Goal: Task Accomplishment & Management: Use online tool/utility

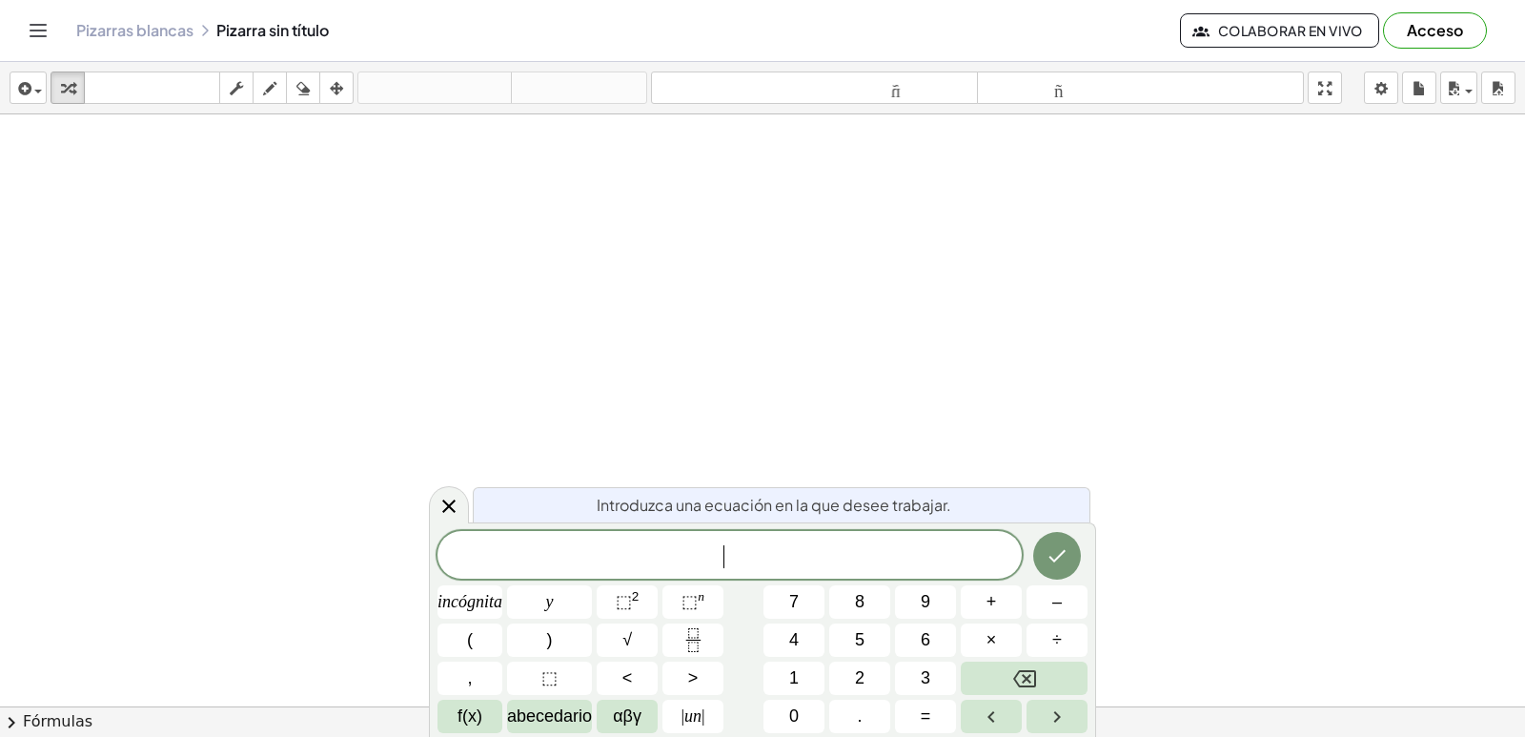
click at [48, 26] on icon "Cambiar navegación" at bounding box center [38, 30] width 23 height 23
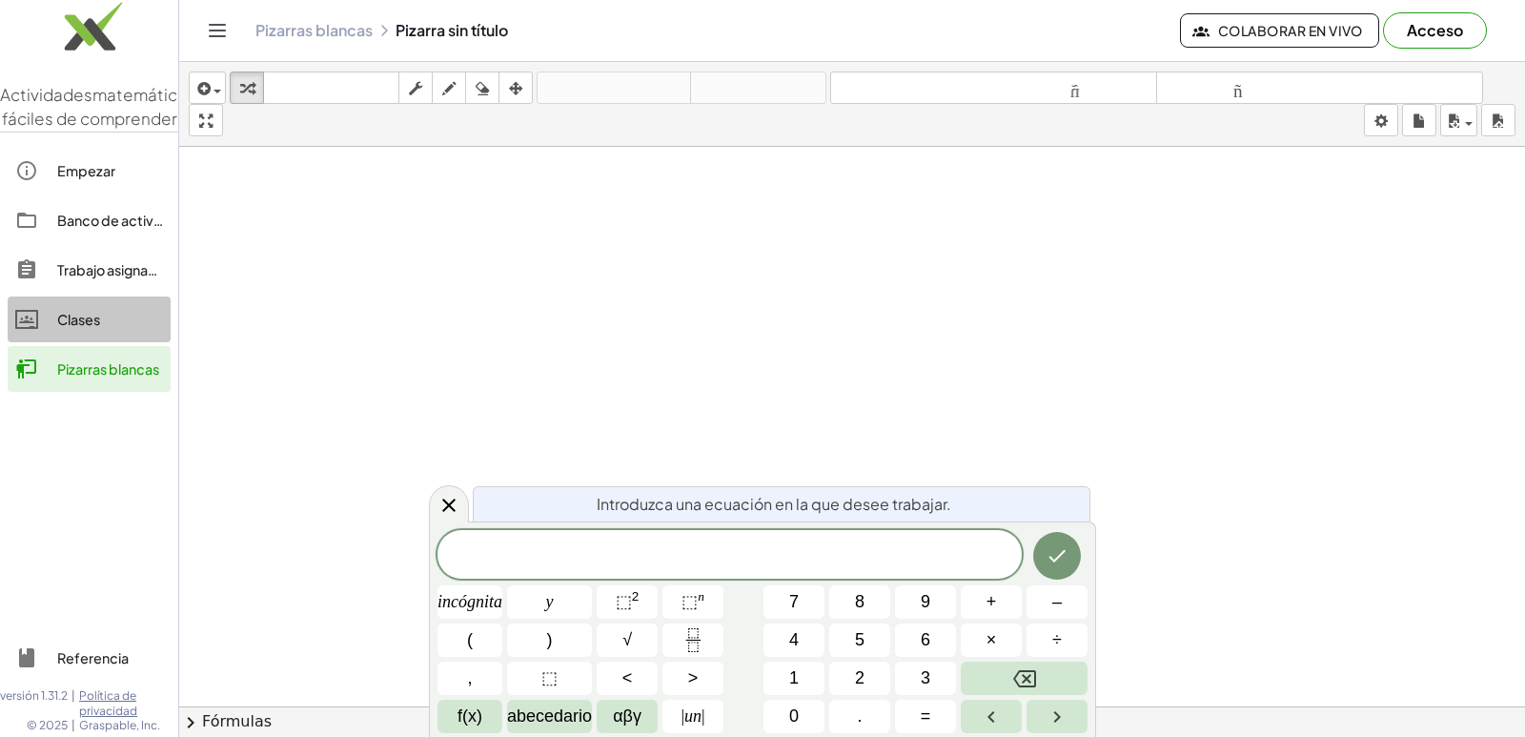
click at [100, 328] on font "Clases" at bounding box center [78, 319] width 43 height 17
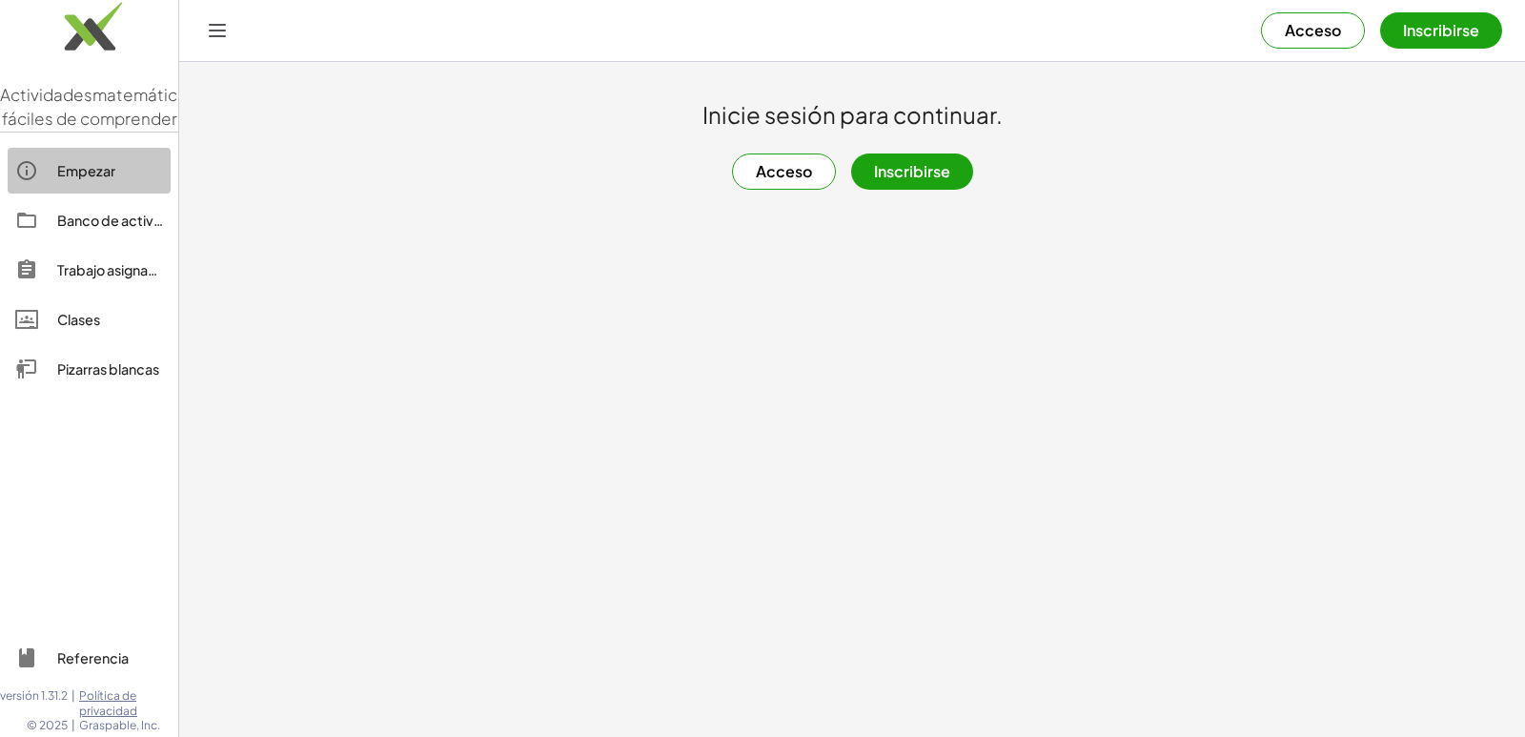
click at [111, 179] on font "Empezar" at bounding box center [86, 170] width 58 height 17
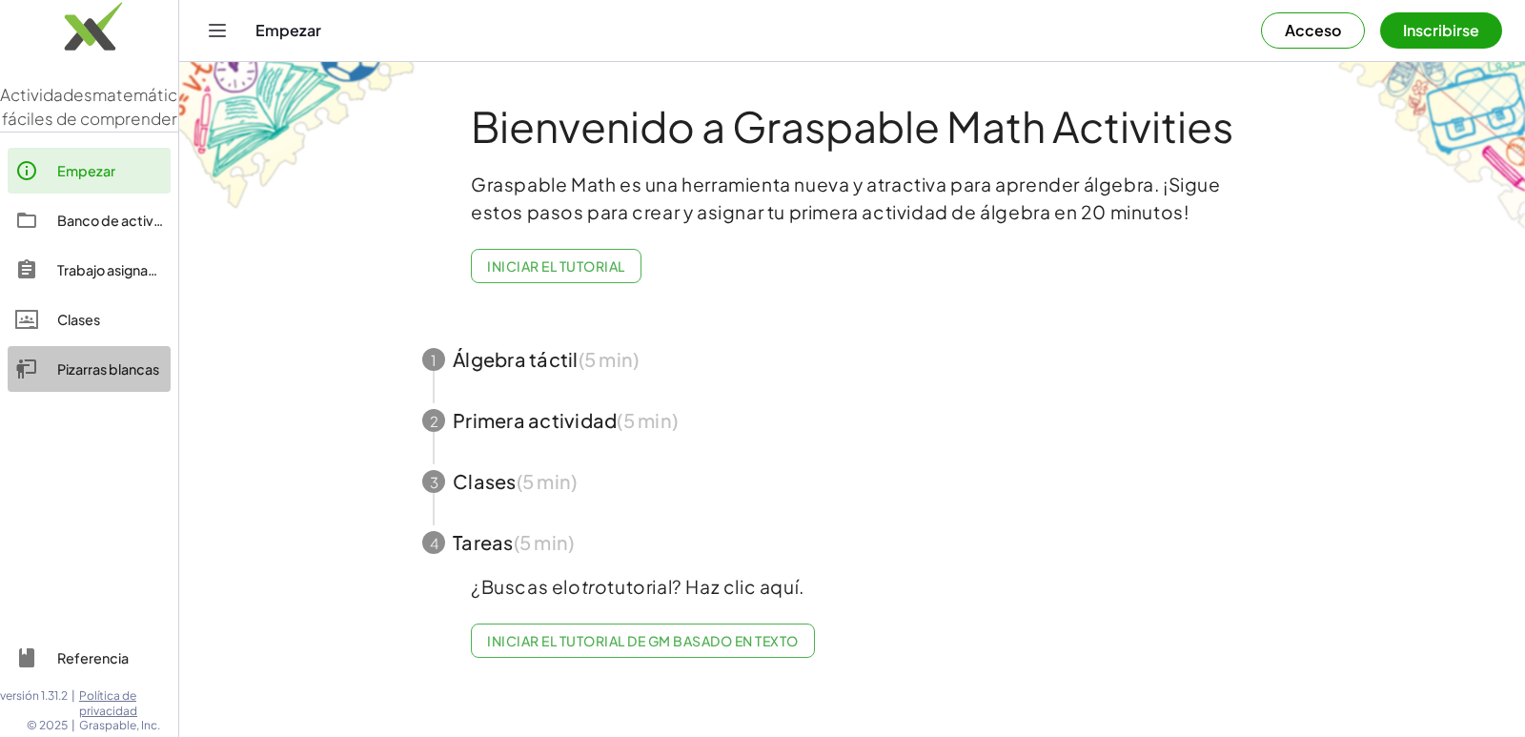
click at [95, 380] on div "Pizarras blancas" at bounding box center [110, 368] width 106 height 23
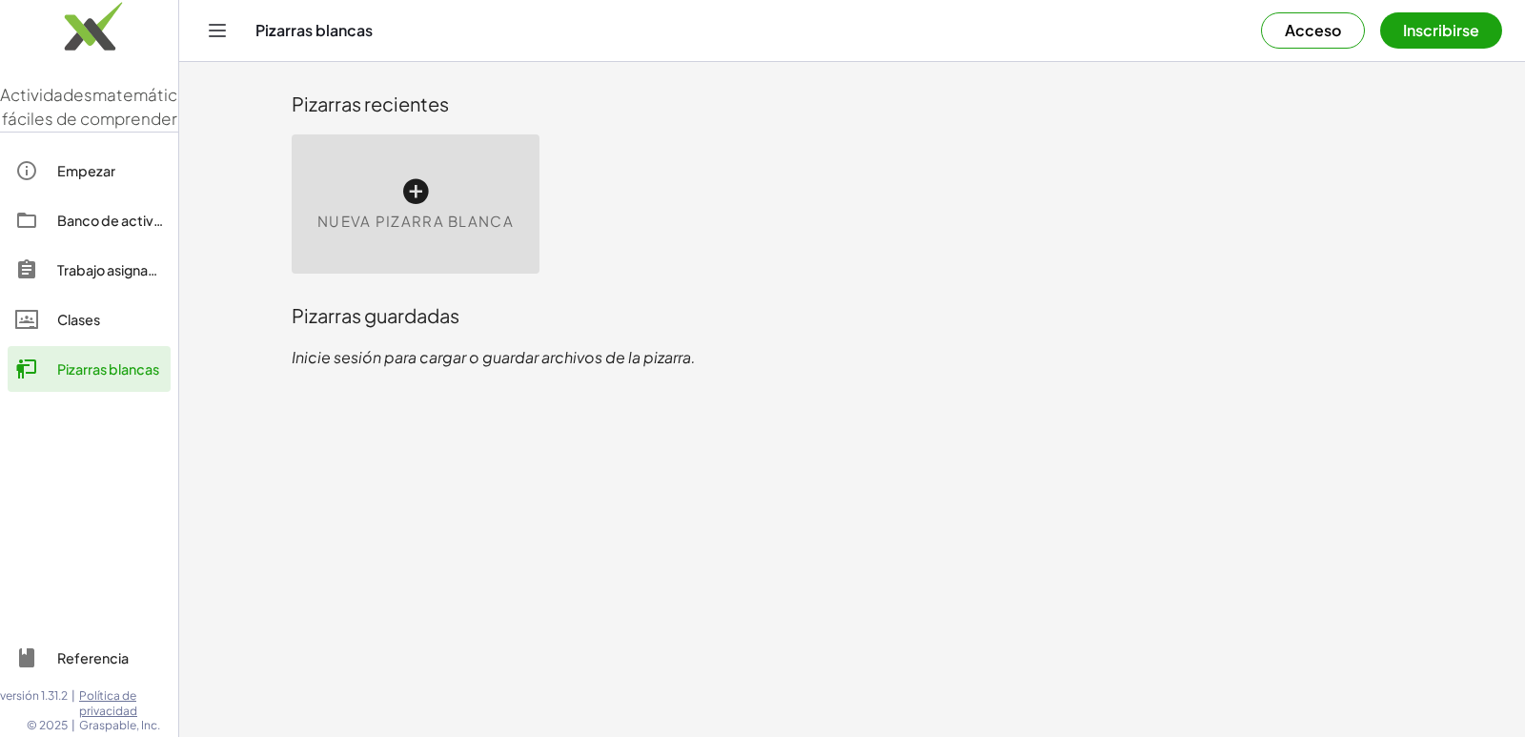
click at [413, 190] on icon at bounding box center [415, 191] width 31 height 31
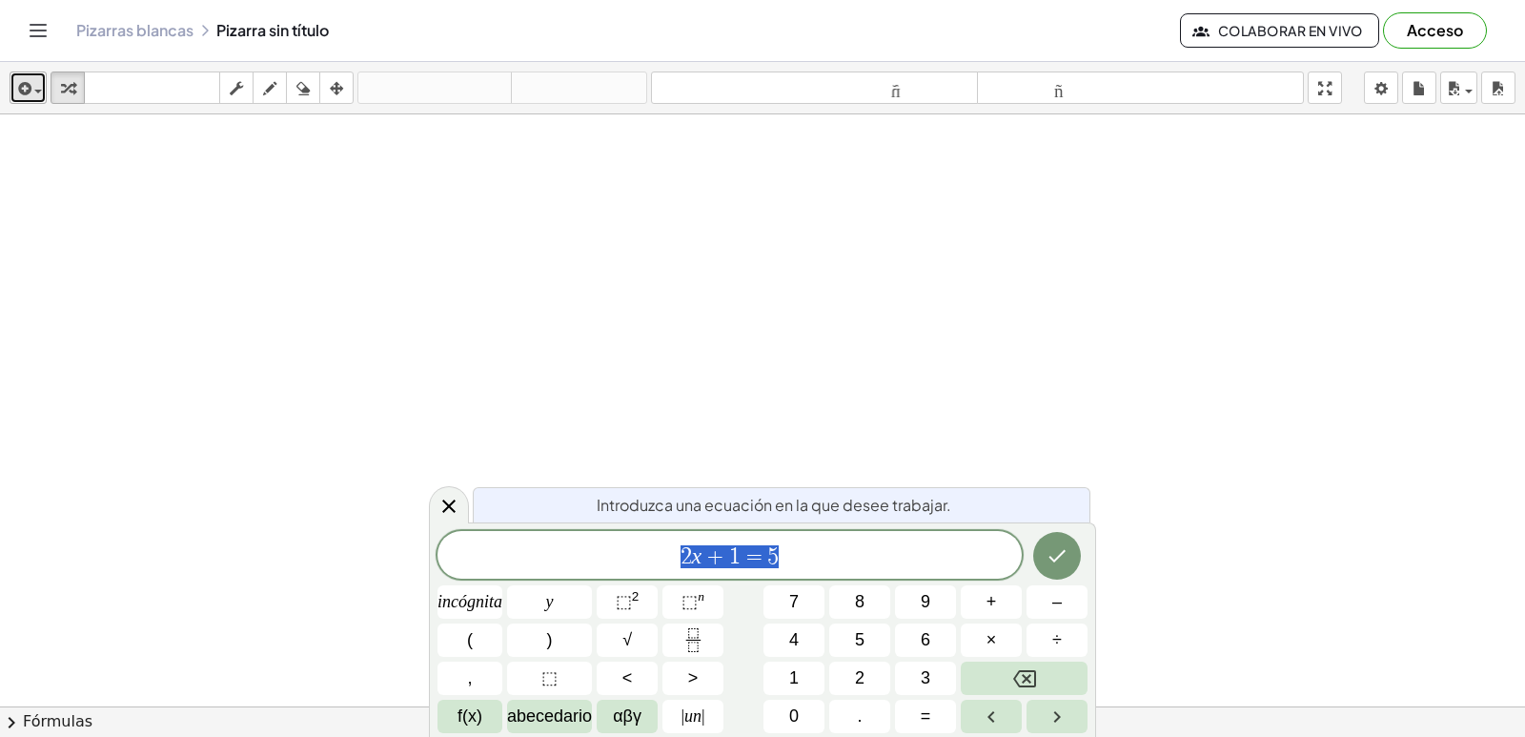
click at [42, 96] on div "button" at bounding box center [28, 87] width 28 height 23
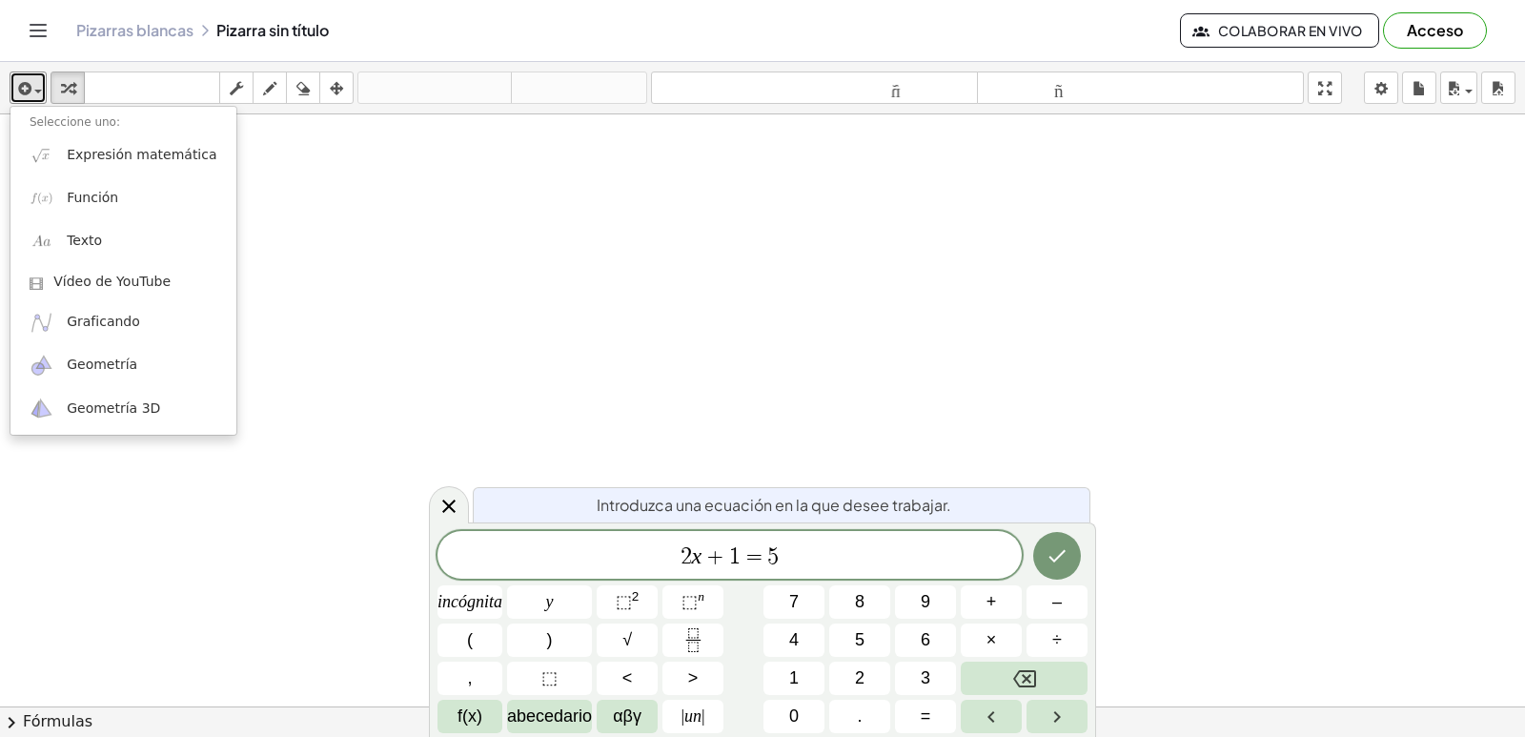
click at [334, 216] on div at bounding box center [762, 706] width 1525 height 1184
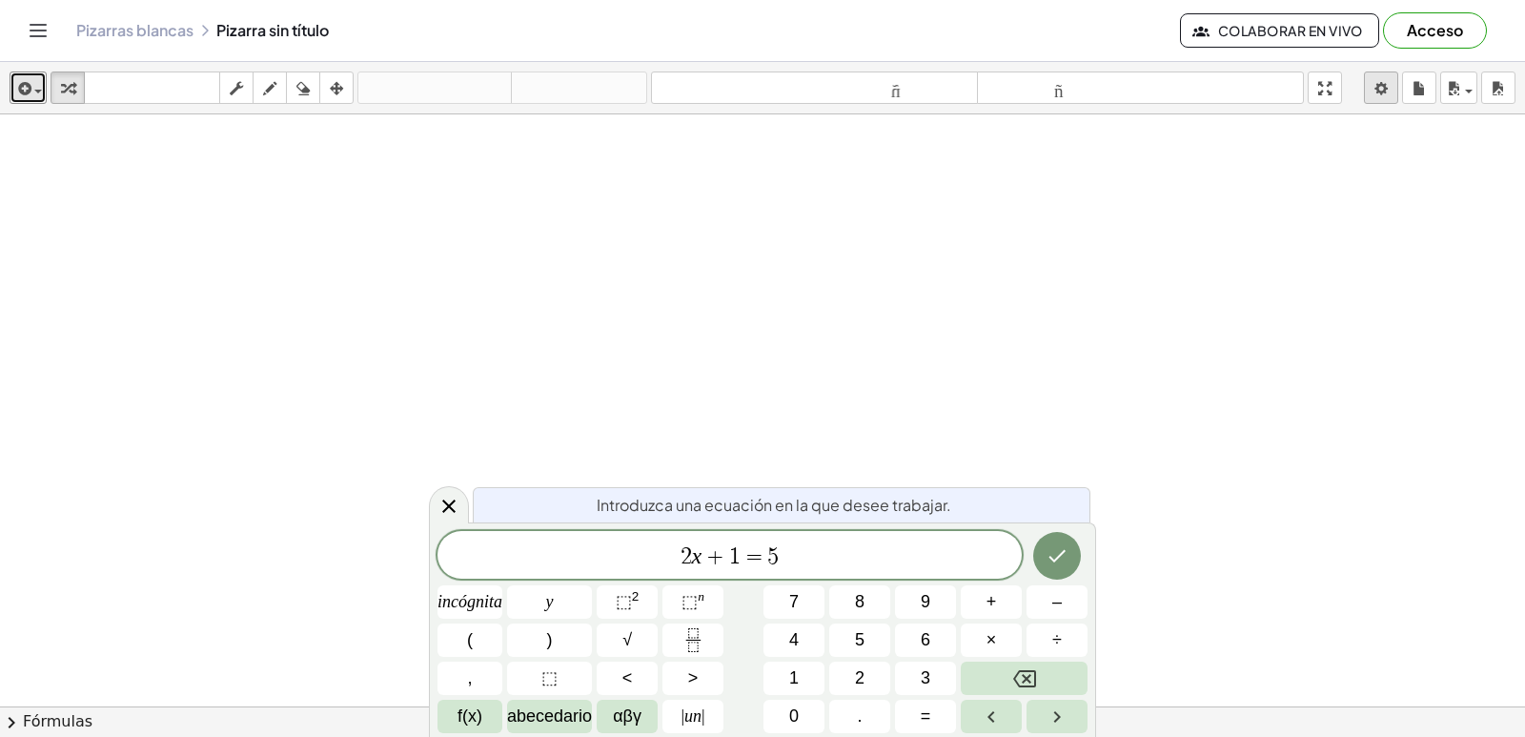
click at [1378, 94] on body "Actividades matemáticas fáciles de comprender Empezar Banco de actividades Trab…" at bounding box center [762, 368] width 1525 height 737
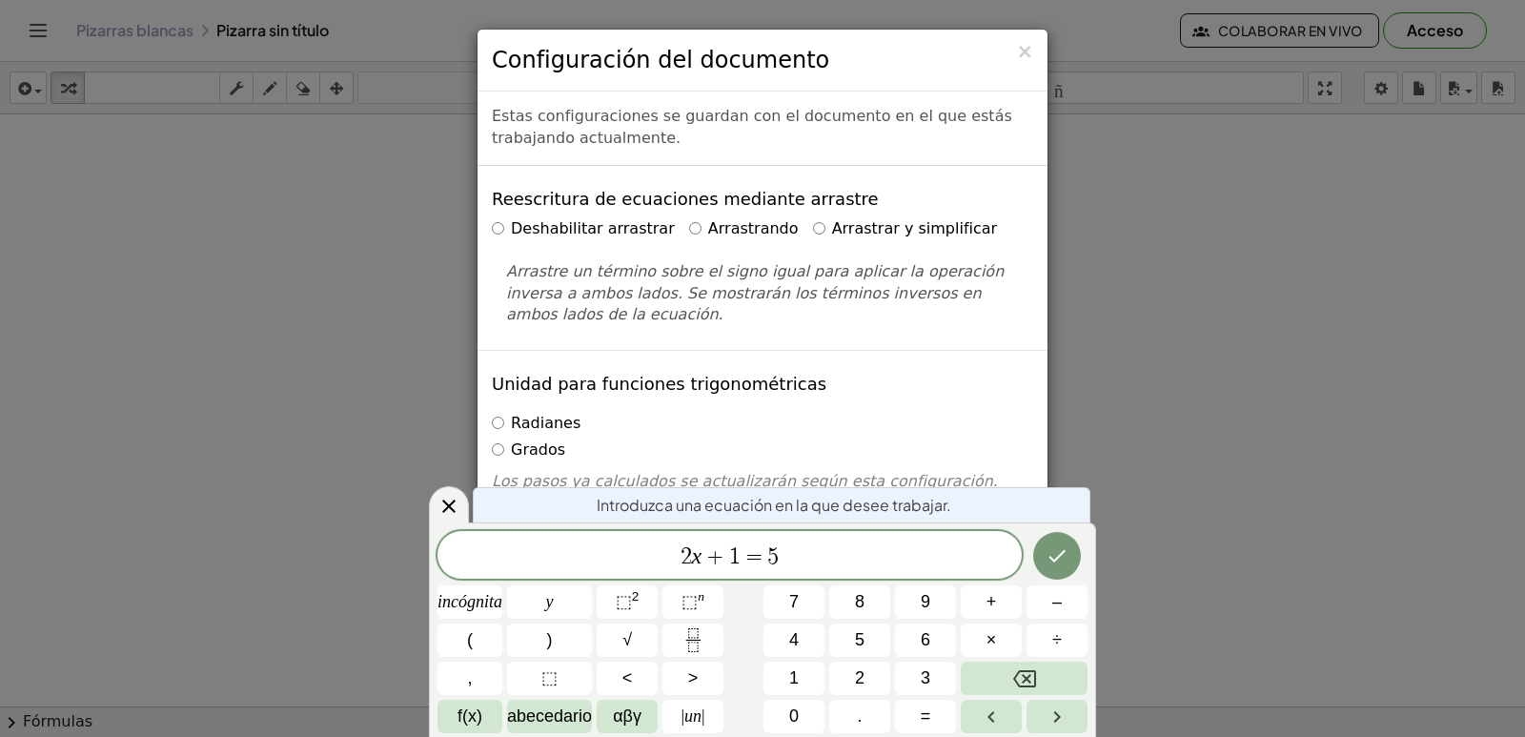
click at [459, 506] on icon at bounding box center [449, 506] width 23 height 23
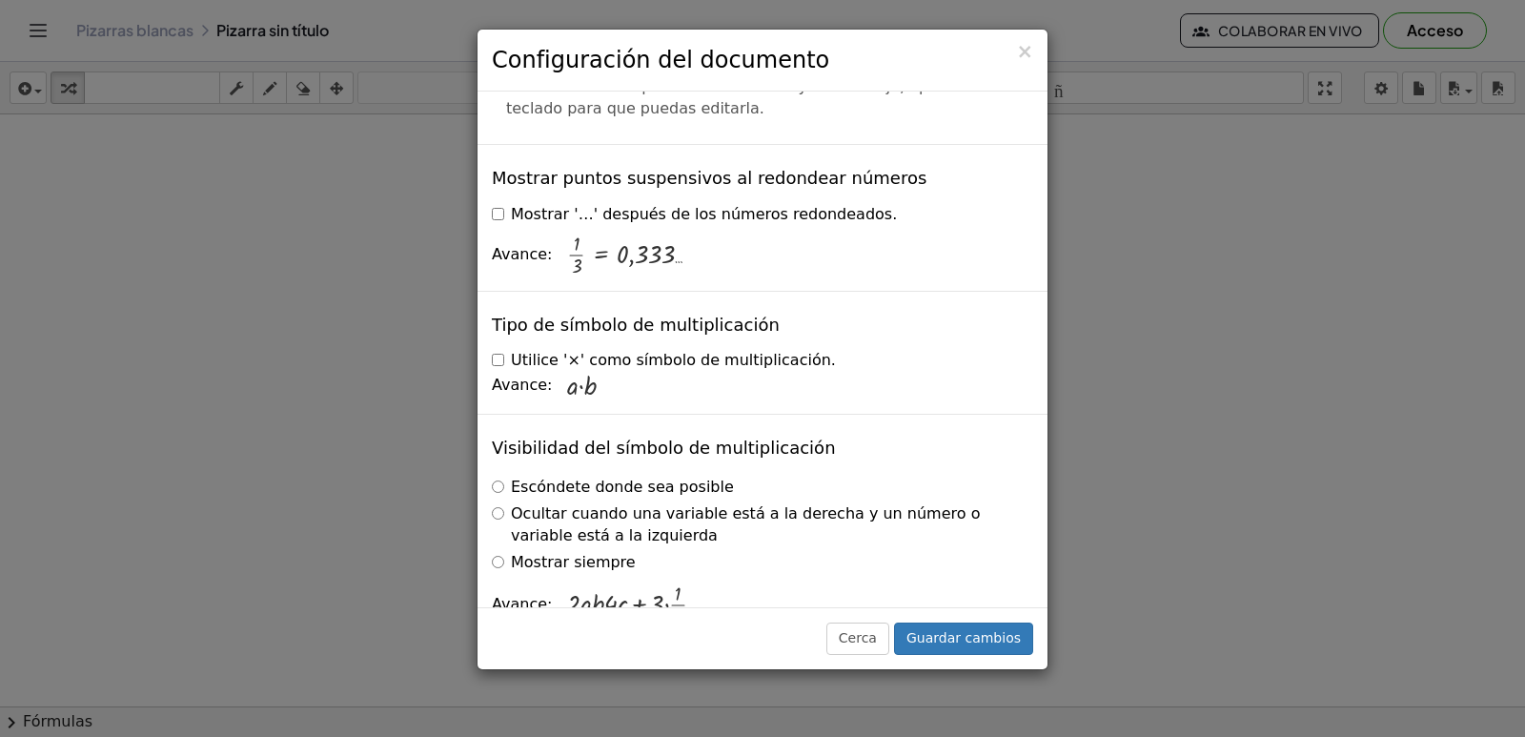
scroll to position [4661, 0]
click at [1030, 56] on font "×" at bounding box center [1024, 51] width 17 height 23
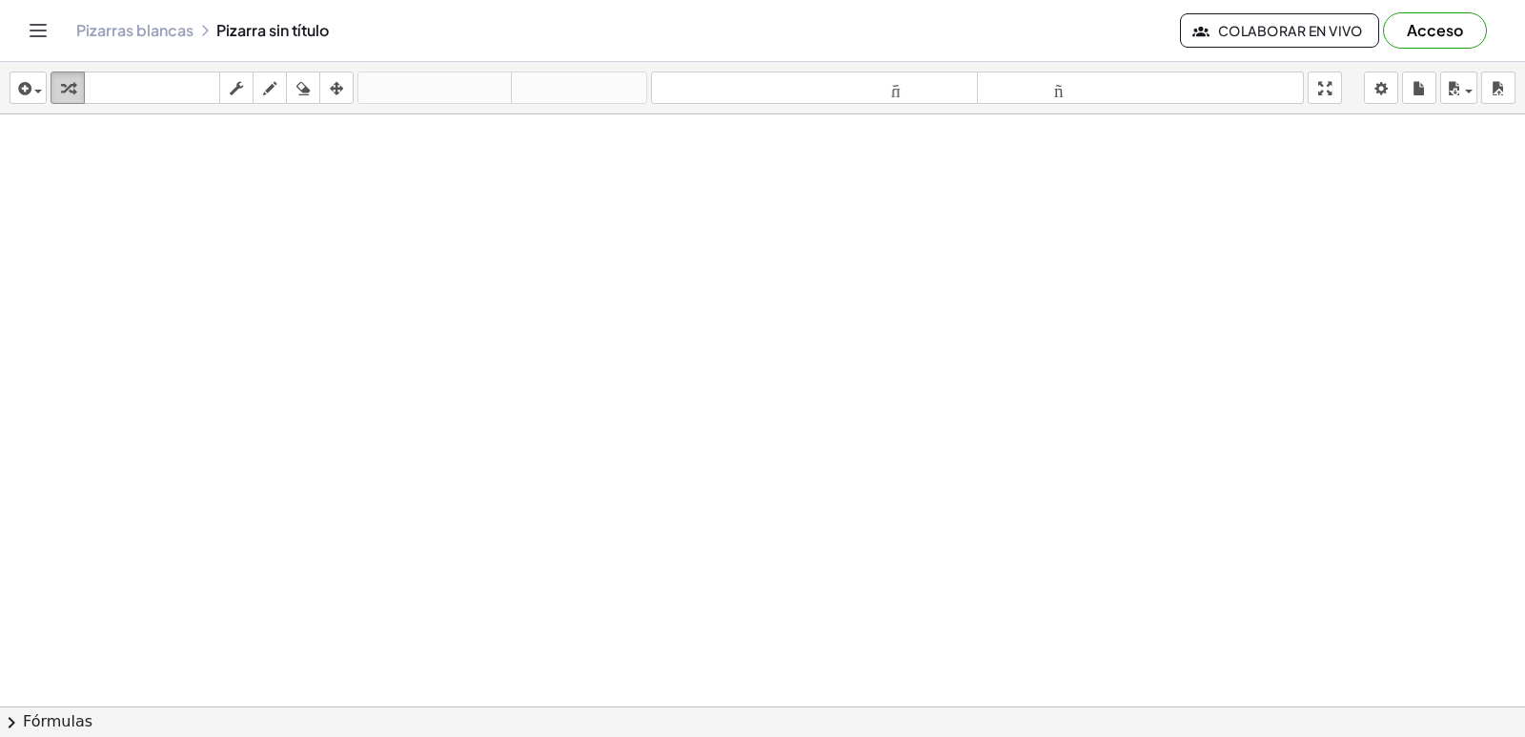
click at [73, 92] on icon "button" at bounding box center [67, 88] width 13 height 23
click at [711, 602] on div at bounding box center [762, 706] width 1525 height 1184
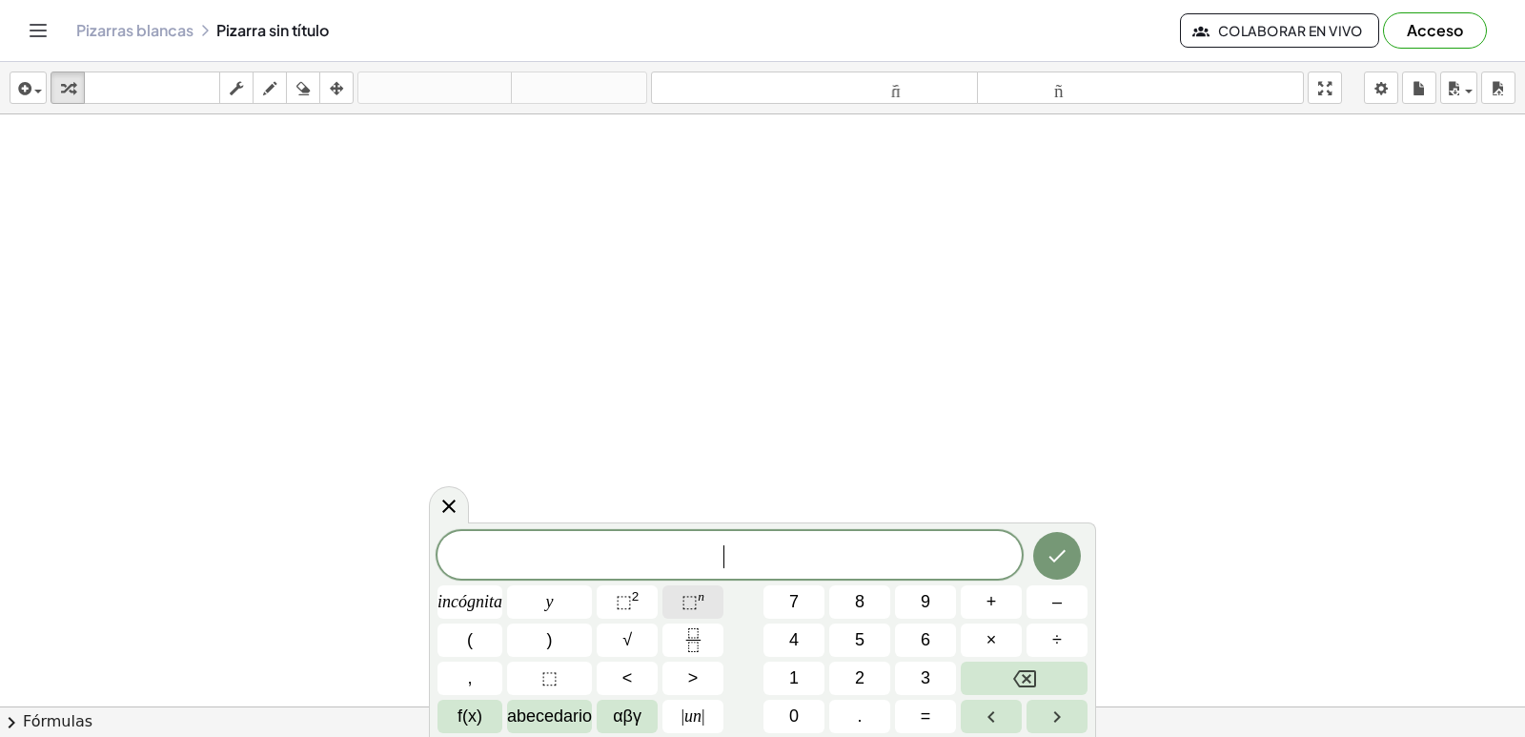
click at [711, 602] on button "⬚ n" at bounding box center [693, 601] width 61 height 33
click at [692, 717] on font "un" at bounding box center [692, 715] width 17 height 19
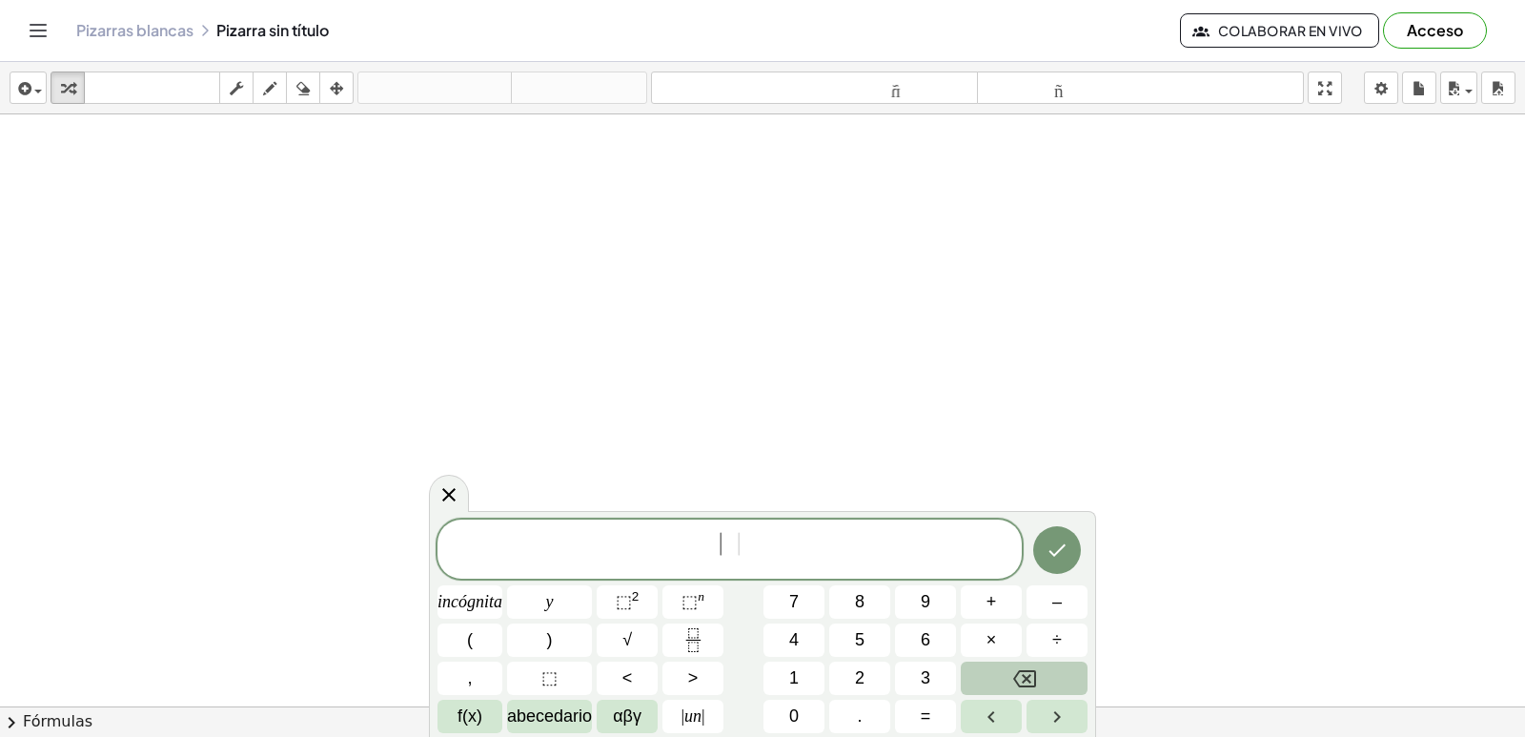
click at [1036, 667] on button "Retroceso" at bounding box center [1024, 678] width 127 height 33
click at [711, 600] on button "⬚ n" at bounding box center [693, 601] width 61 height 33
click at [1079, 605] on button "–" at bounding box center [1057, 601] width 61 height 33
click at [790, 673] on font "1" at bounding box center [794, 677] width 10 height 19
click at [1059, 553] on icon "Hecho" at bounding box center [1057, 548] width 23 height 23
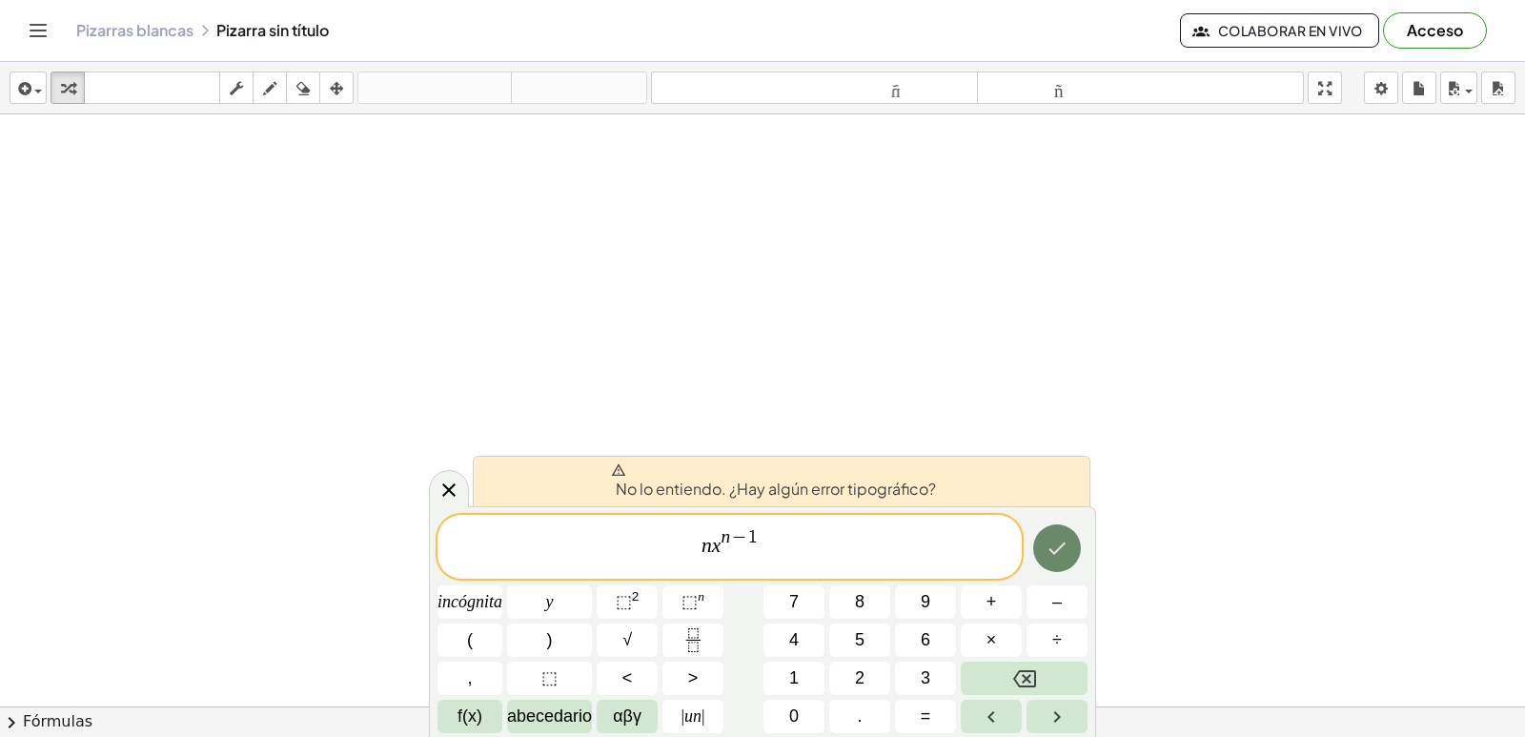
click at [1059, 553] on icon "Hecho" at bounding box center [1057, 548] width 23 height 23
click at [439, 478] on div at bounding box center [449, 488] width 40 height 37
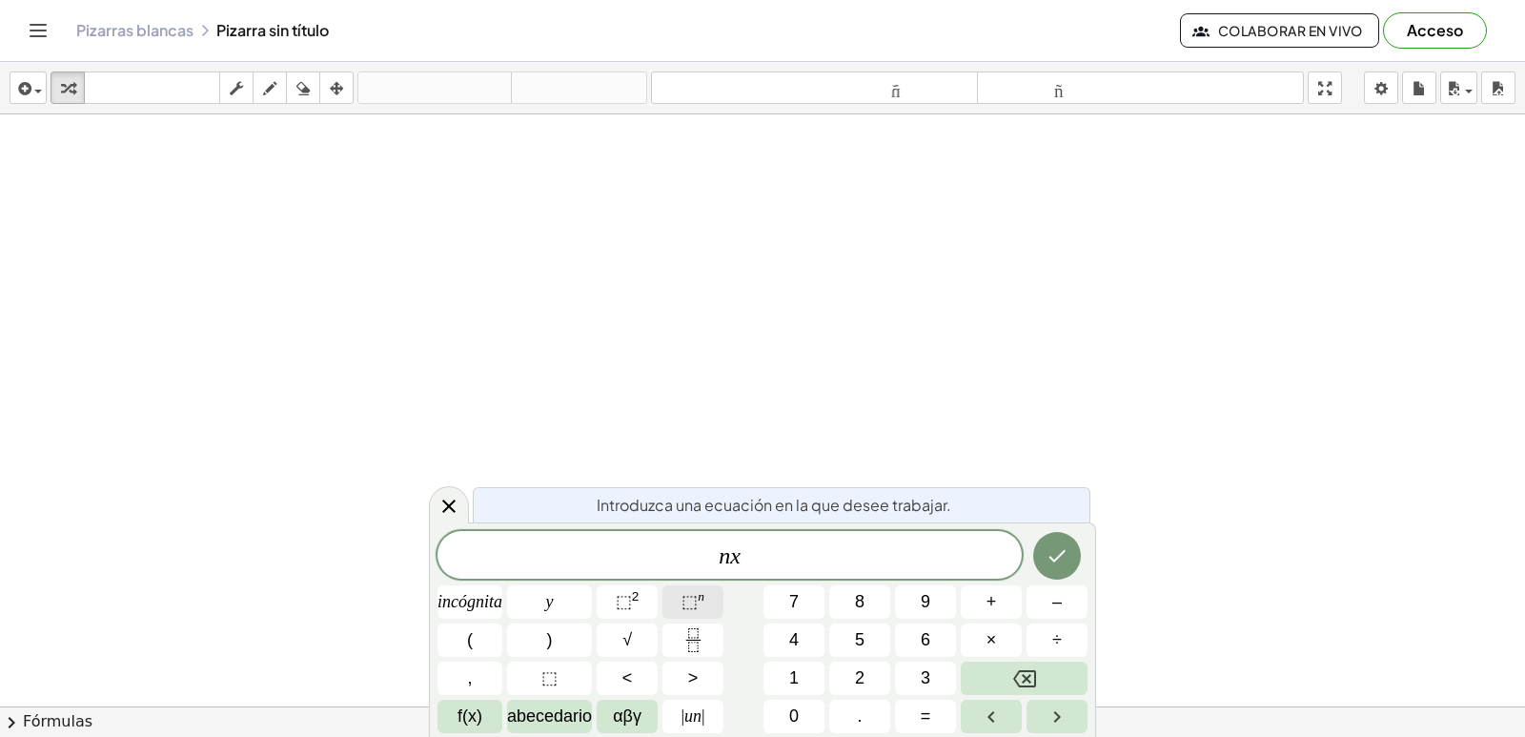
click at [717, 593] on button "⬚ n" at bounding box center [693, 601] width 61 height 33
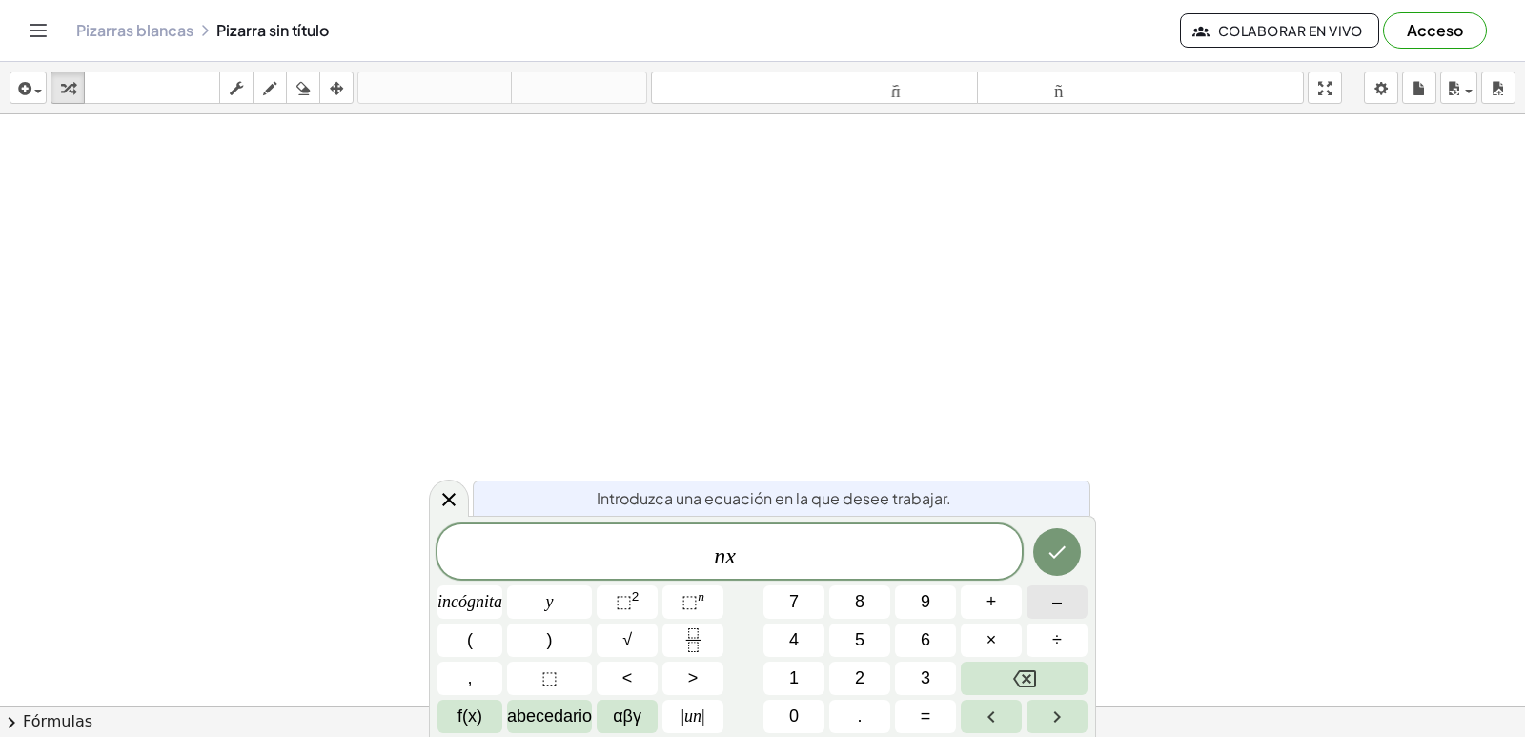
click at [1064, 608] on button "–" at bounding box center [1057, 601] width 61 height 33
click at [1007, 668] on button "Retroceso" at bounding box center [1024, 678] width 127 height 33
click at [1061, 602] on font "–" at bounding box center [1057, 601] width 10 height 19
click at [800, 668] on button "1" at bounding box center [794, 678] width 61 height 33
click at [1042, 552] on button "Hecho" at bounding box center [1057, 552] width 48 height 48
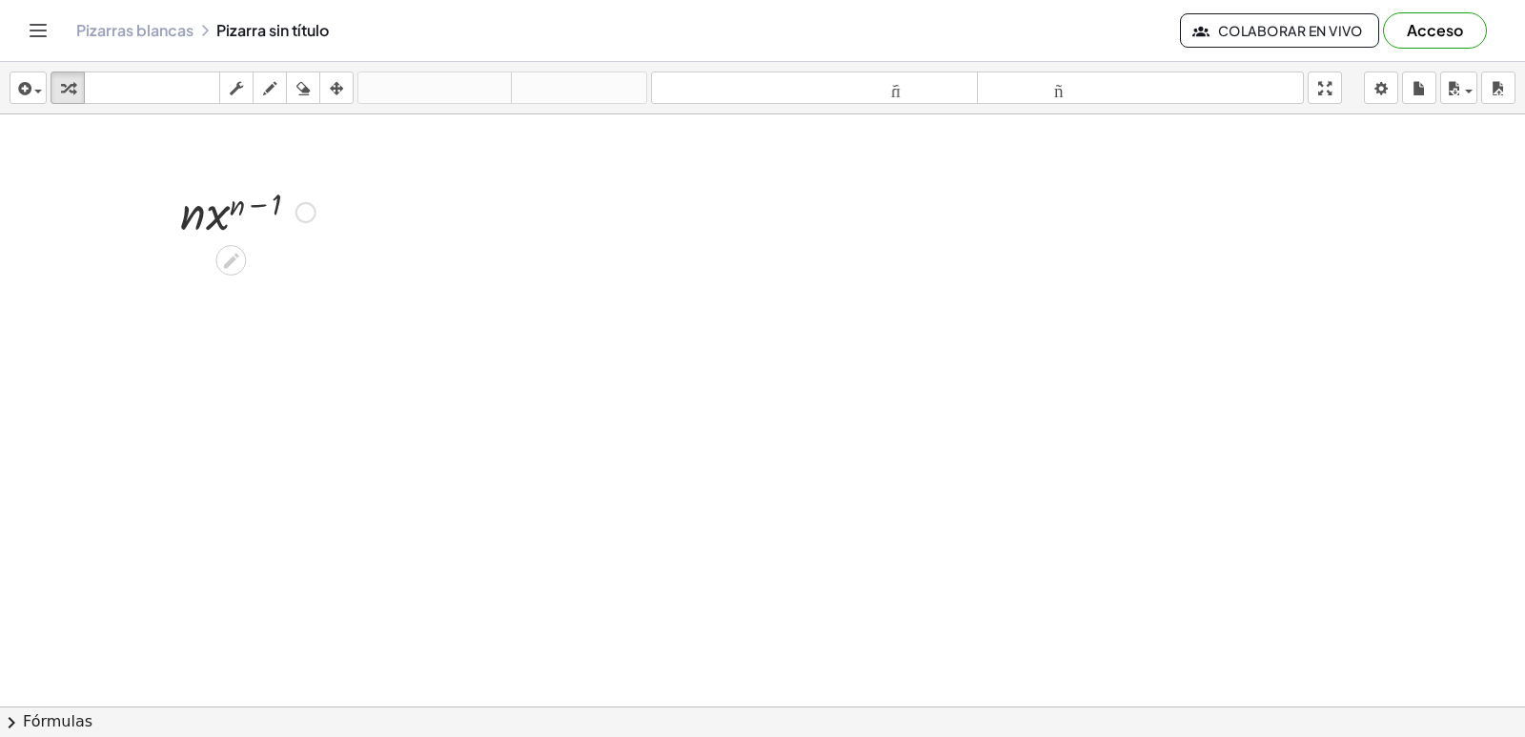
click at [307, 210] on div at bounding box center [306, 212] width 21 height 21
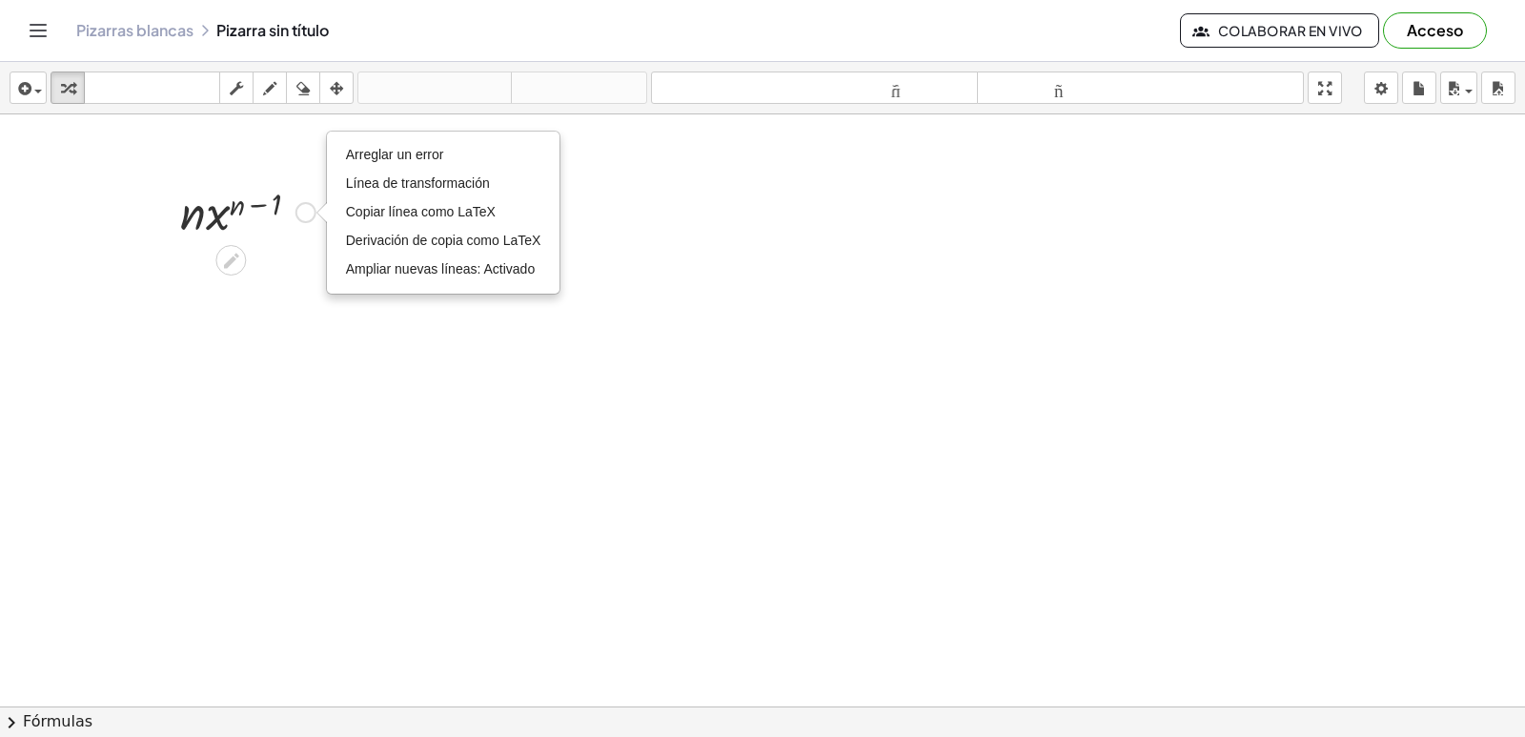
click at [307, 210] on div "Arreglar un error Línea de transformación Copiar línea como LaTeX Derivación de…" at bounding box center [306, 212] width 21 height 21
click at [256, 247] on div "· n · x ( + n − 1 ) Arreglar un error Línea de transformación Copiar línea como…" at bounding box center [241, 210] width 178 height 74
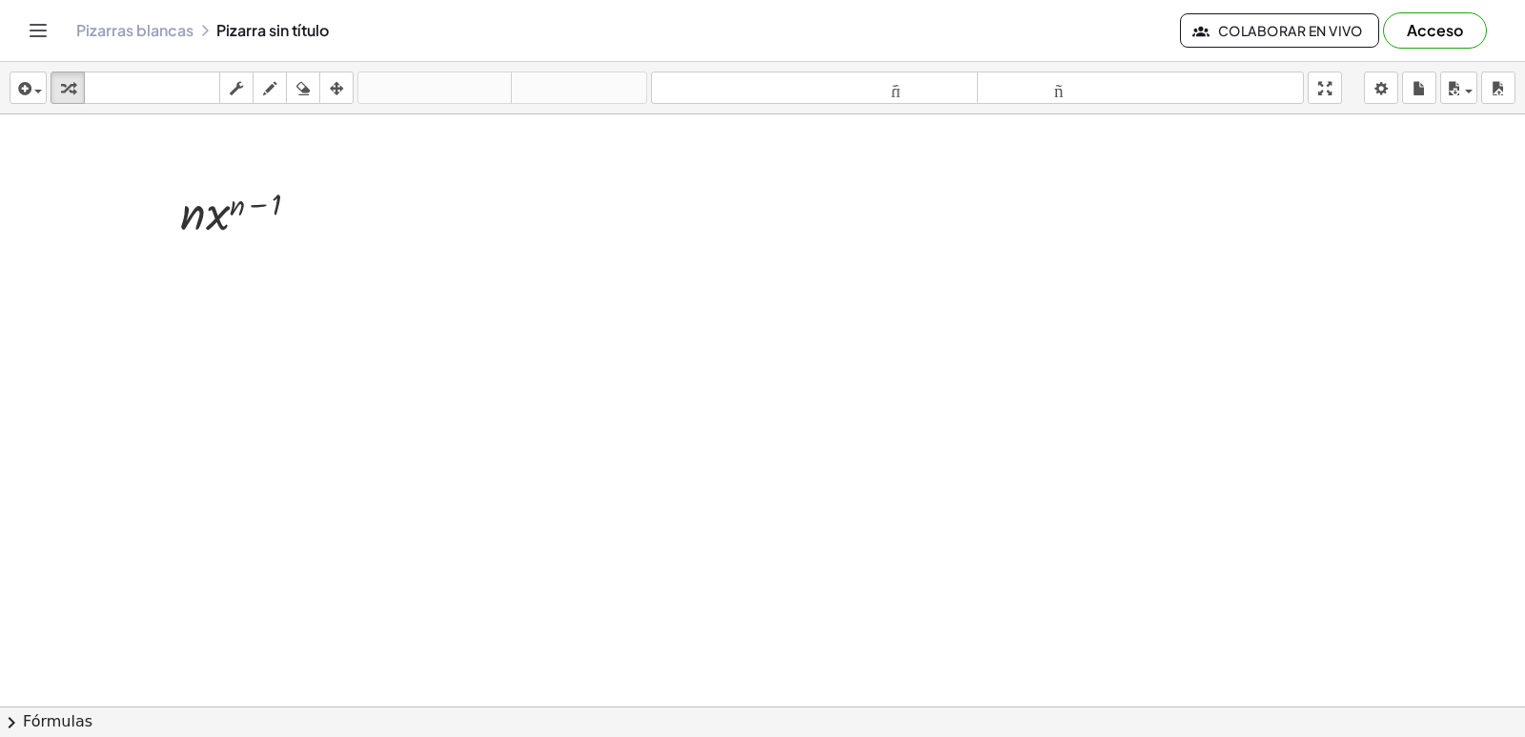
click at [473, 250] on div at bounding box center [762, 749] width 1525 height 1270
click at [633, 526] on div at bounding box center [762, 749] width 1525 height 1270
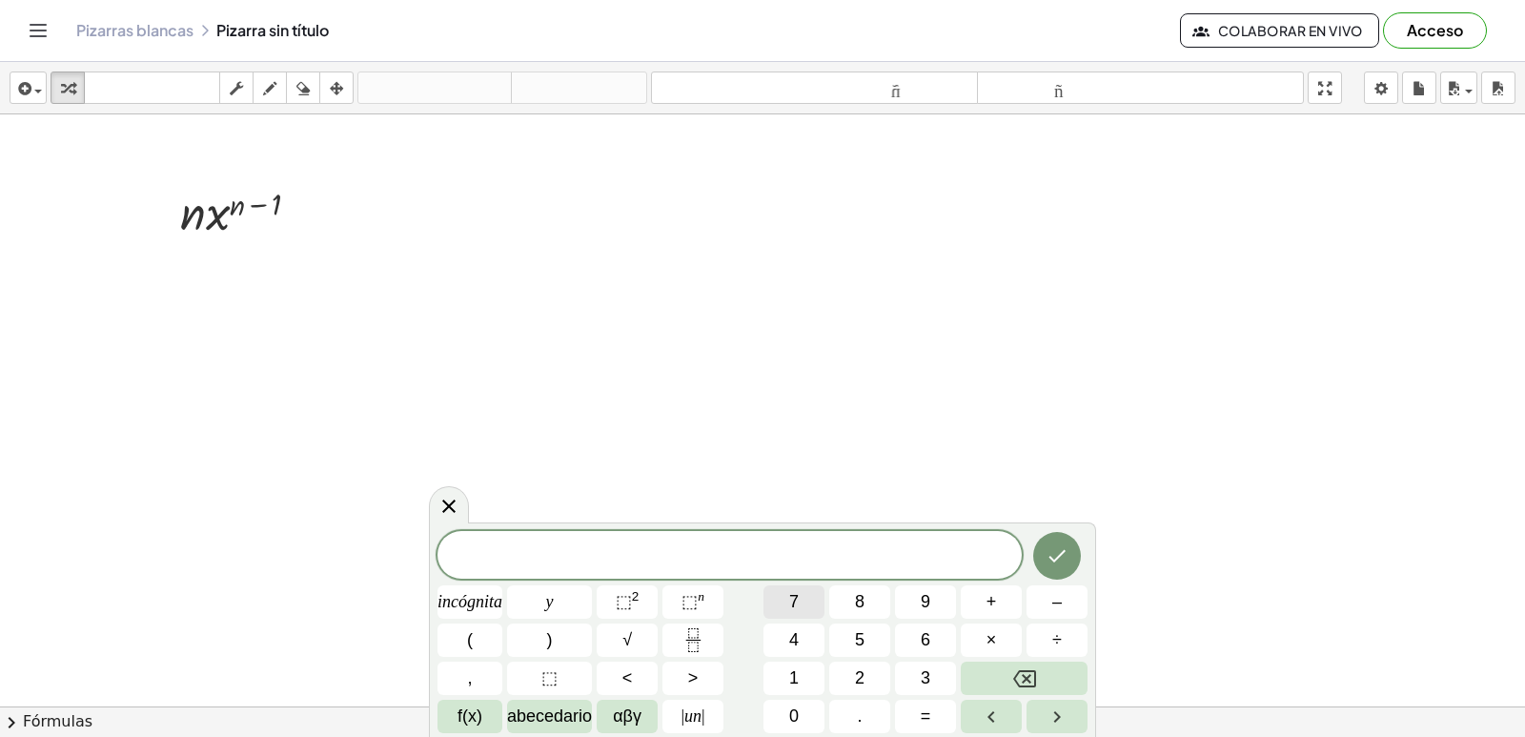
click at [802, 610] on button "7" at bounding box center [794, 601] width 61 height 33
click at [977, 638] on button "×" at bounding box center [991, 639] width 61 height 33
click at [995, 667] on button "Retroceso" at bounding box center [1024, 678] width 127 height 33
click at [1057, 550] on icon "Hecho" at bounding box center [1057, 555] width 23 height 23
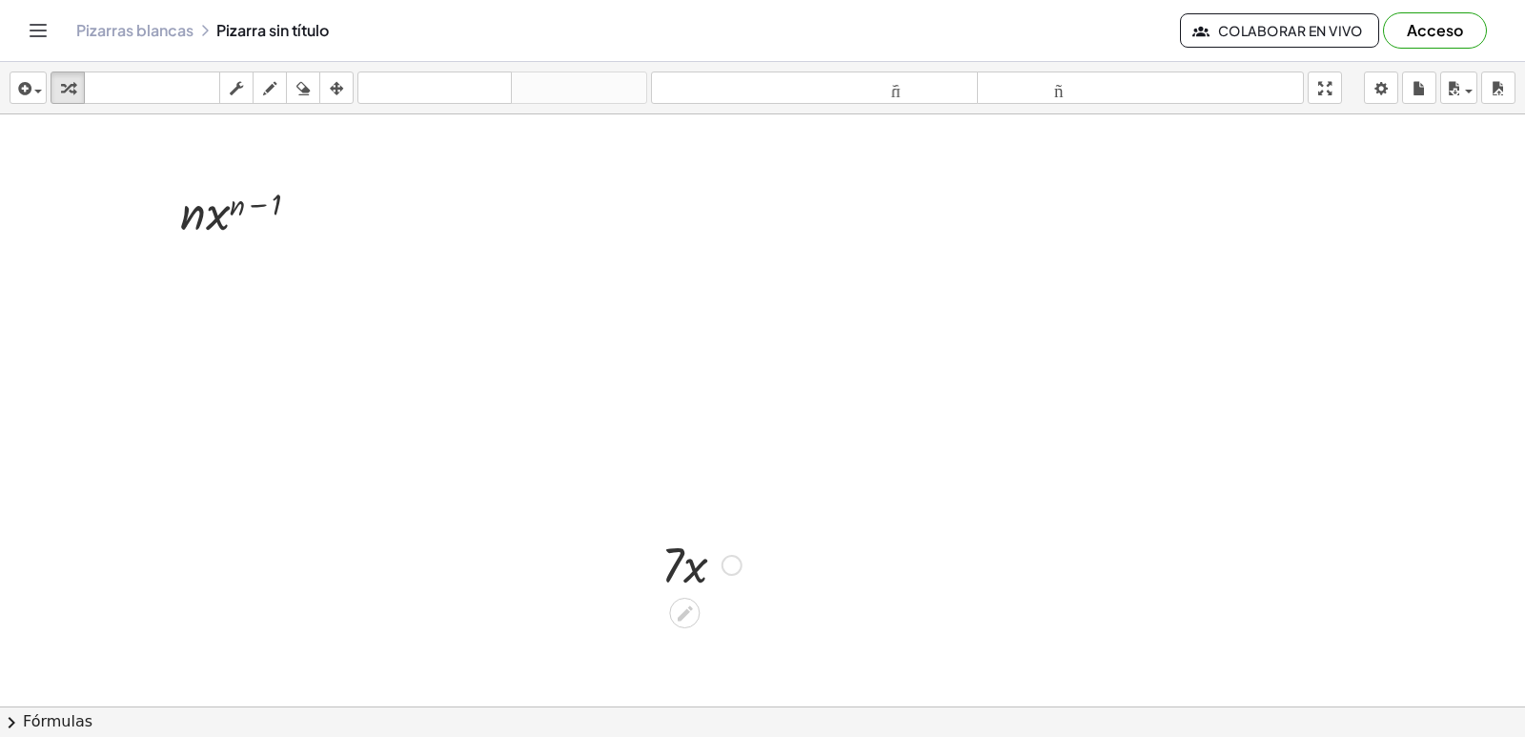
click at [732, 562] on div at bounding box center [732, 565] width 21 height 21
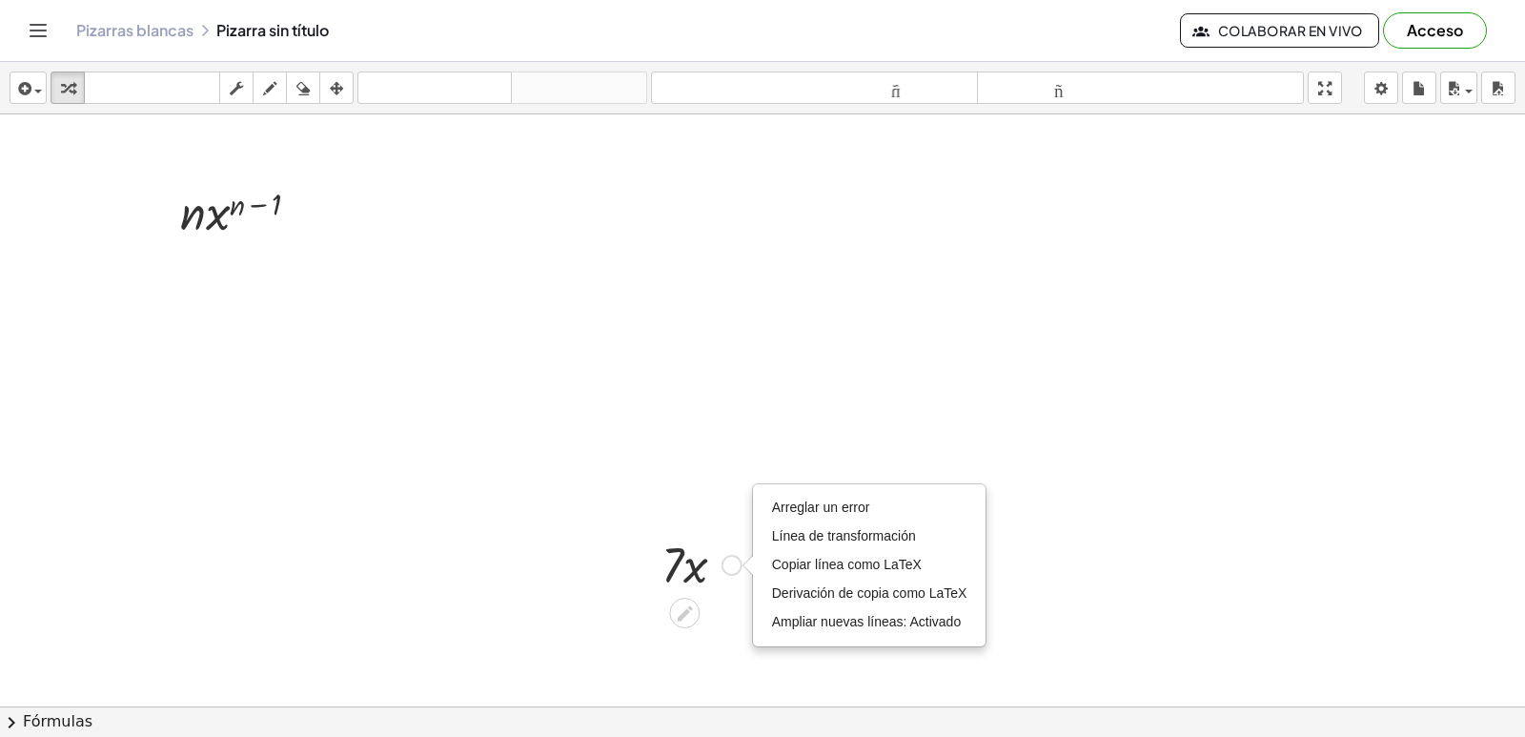
click at [732, 562] on div "Arreglar un error Línea de transformación Copiar línea como LaTeX Derivación de…" at bounding box center [732, 565] width 21 height 21
click at [732, 562] on div "Fix a mistake Transform line Copy line as LaTeX Copy derivation as LaTeX Expand…" at bounding box center [732, 565] width 21 height 21
click at [675, 607] on icon at bounding box center [685, 613] width 20 height 20
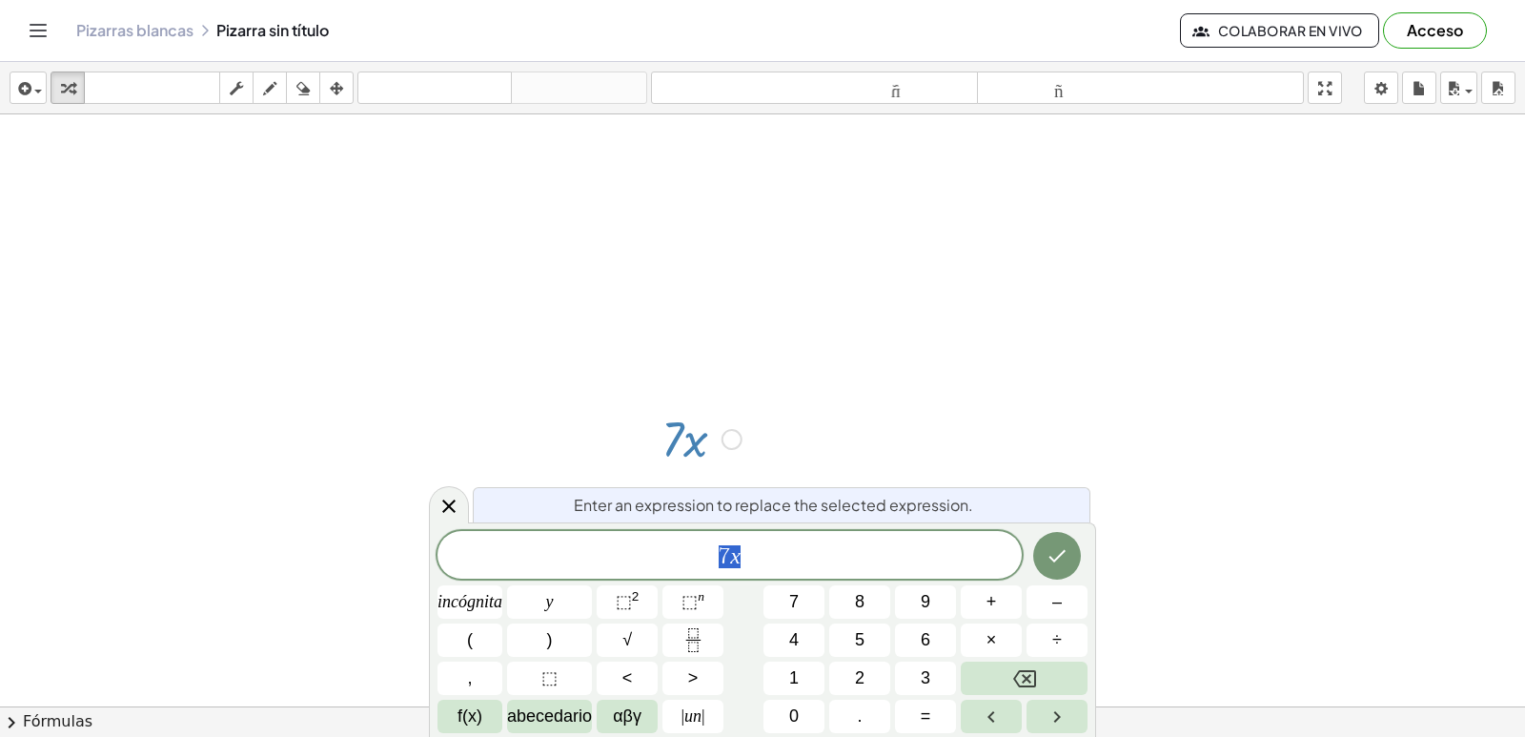
scroll to position [126, 0]
click at [1075, 547] on button "Hecho" at bounding box center [1057, 556] width 48 height 48
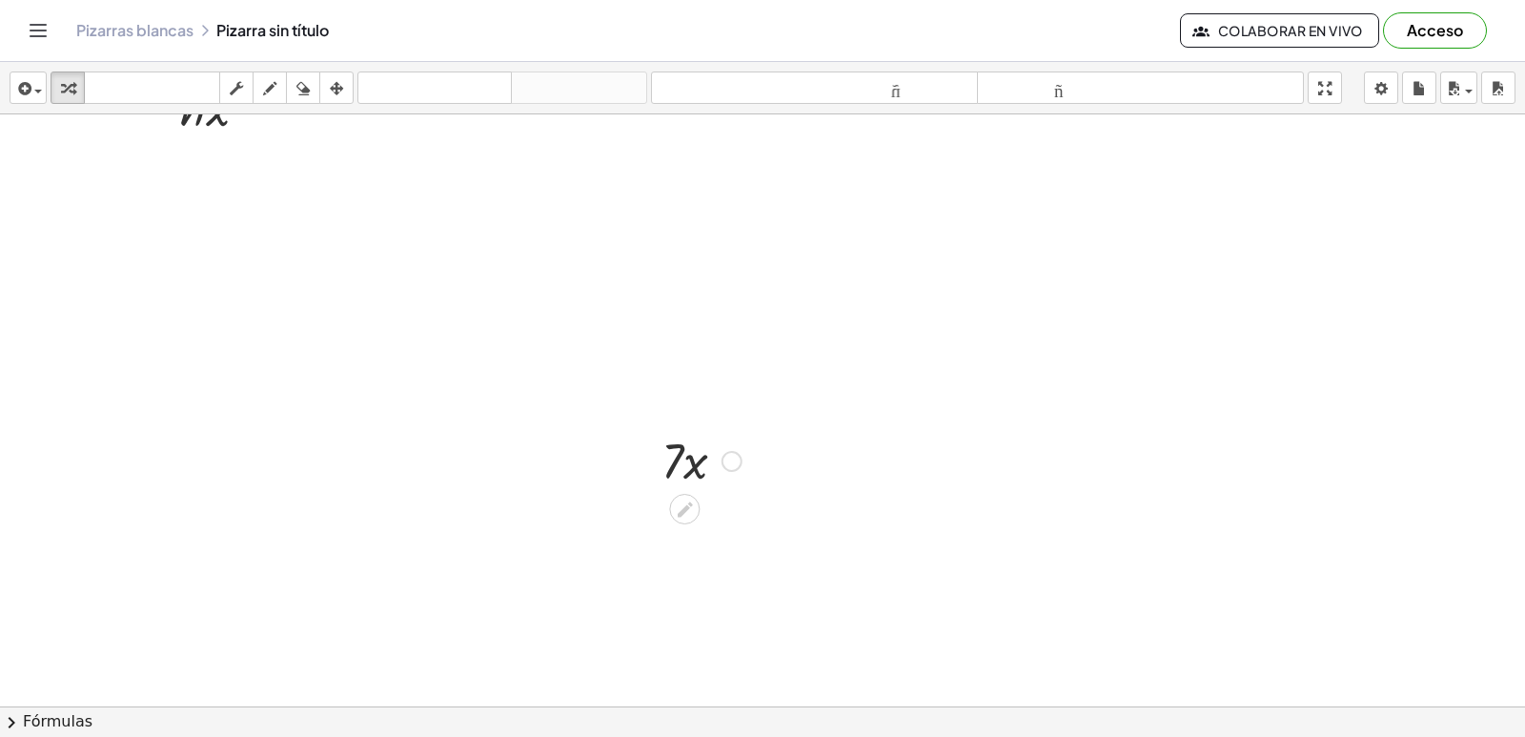
scroll to position [95, 0]
click at [737, 460] on div at bounding box center [732, 469] width 21 height 21
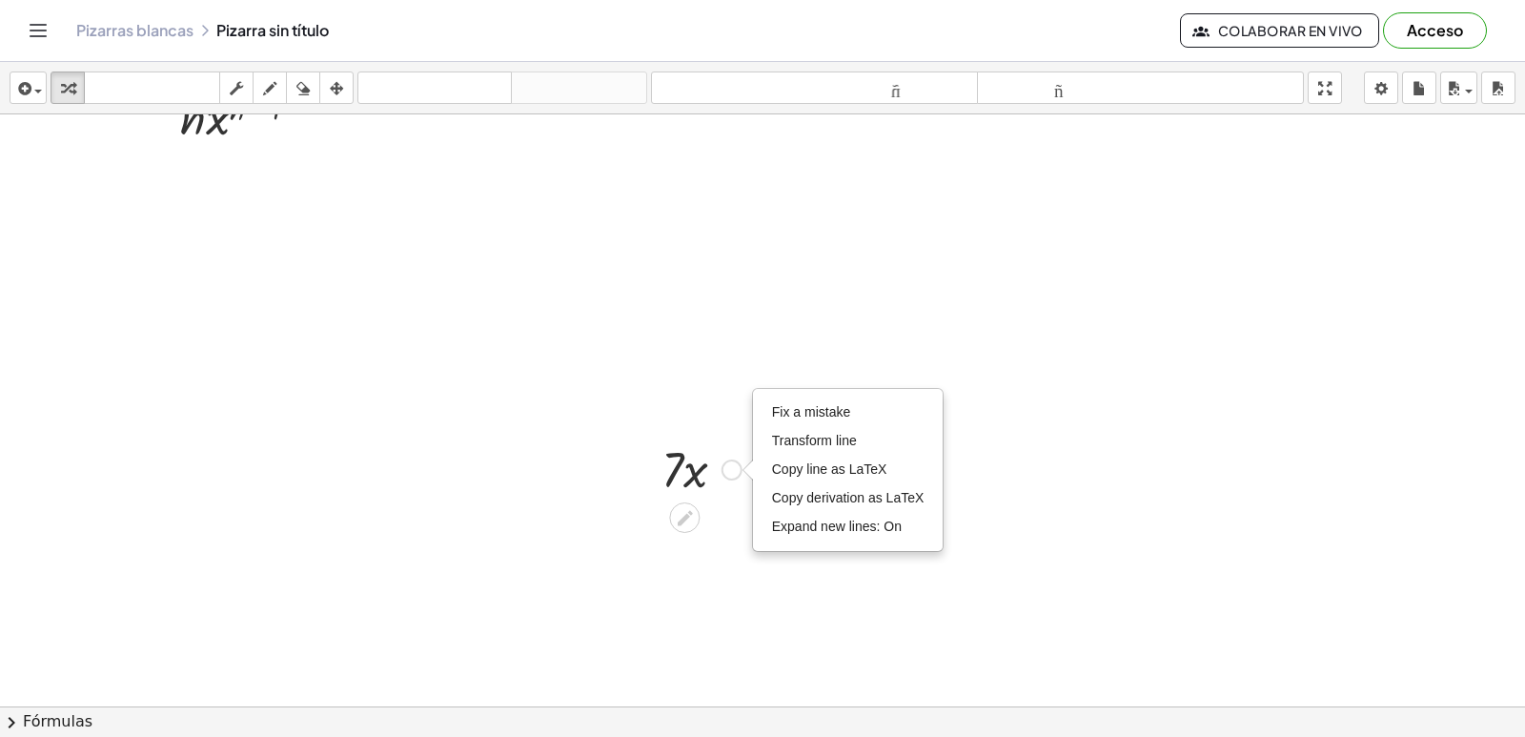
click at [737, 460] on div "Fix a mistake Transform line Copy line as LaTeX Copy derivation as LaTeX Expand…" at bounding box center [732, 469] width 21 height 21
click at [844, 439] on font "Línea de transformación" at bounding box center [844, 440] width 144 height 15
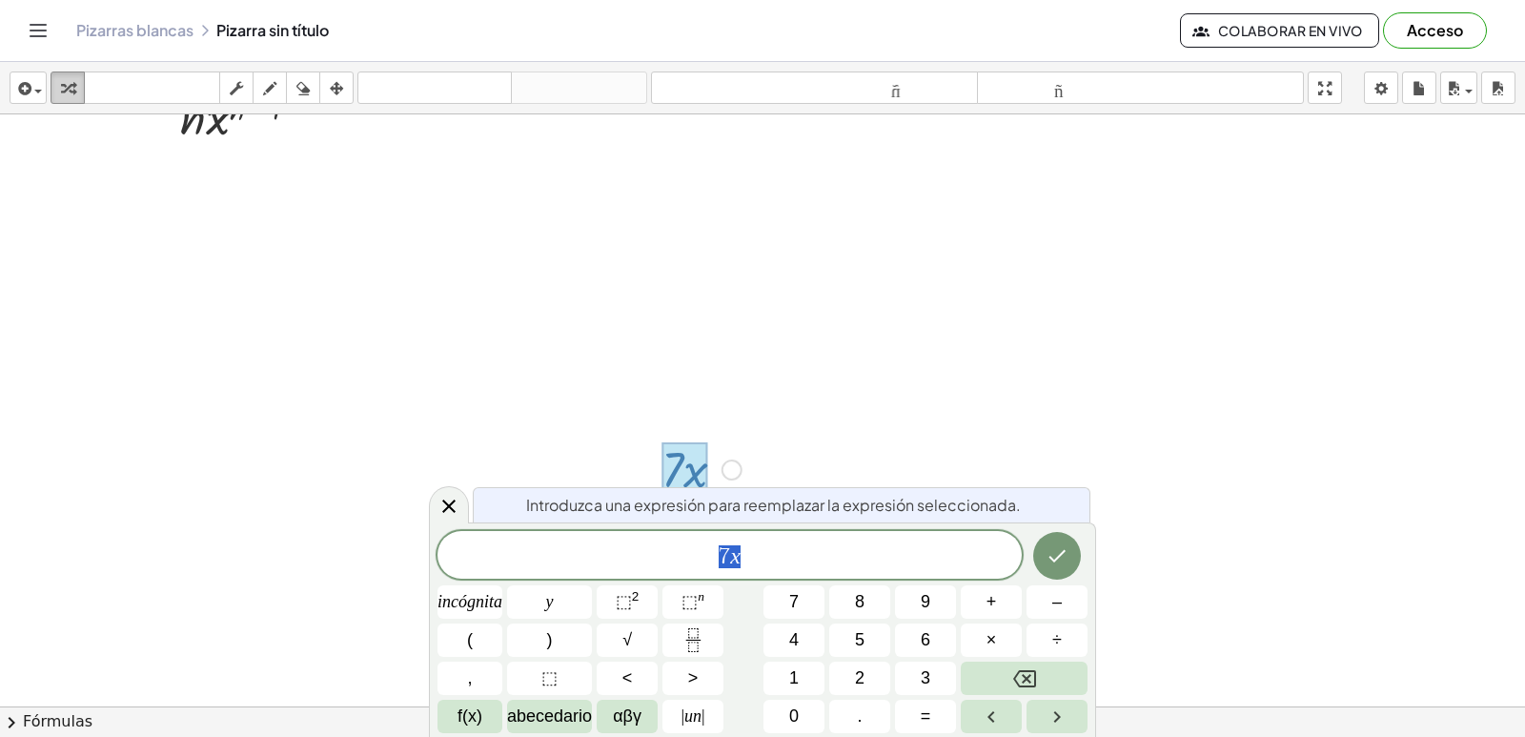
click at [76, 83] on div "button" at bounding box center [67, 87] width 25 height 23
click at [70, 83] on icon "button" at bounding box center [67, 88] width 13 height 23
click at [73, 83] on icon "button" at bounding box center [67, 88] width 13 height 23
drag, startPoint x: 67, startPoint y: 88, endPoint x: 702, endPoint y: 469, distance: 740.6
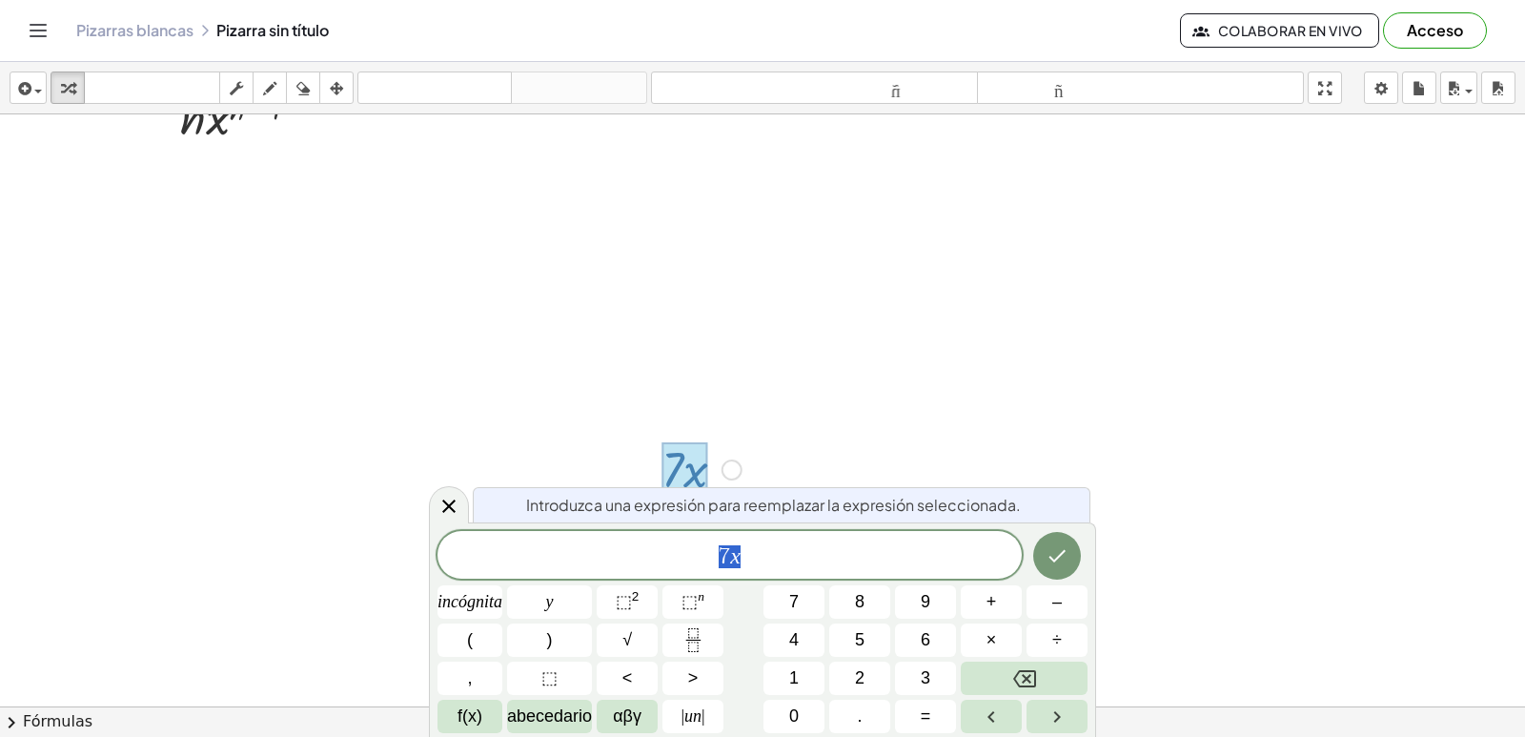
click at [702, 469] on div "insertar Seleccione uno: Expresión matemática Función Texto Vídeo de YouTube Gr…" at bounding box center [762, 399] width 1525 height 675
click at [724, 463] on div "Arreglar un error Línea de transformación Copiar línea como LaTeX Derivación de…" at bounding box center [732, 469] width 21 height 21
click at [1073, 563] on button "Hecho" at bounding box center [1057, 556] width 48 height 48
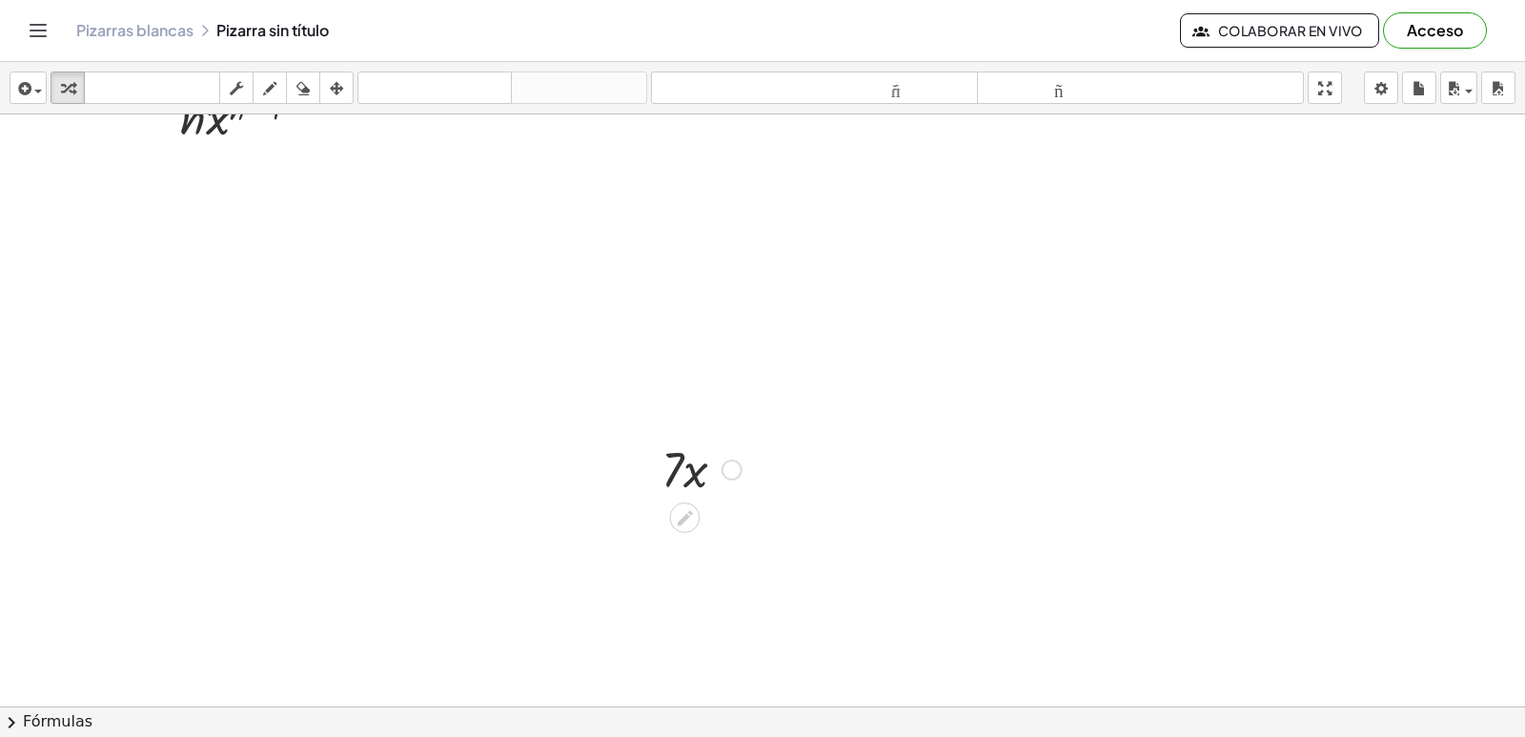
click at [738, 466] on div at bounding box center [732, 469] width 21 height 21
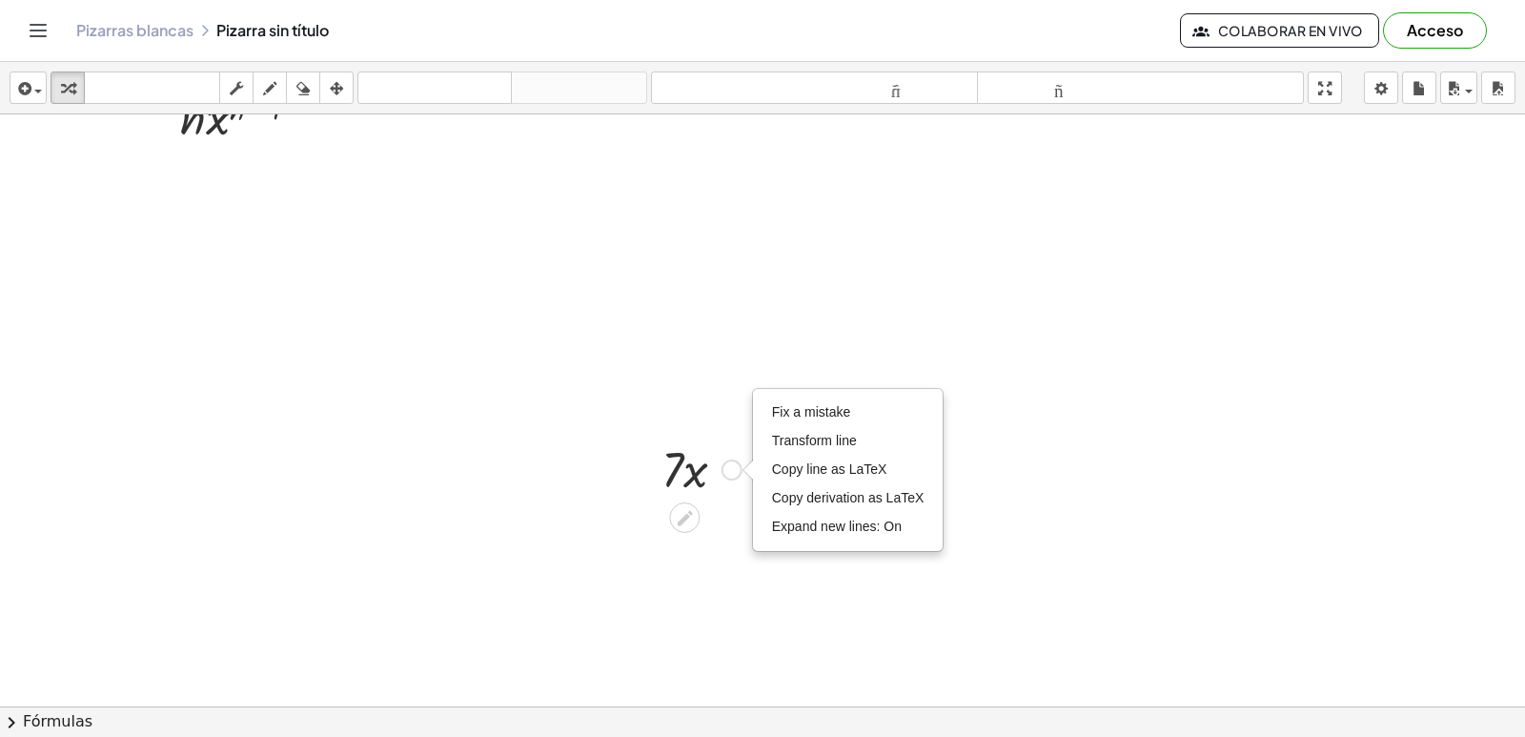
click at [738, 466] on div "Fix a mistake Transform line Copy line as LaTeX Copy derivation as LaTeX Expand…" at bounding box center [732, 469] width 21 height 21
click at [785, 444] on font "Línea de transformación" at bounding box center [844, 440] width 144 height 15
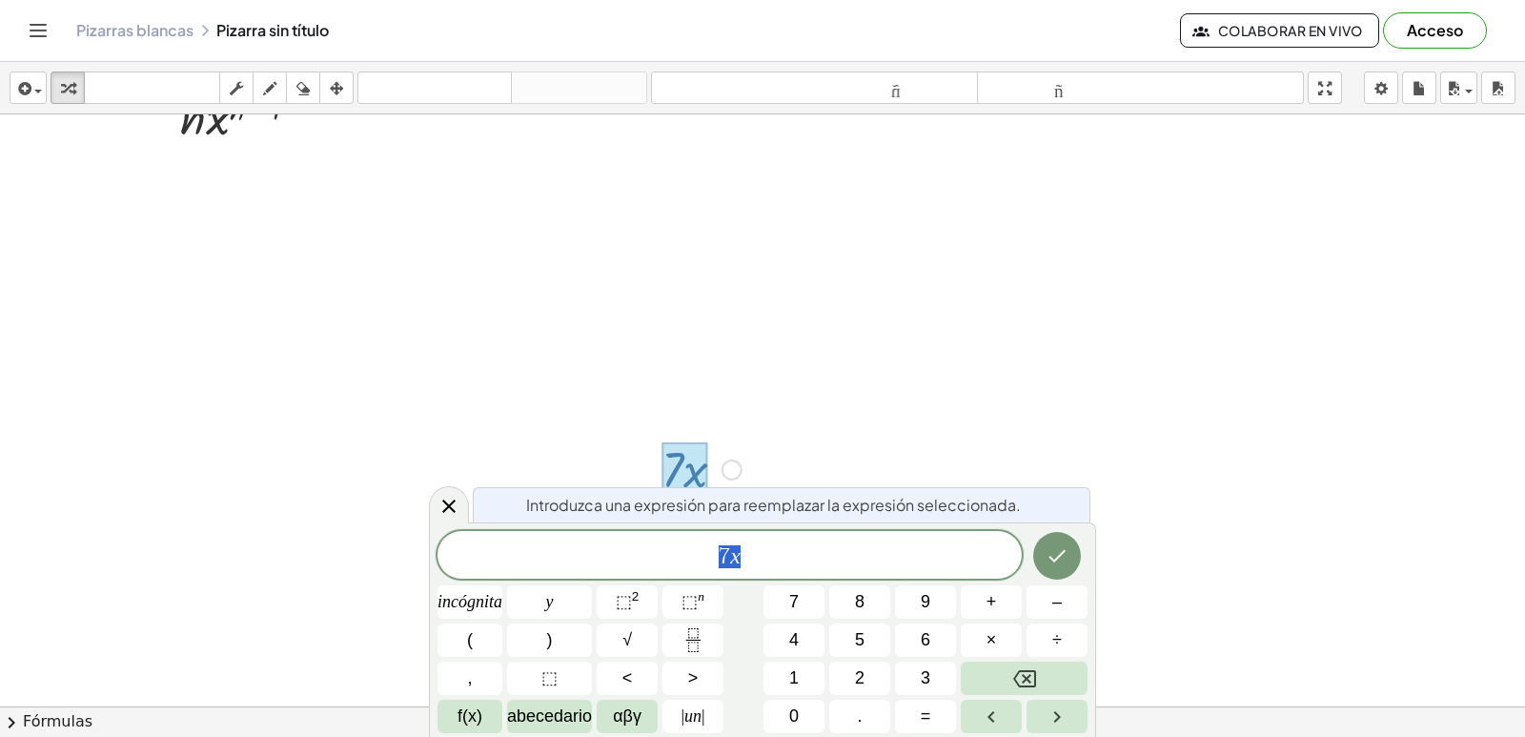
click at [1119, 498] on div at bounding box center [762, 654] width 1525 height 1270
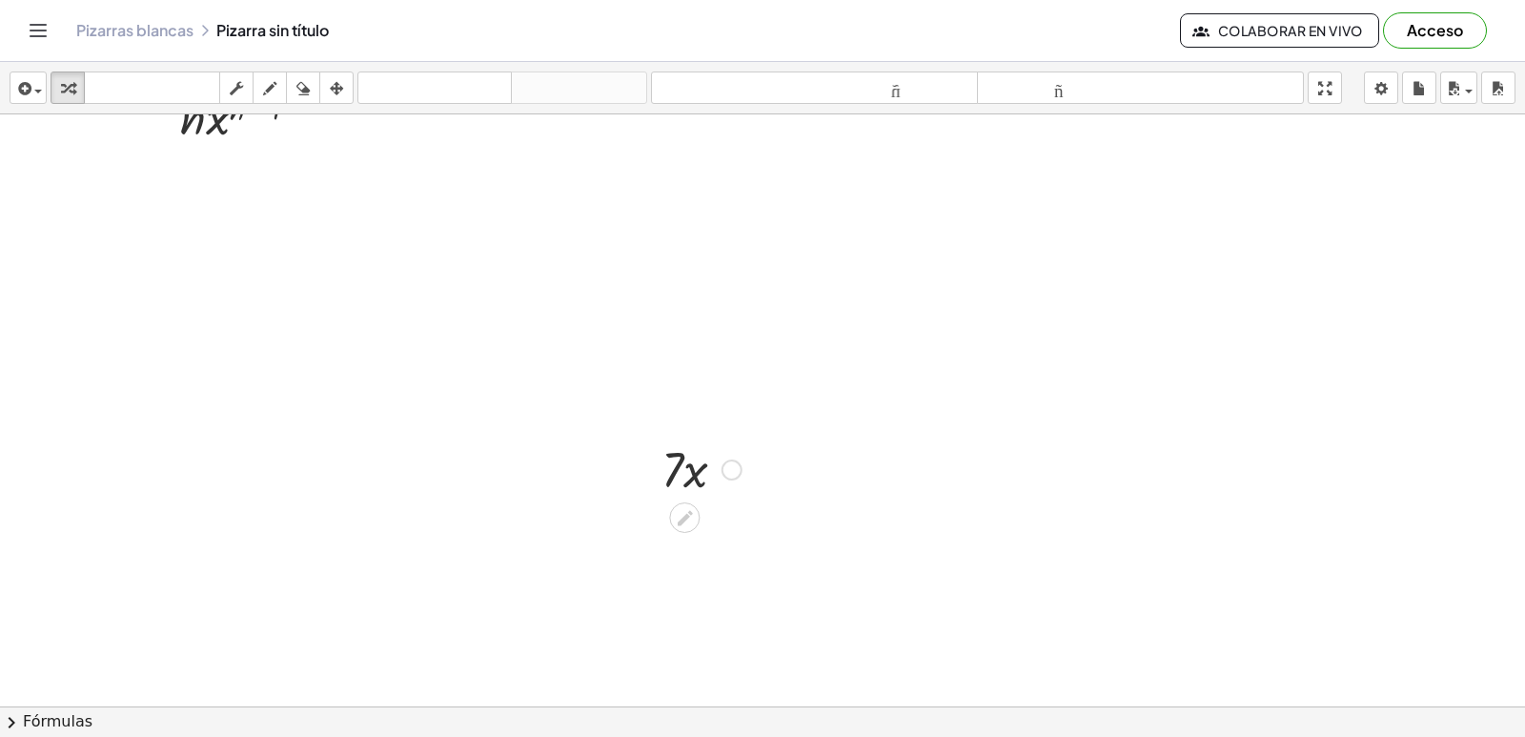
click at [726, 473] on div "Arreglar un error Línea de transformación Copiar línea como LaTeX Derivación de…" at bounding box center [732, 469] width 21 height 21
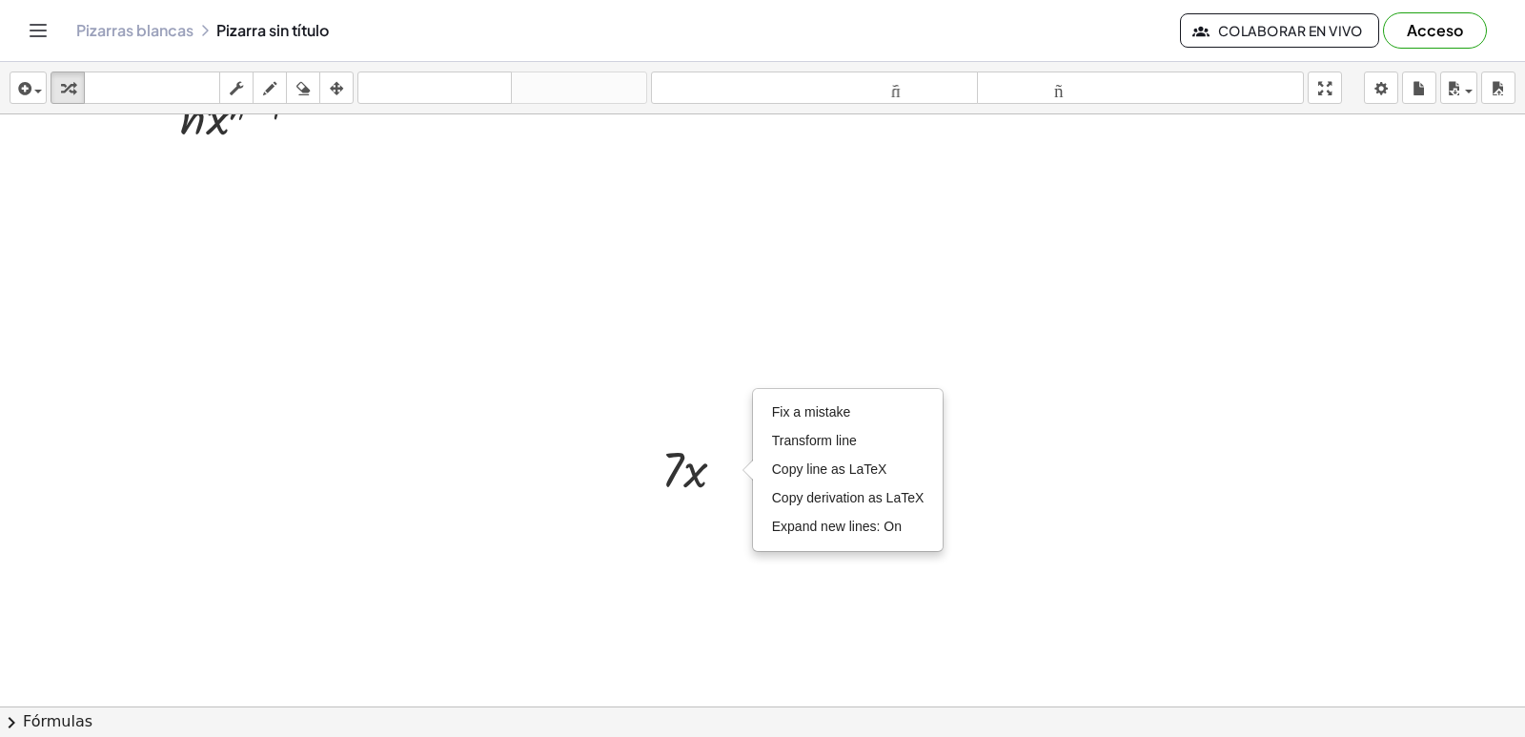
click at [1040, 444] on div at bounding box center [762, 654] width 1525 height 1270
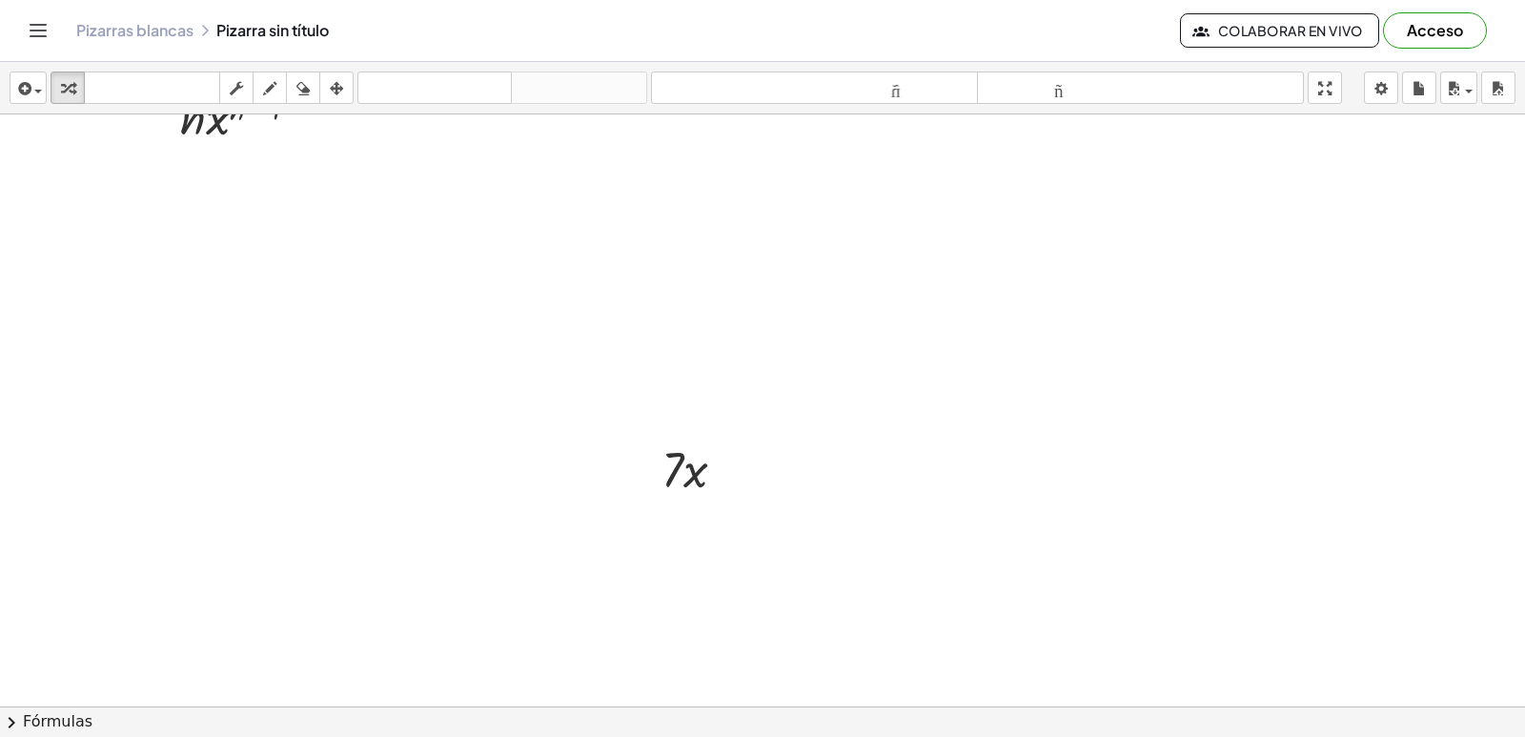
click at [1035, 458] on div at bounding box center [762, 654] width 1525 height 1270
click at [812, 473] on div at bounding box center [762, 654] width 1525 height 1270
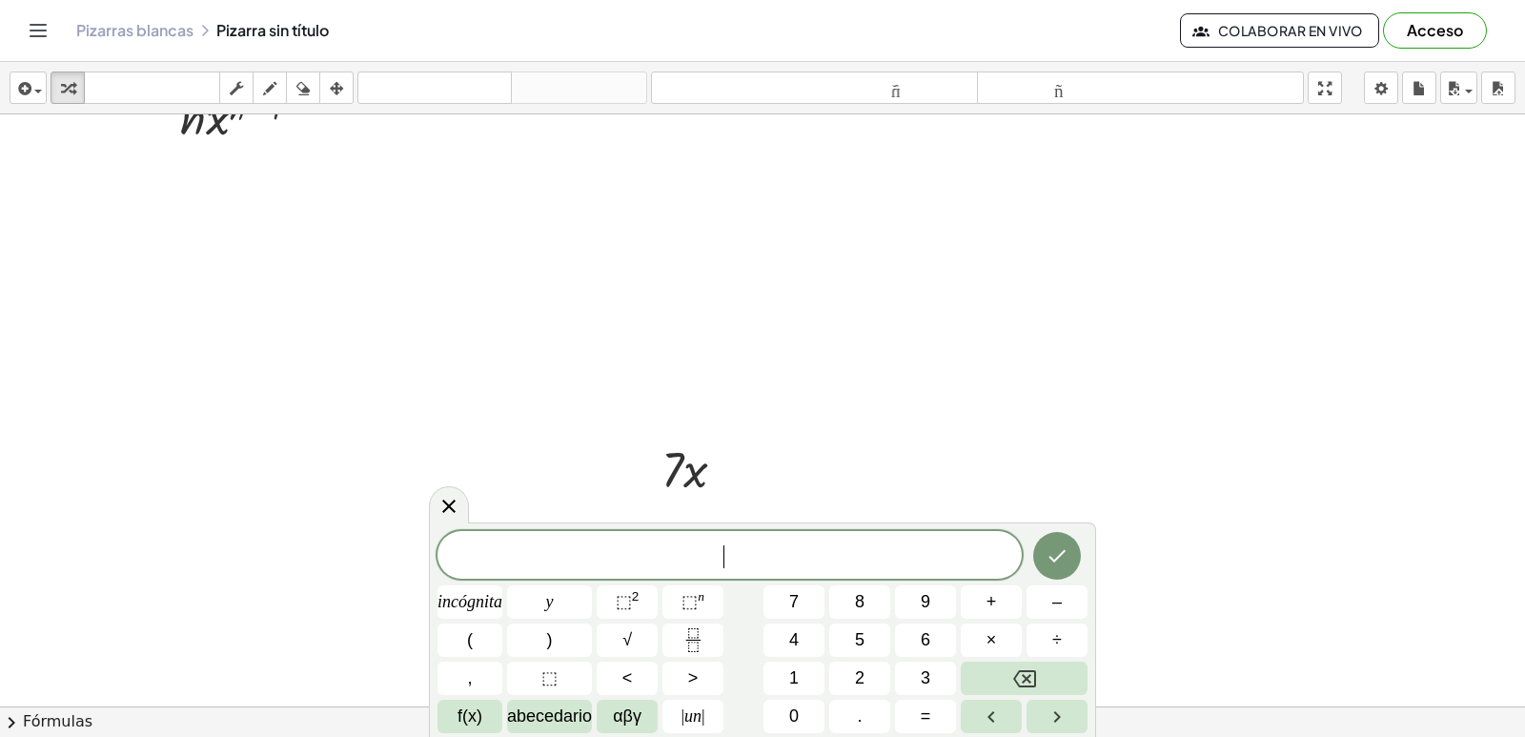
click at [812, 473] on div at bounding box center [762, 654] width 1525 height 1270
click at [721, 480] on div at bounding box center [701, 468] width 99 height 65
click at [695, 472] on div at bounding box center [701, 468] width 99 height 65
click at [697, 471] on div at bounding box center [701, 468] width 99 height 65
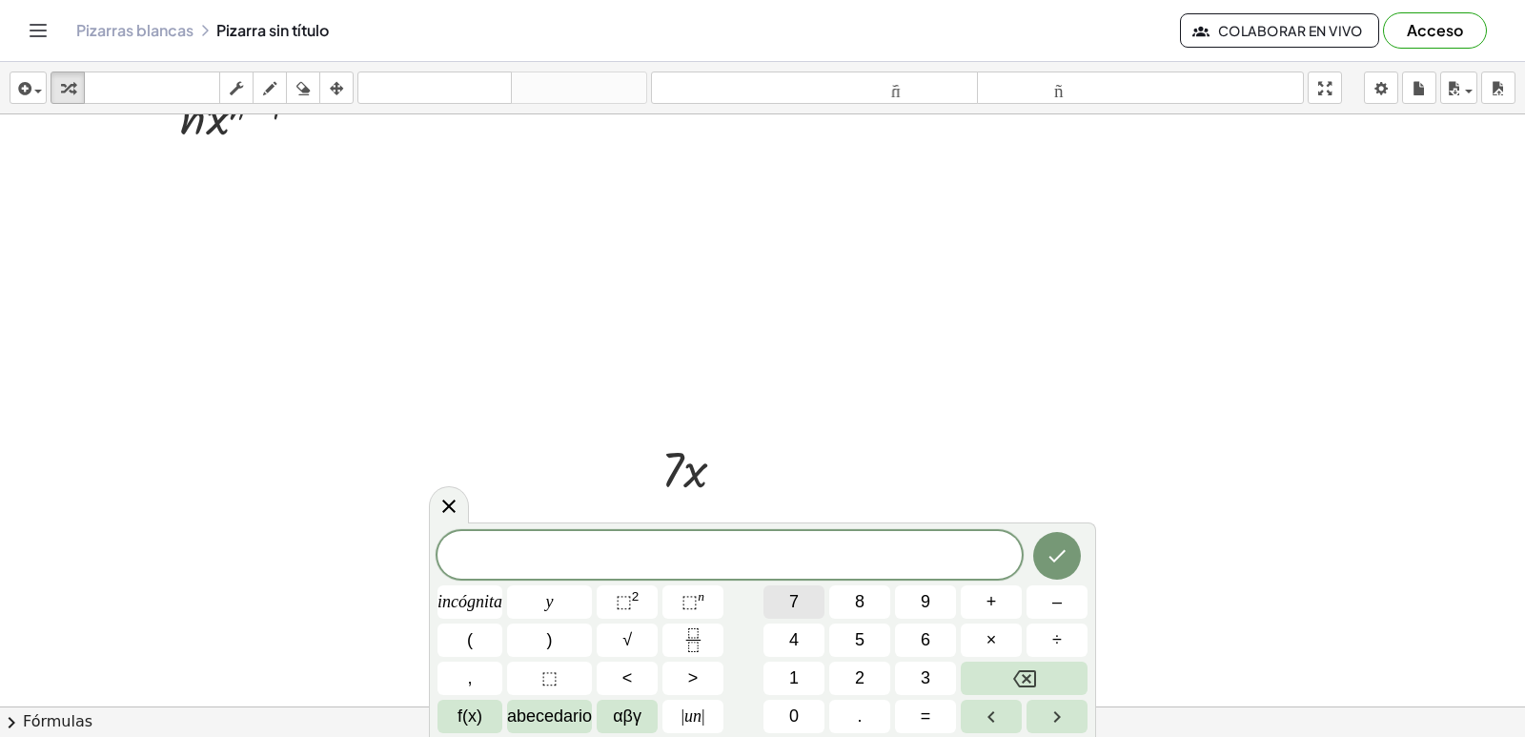
click at [775, 598] on button "7" at bounding box center [794, 601] width 61 height 33
click at [643, 594] on button "⬚ 2" at bounding box center [627, 601] width 61 height 33
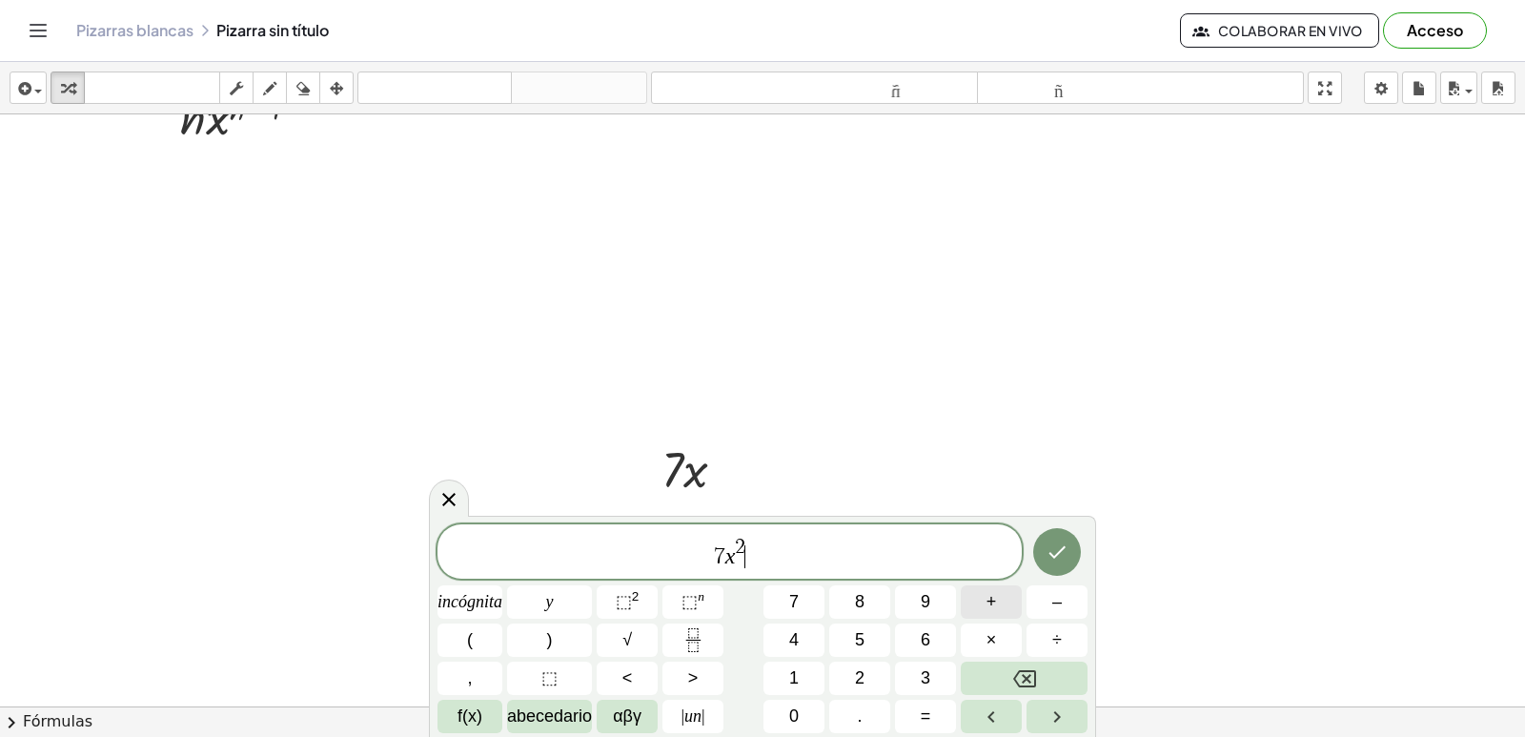
click at [990, 599] on font "+" at bounding box center [992, 601] width 10 height 19
click at [715, 595] on button "⬚ n" at bounding box center [693, 601] width 61 height 33
click at [786, 665] on button "1" at bounding box center [794, 678] width 61 height 33
click at [994, 599] on font "+" at bounding box center [992, 601] width 10 height 19
click at [853, 663] on button "2" at bounding box center [859, 678] width 61 height 33
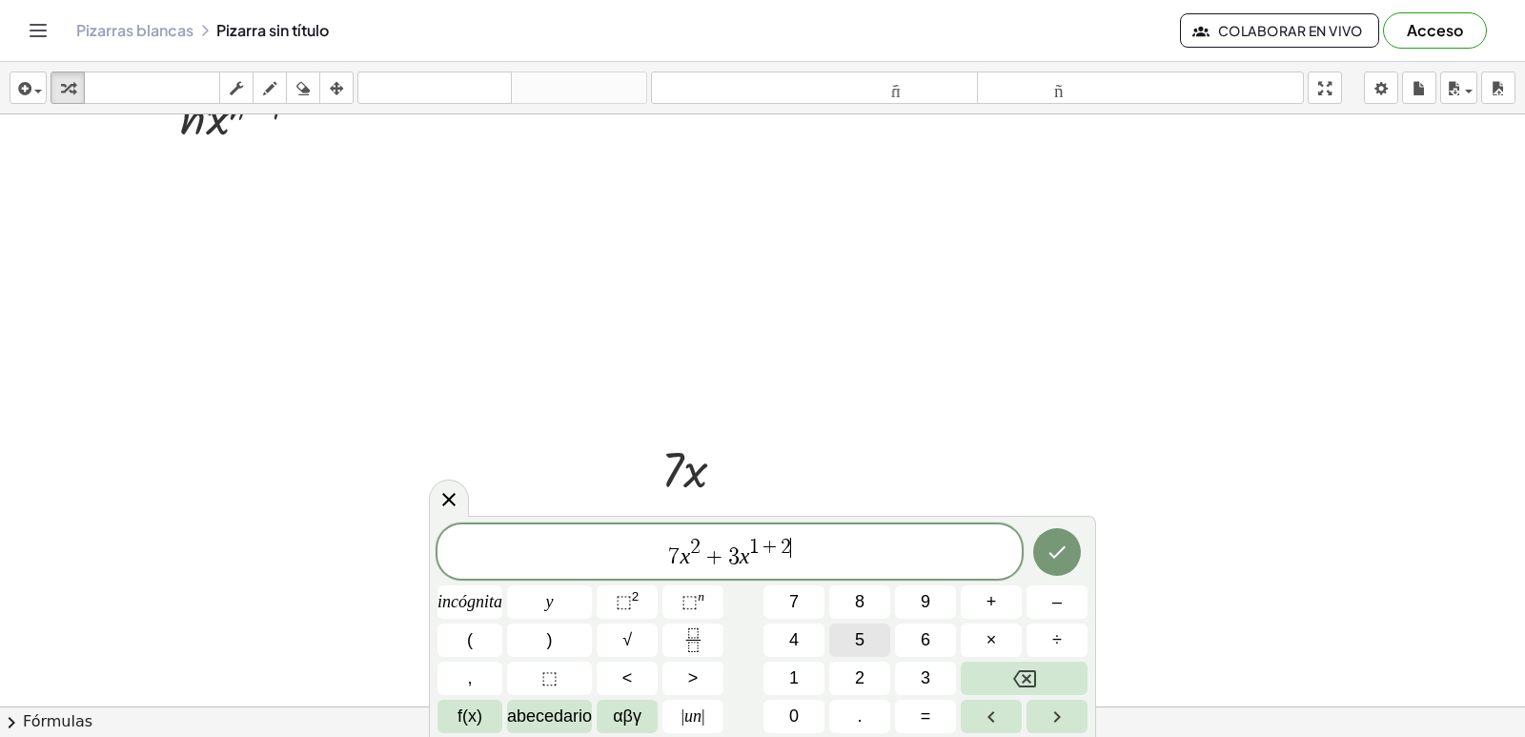
click at [853, 640] on button "5" at bounding box center [859, 639] width 61 height 33
click at [1013, 679] on icon "Retroceso" at bounding box center [1024, 678] width 23 height 23
click at [713, 601] on button "⬚ n" at bounding box center [693, 601] width 61 height 33
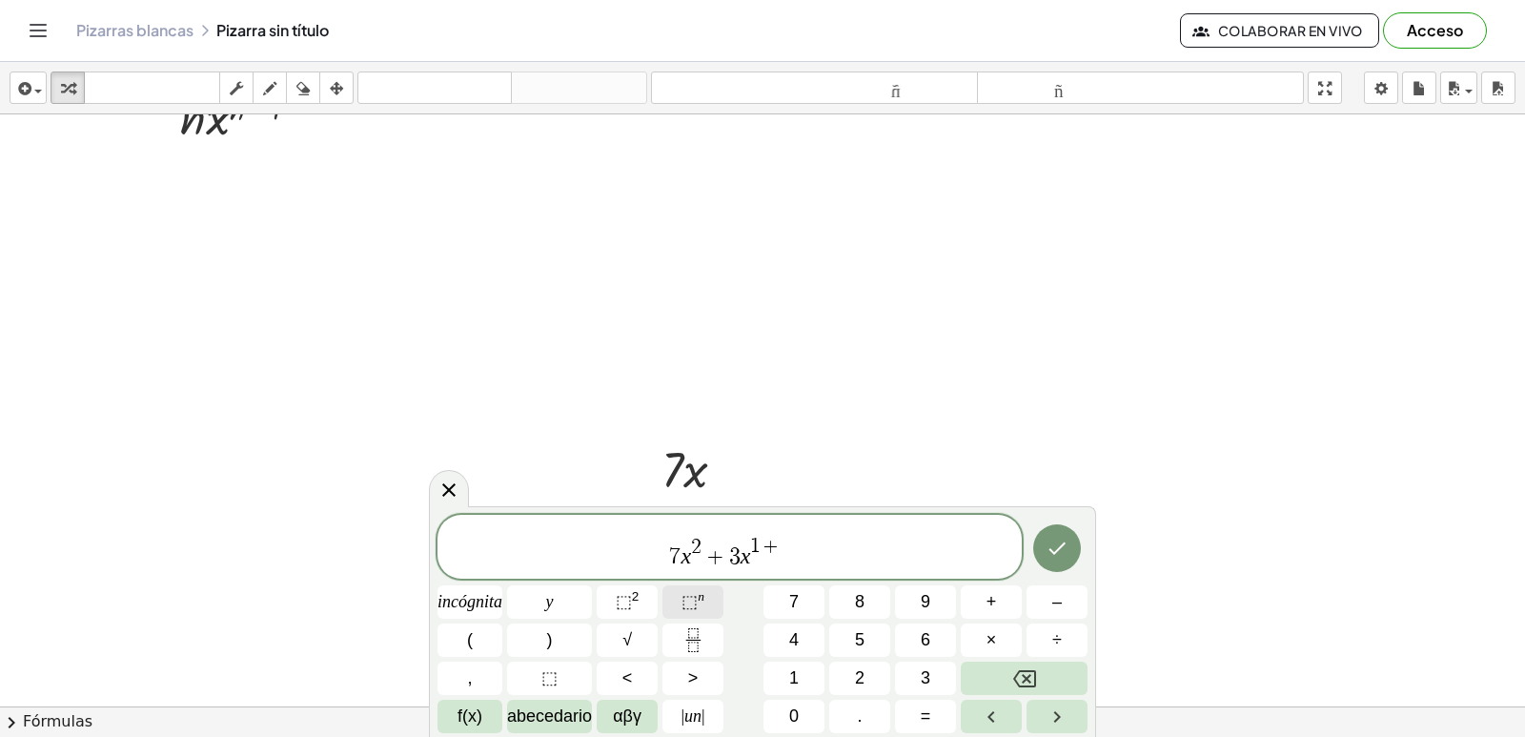
click at [713, 601] on button "⬚ n" at bounding box center [693, 601] width 61 height 33
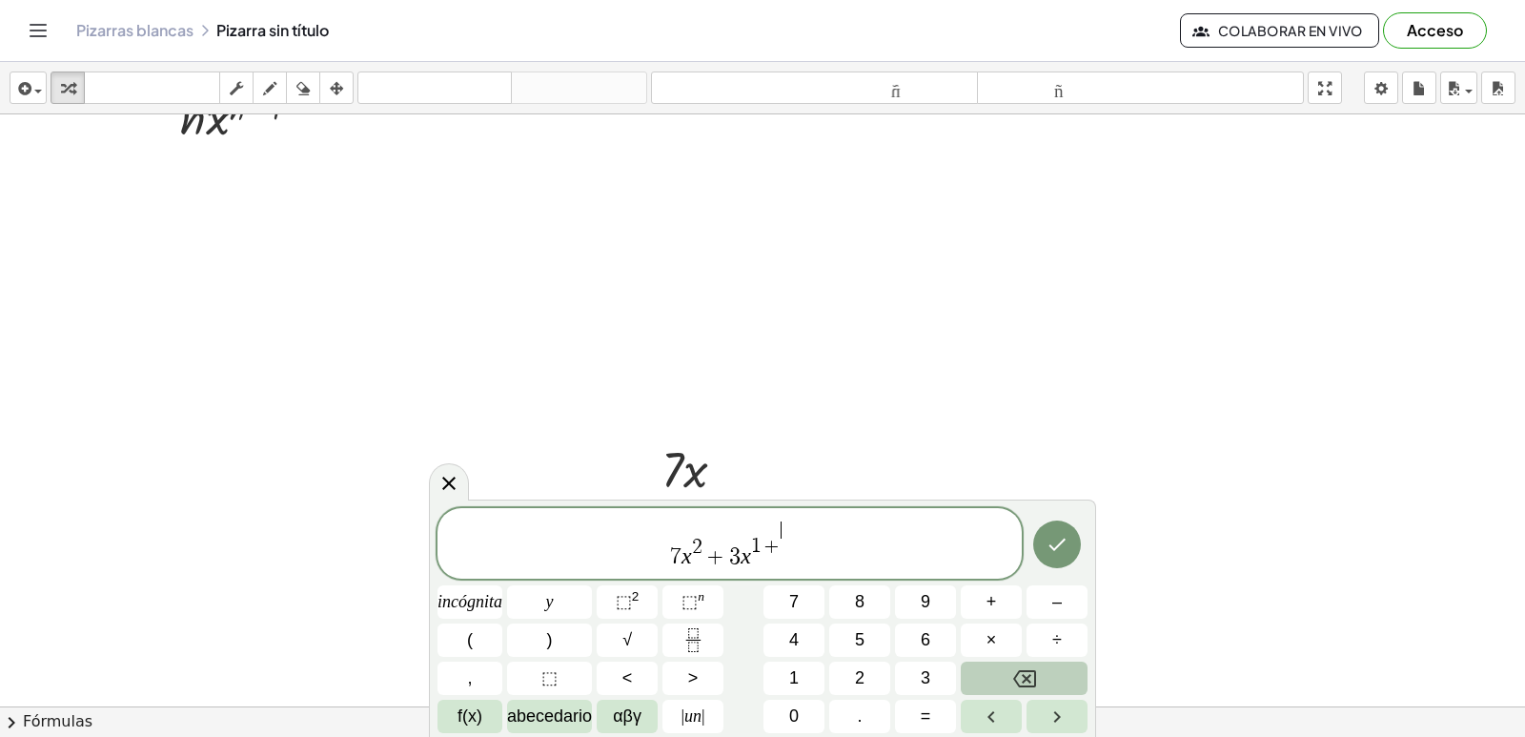
click at [1034, 665] on button "Retroceso" at bounding box center [1024, 678] width 127 height 33
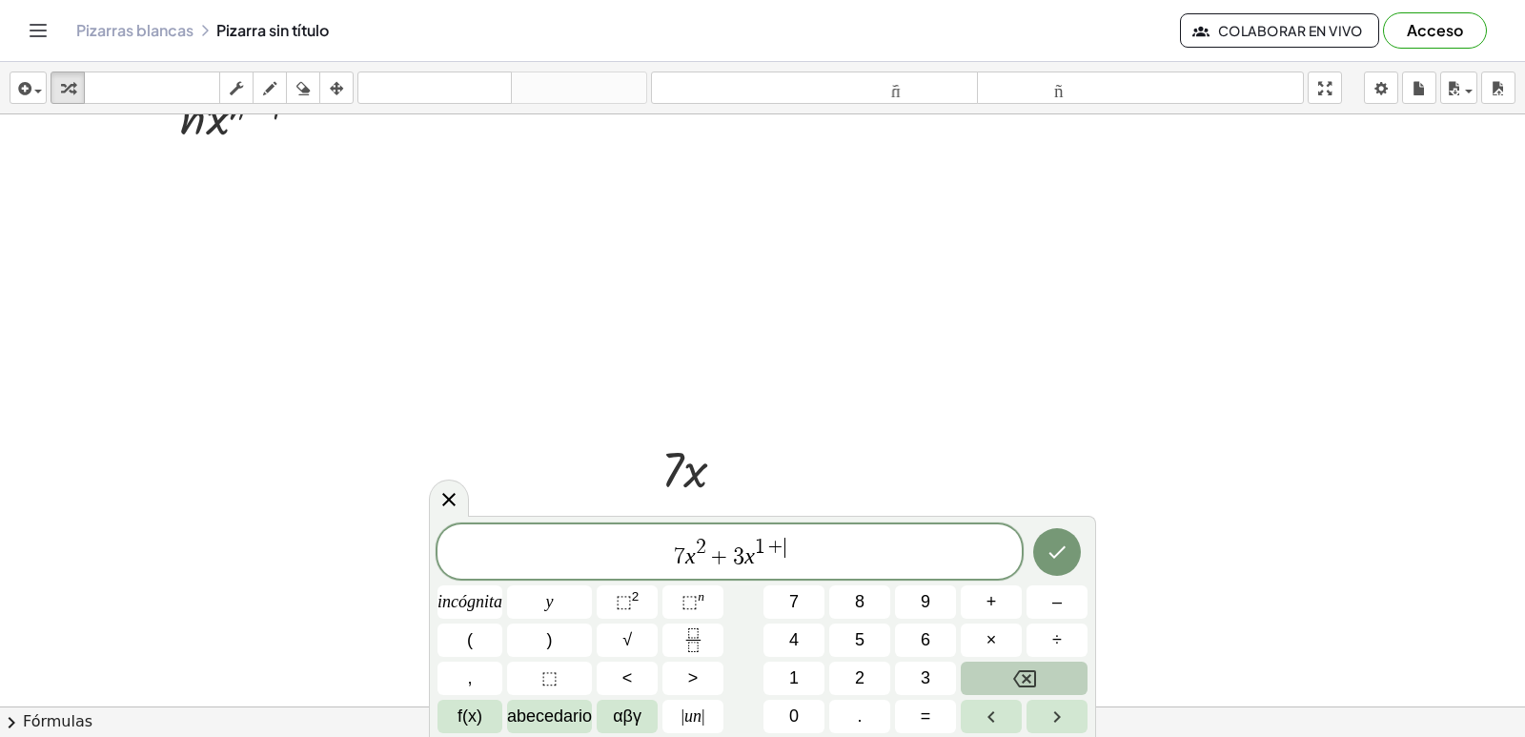
click at [1034, 665] on button "Retroceso" at bounding box center [1024, 678] width 127 height 33
click at [794, 668] on font "1" at bounding box center [794, 677] width 10 height 19
click at [1026, 683] on icon "Retroceso" at bounding box center [1024, 678] width 23 height 23
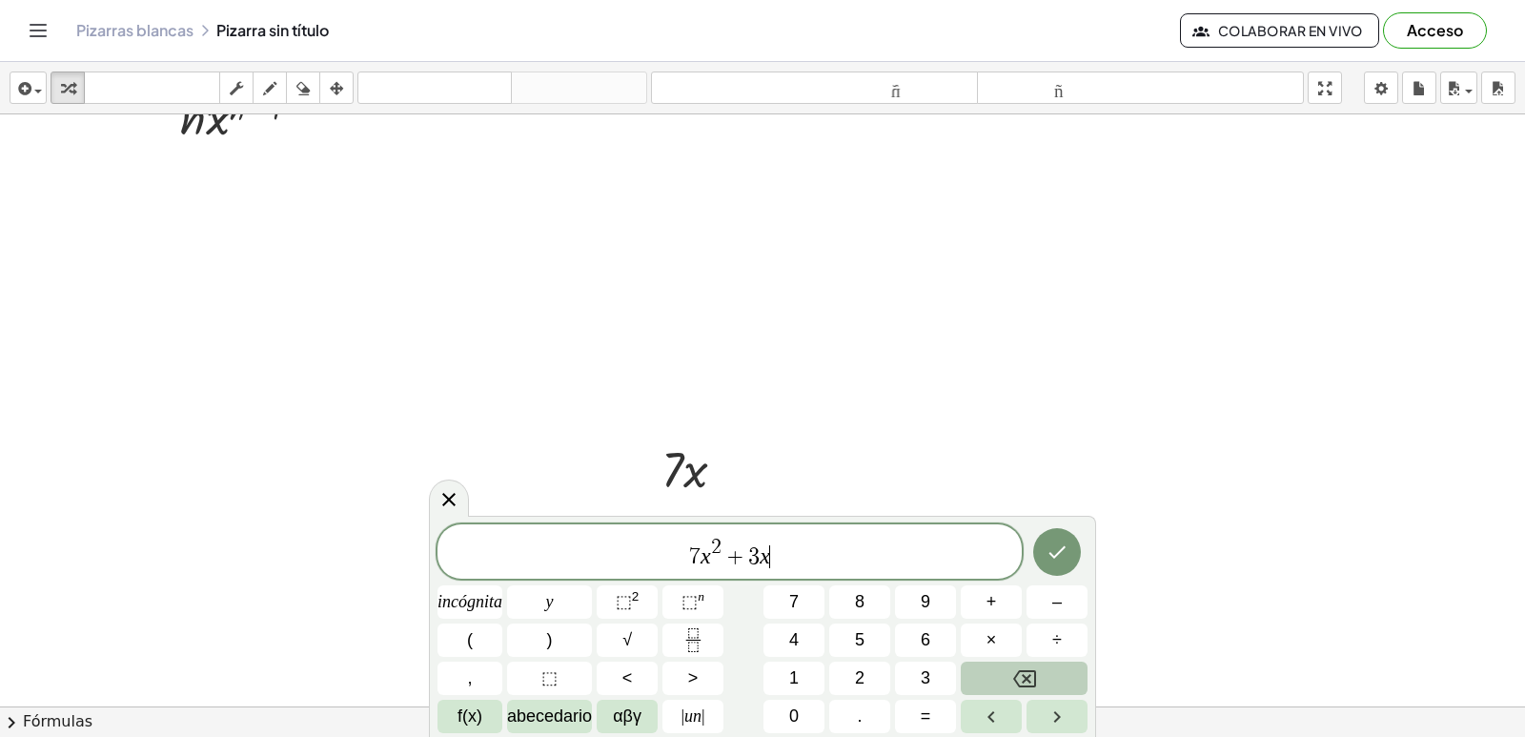
click at [1026, 683] on icon "Retroceso" at bounding box center [1024, 678] width 23 height 23
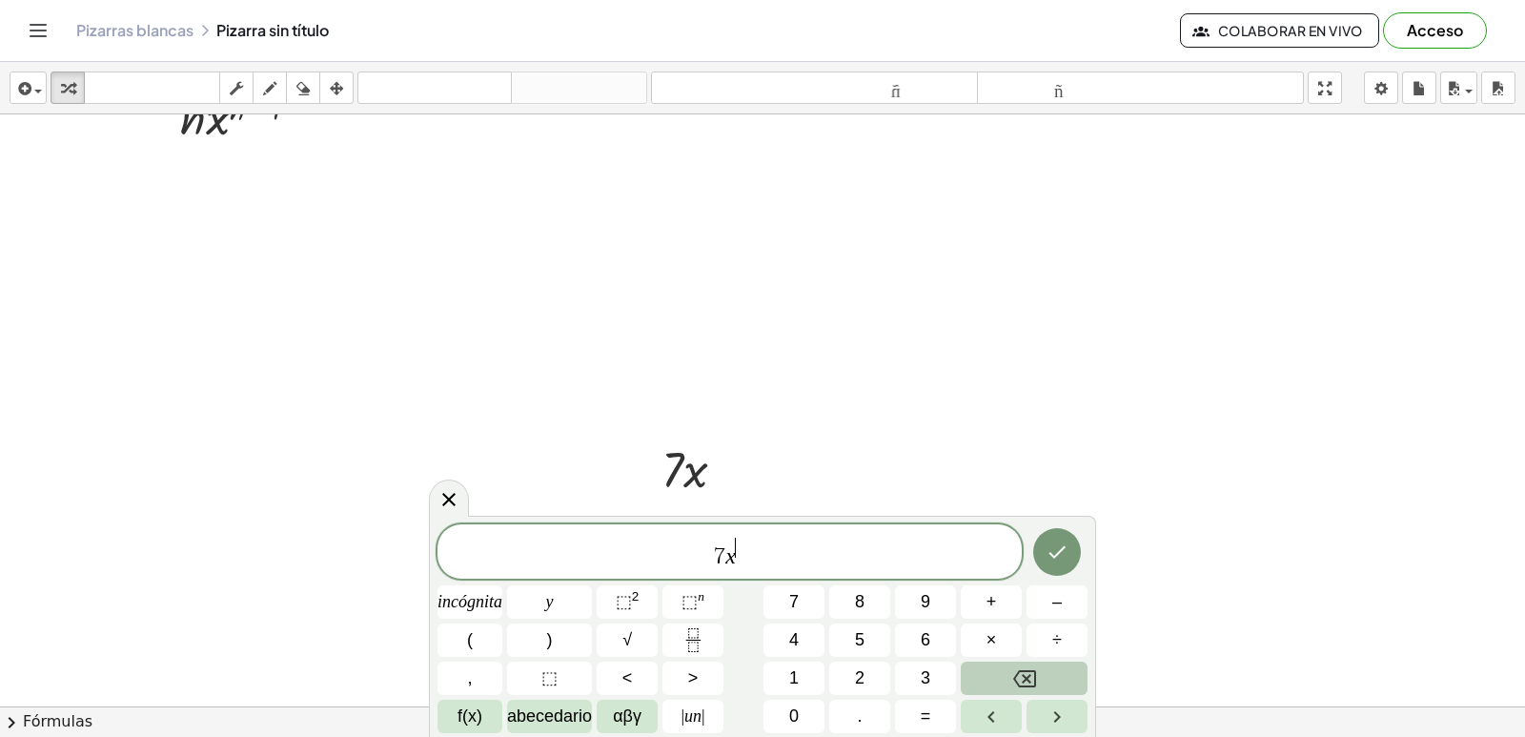
click at [1026, 683] on icon "Retroceso" at bounding box center [1024, 678] width 23 height 23
click at [1025, 691] on button "Retroceso" at bounding box center [1024, 678] width 127 height 33
click at [1025, 692] on button "Retroceso" at bounding box center [1024, 678] width 127 height 33
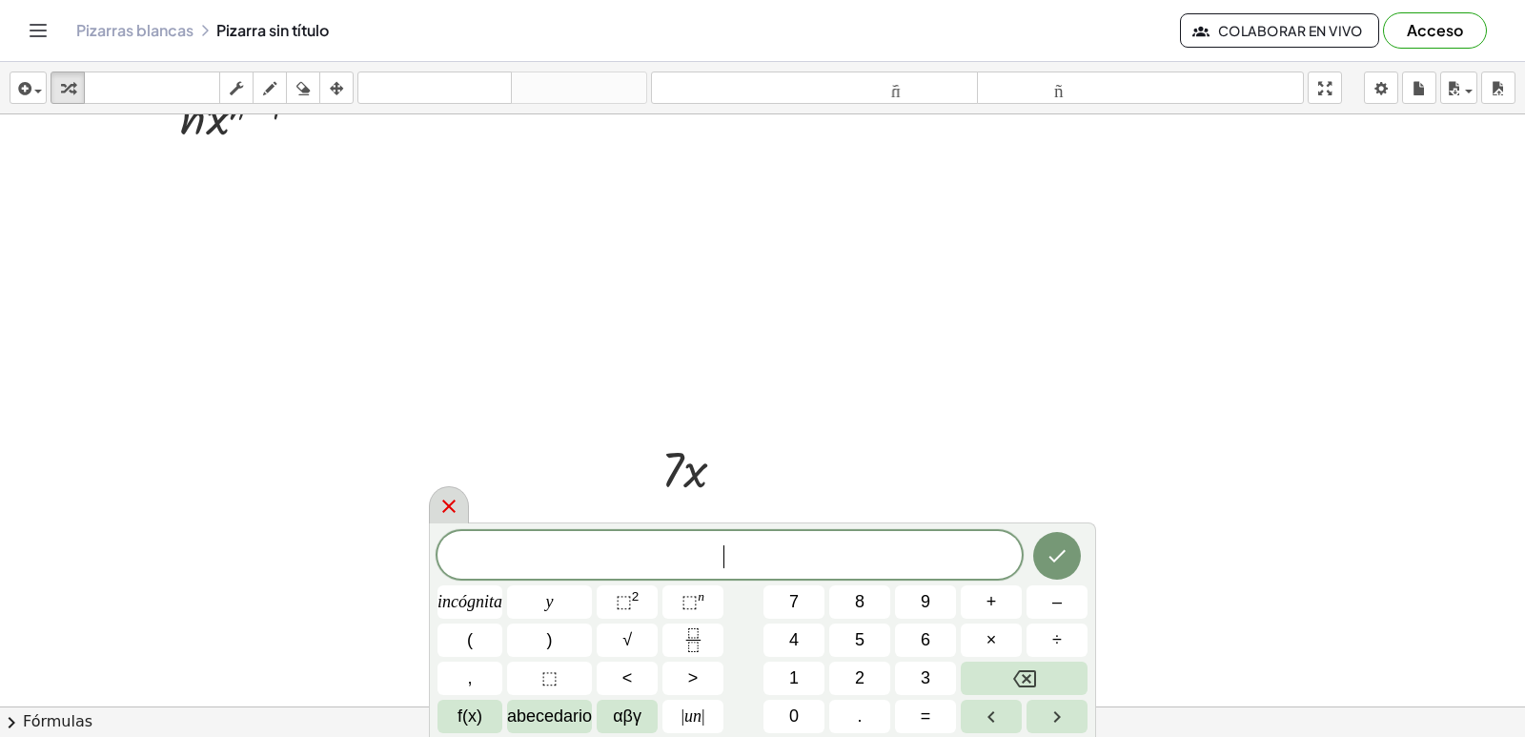
click at [456, 510] on icon at bounding box center [449, 506] width 23 height 23
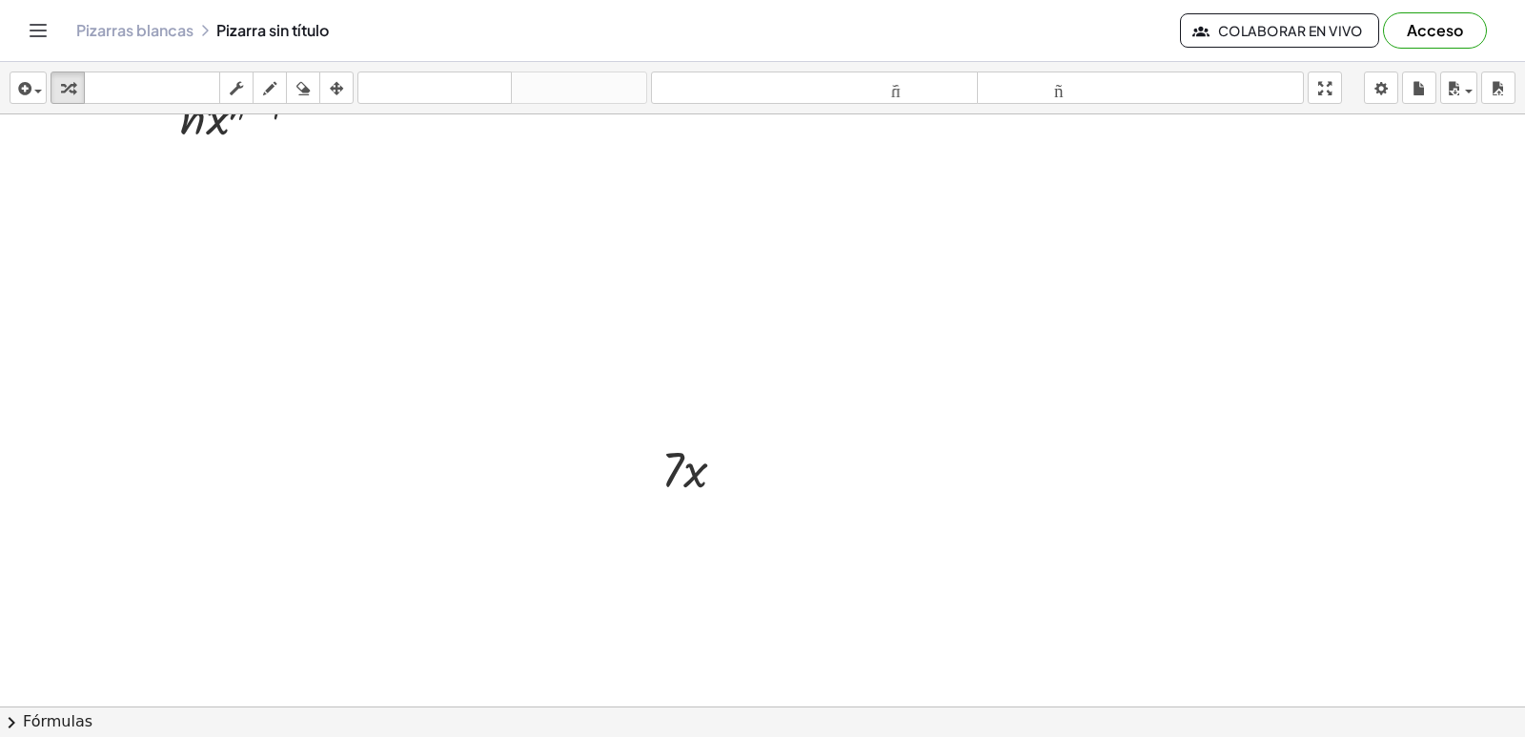
drag, startPoint x: 689, startPoint y: 465, endPoint x: 563, endPoint y: 466, distance: 125.8
click at [563, 466] on div at bounding box center [762, 654] width 1525 height 1270
click at [553, 610] on div at bounding box center [762, 82] width 1525 height 1270
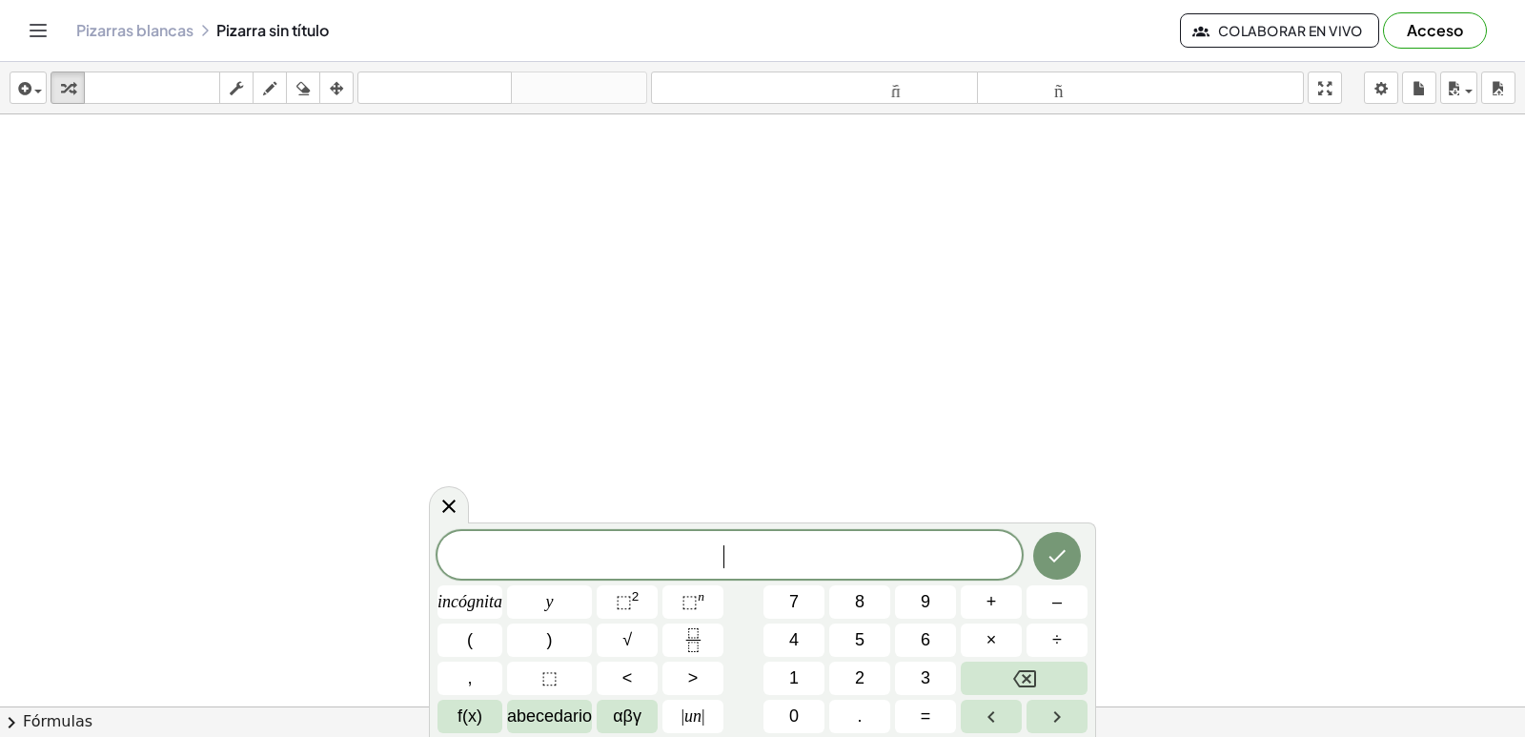
click at [553, 610] on font "y" at bounding box center [550, 601] width 8 height 19
click at [1030, 676] on icon "Retroceso" at bounding box center [1024, 678] width 23 height 17
click at [79, 88] on div "button" at bounding box center [67, 87] width 25 height 23
click at [78, 89] on div "button" at bounding box center [67, 87] width 25 height 23
click at [81, 100] on button "transformar" at bounding box center [68, 87] width 34 height 32
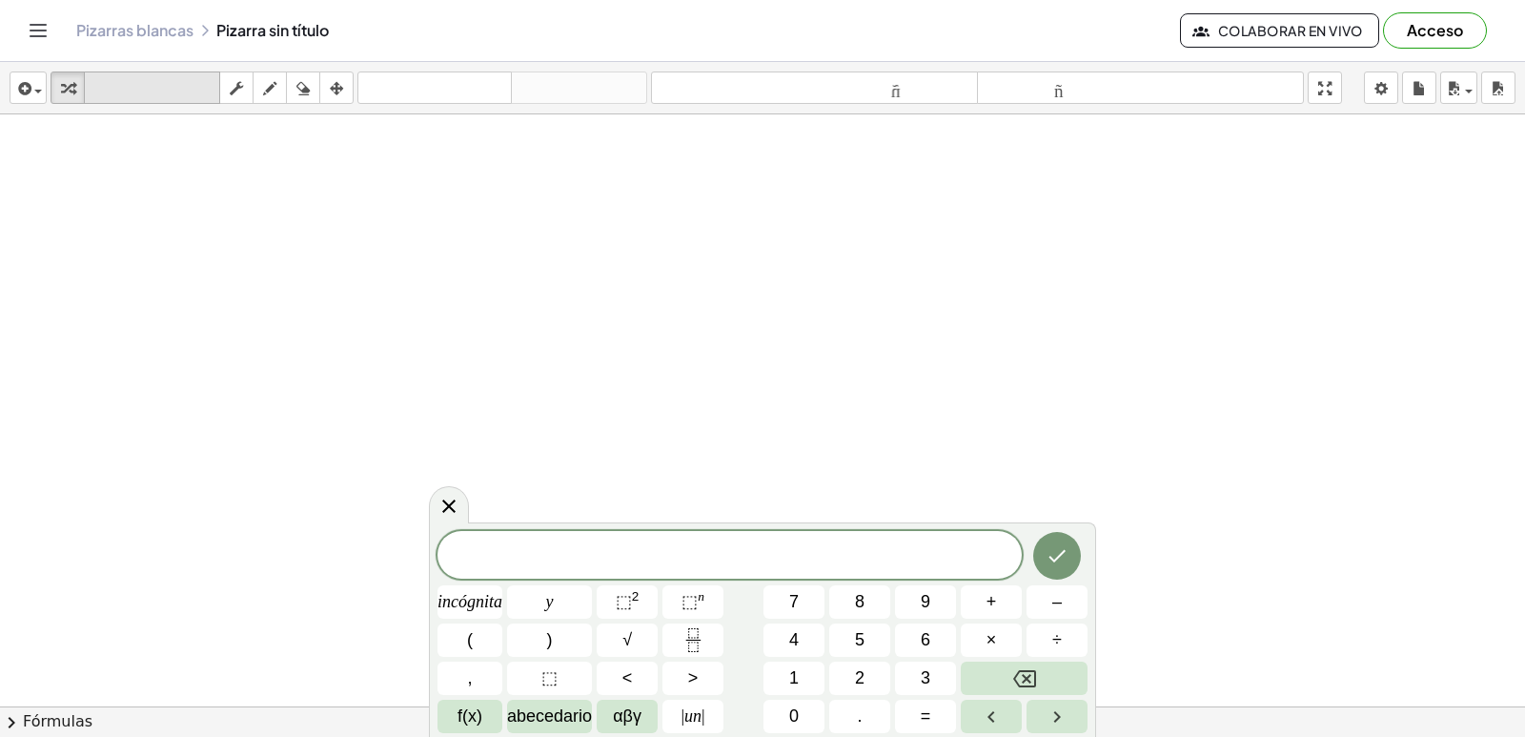
drag, startPoint x: 76, startPoint y: 93, endPoint x: 123, endPoint y: 83, distance: 47.9
click at [123, 83] on div "transformar teclado teclado fregar dibujar borrar arreglar" at bounding box center [202, 87] width 303 height 32
drag, startPoint x: 72, startPoint y: 84, endPoint x: 107, endPoint y: 92, distance: 35.4
click at [150, 86] on div "transformar teclado teclado fregar dibujar borrar arreglar" at bounding box center [202, 87] width 303 height 32
click at [789, 605] on font "7" at bounding box center [794, 601] width 10 height 19
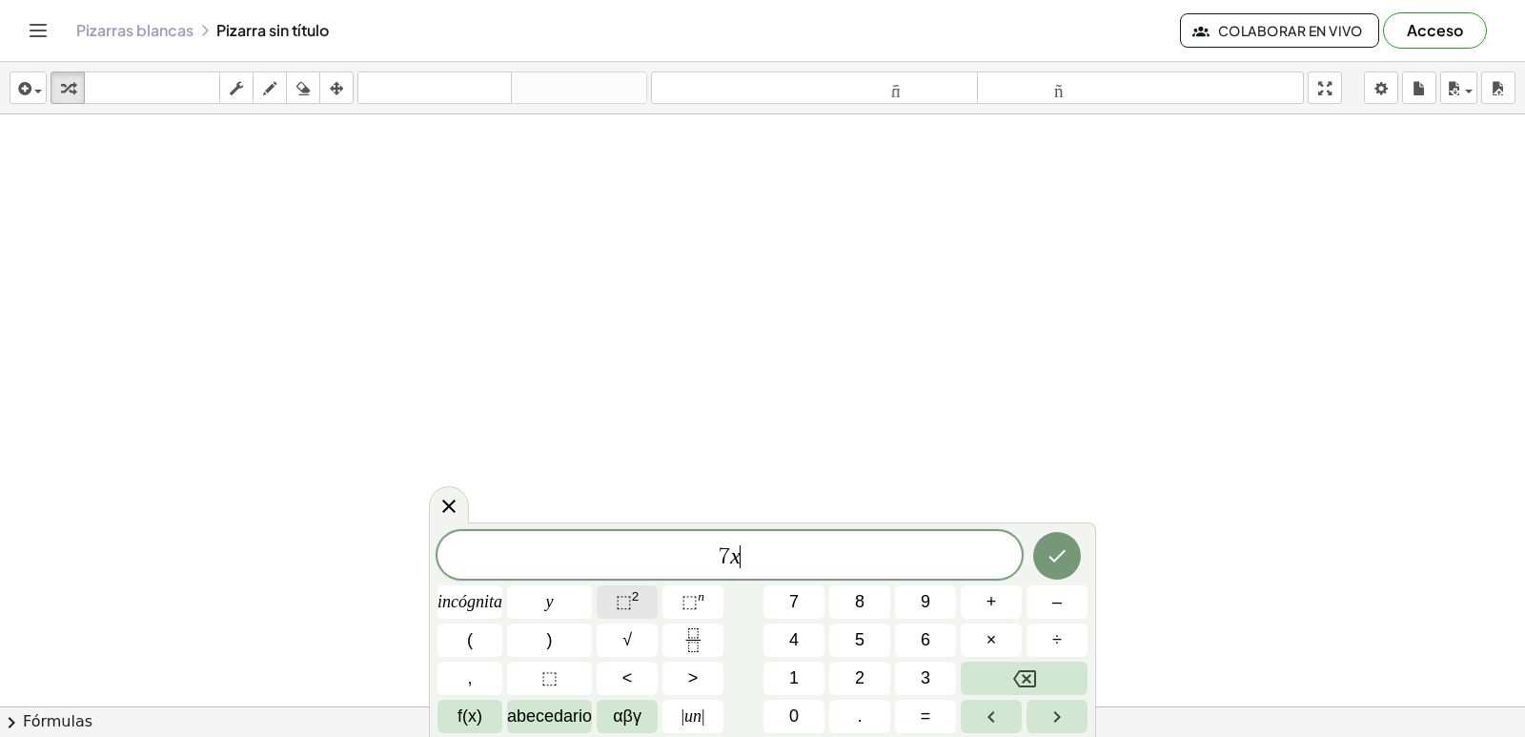
click at [638, 602] on font "2" at bounding box center [636, 596] width 8 height 14
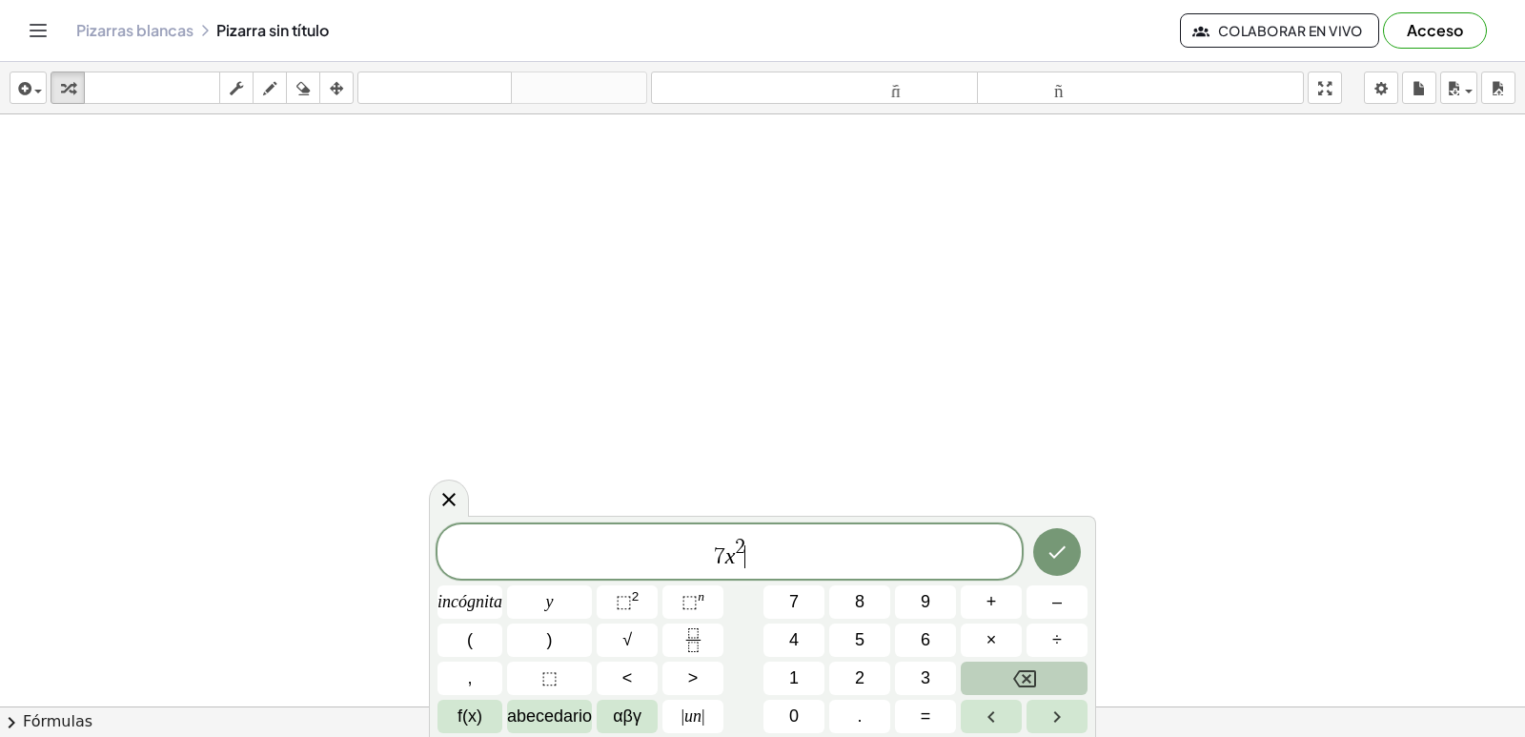
click at [1025, 667] on icon "Retroceso" at bounding box center [1024, 678] width 23 height 23
click at [927, 665] on span "3" at bounding box center [926, 678] width 10 height 26
click at [1053, 598] on font "–" at bounding box center [1057, 601] width 10 height 19
click at [869, 673] on button "2" at bounding box center [859, 678] width 61 height 33
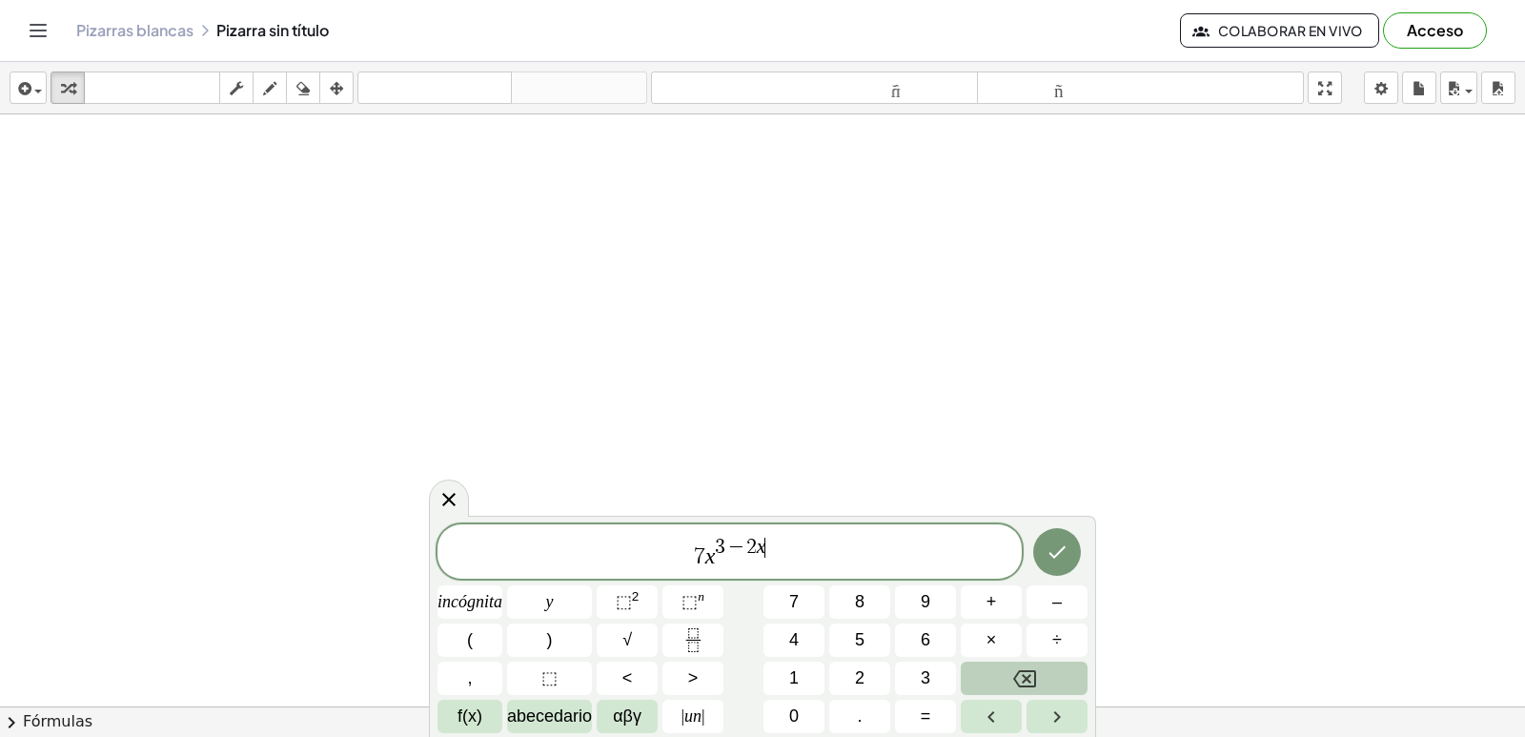
click at [1020, 674] on icon "Retroceso" at bounding box center [1024, 678] width 23 height 23
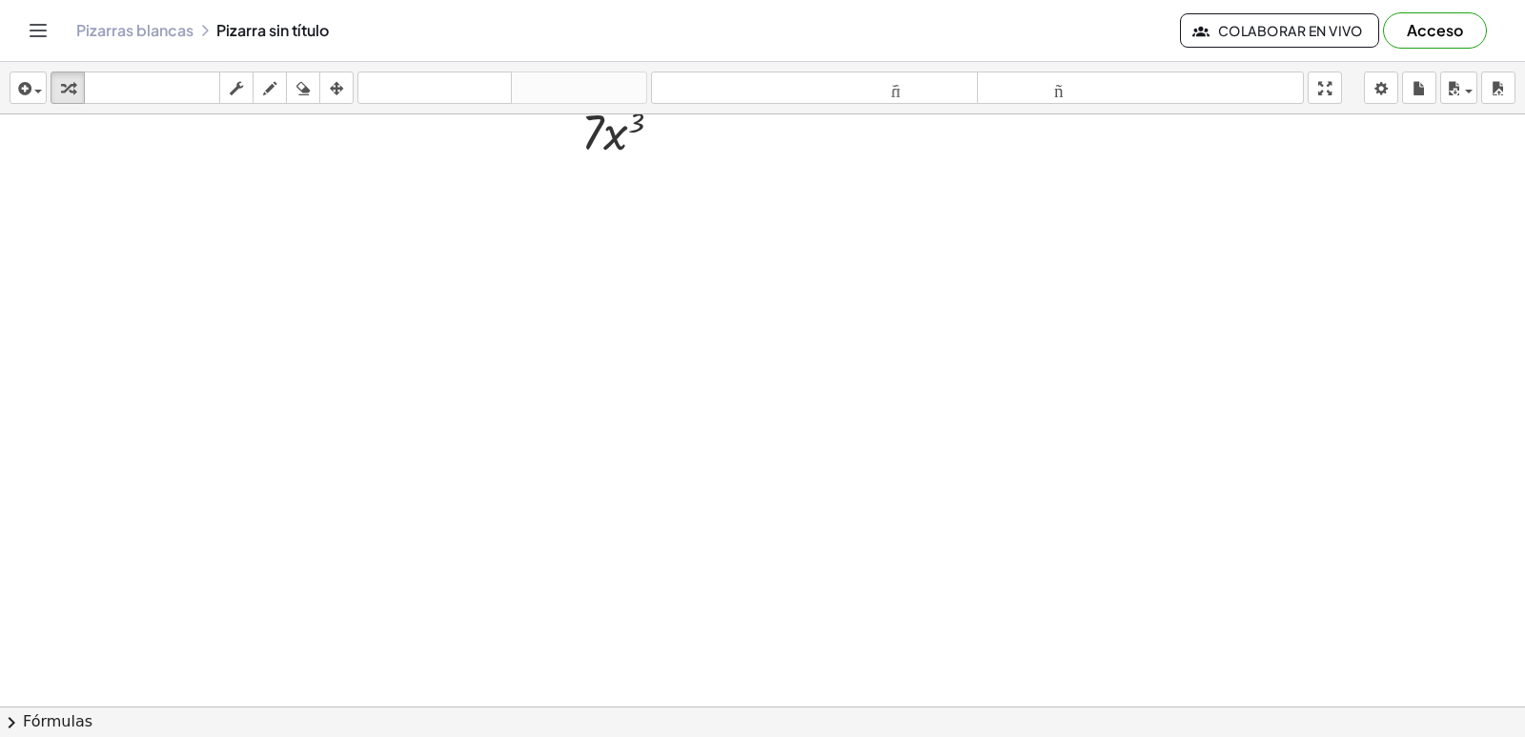
scroll to position [1279, 0]
click at [784, 596] on div at bounding box center [762, 19] width 1525 height 2368
click at [0, 0] on button "7" at bounding box center [0, 0] width 0 height 0
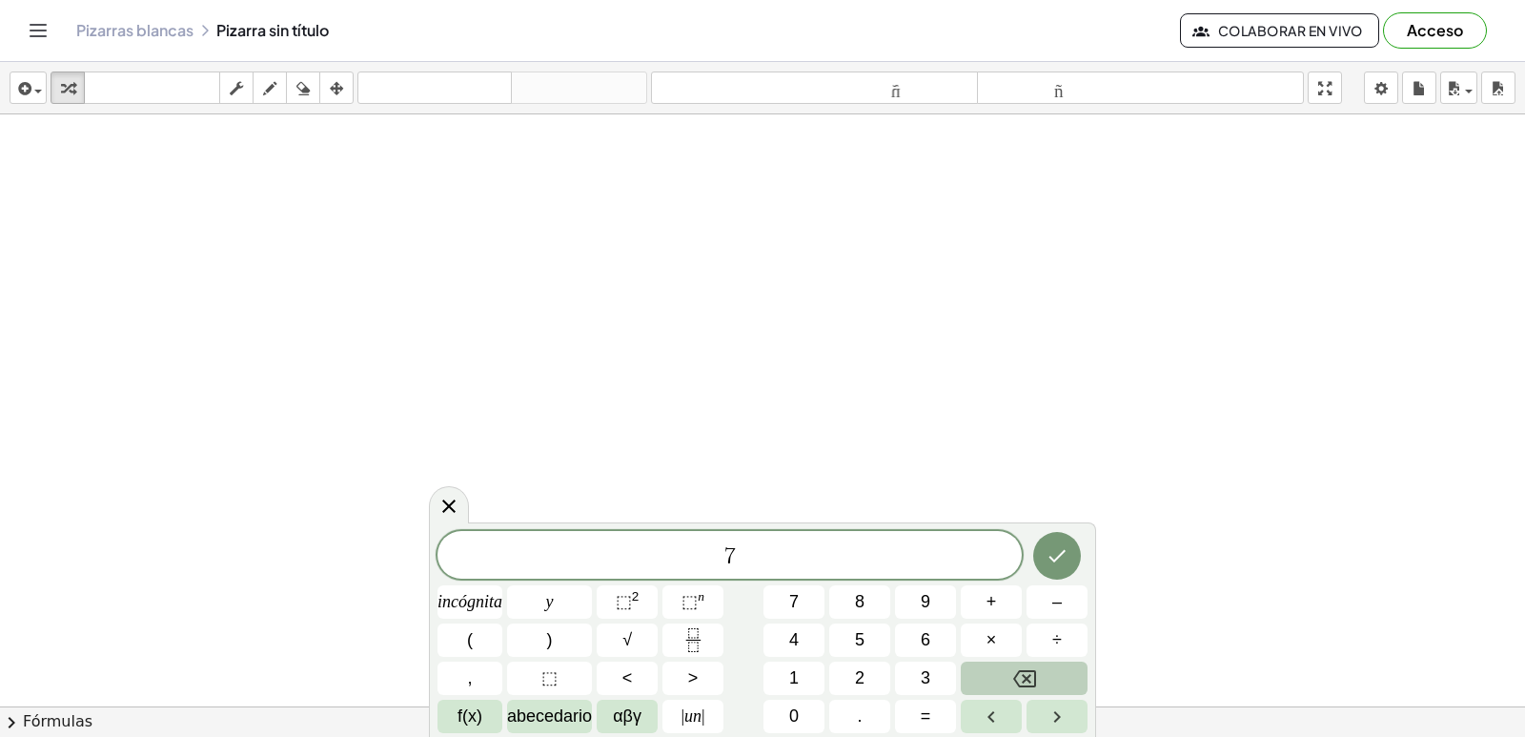
click at [1061, 672] on button "Retroceso" at bounding box center [1024, 678] width 127 height 33
click at [1061, 595] on font "–" at bounding box center [1057, 601] width 10 height 19
click at [923, 635] on font "6" at bounding box center [926, 639] width 10 height 19
click at [645, 602] on button "⬚ 2" at bounding box center [627, 601] width 61 height 33
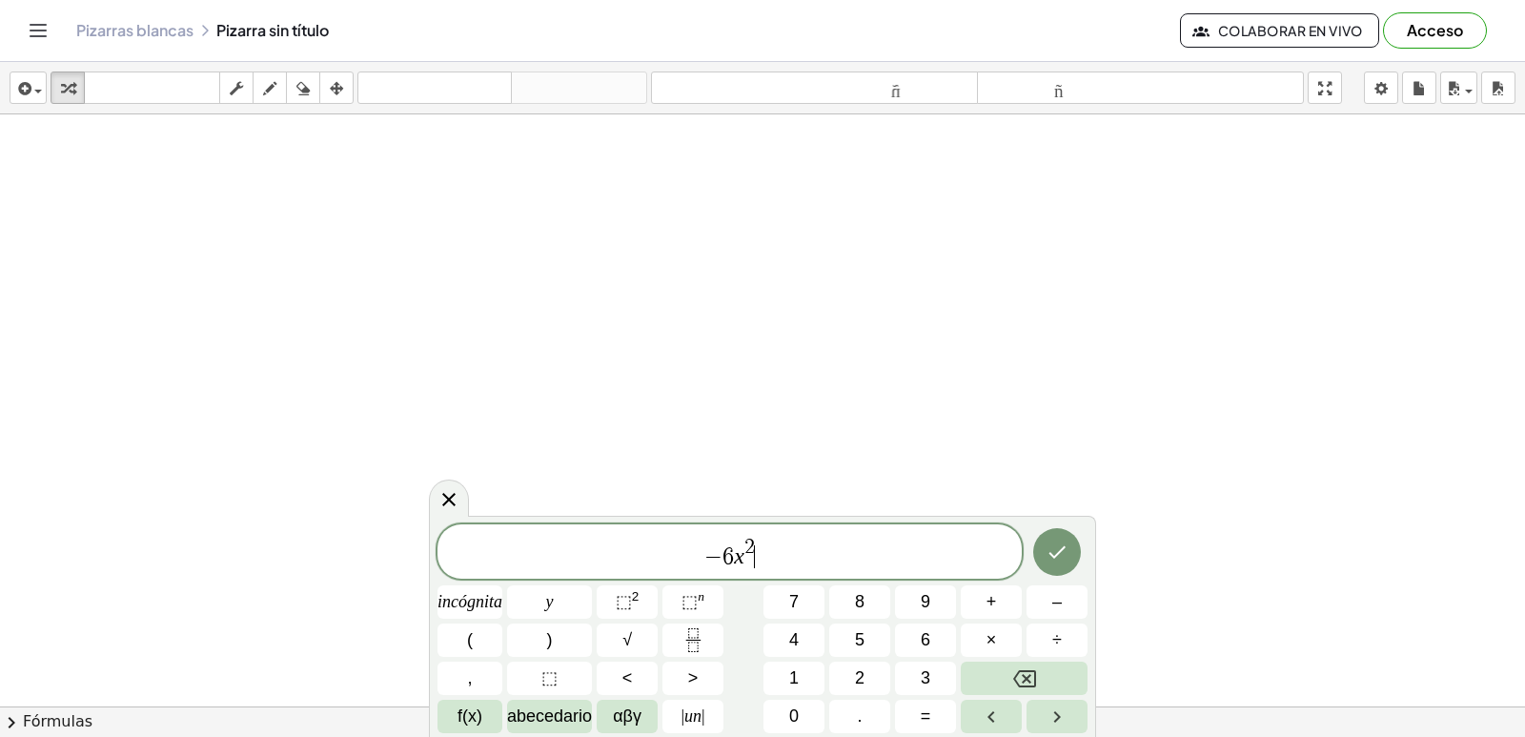
click at [758, 545] on span "− 6 x 2 ​" at bounding box center [730, 553] width 584 height 34
click at [789, 635] on font "4" at bounding box center [794, 639] width 10 height 19
click at [769, 568] on span "− 6 x 4 ​" at bounding box center [730, 553] width 584 height 34
click at [1002, 603] on button "+" at bounding box center [991, 601] width 61 height 33
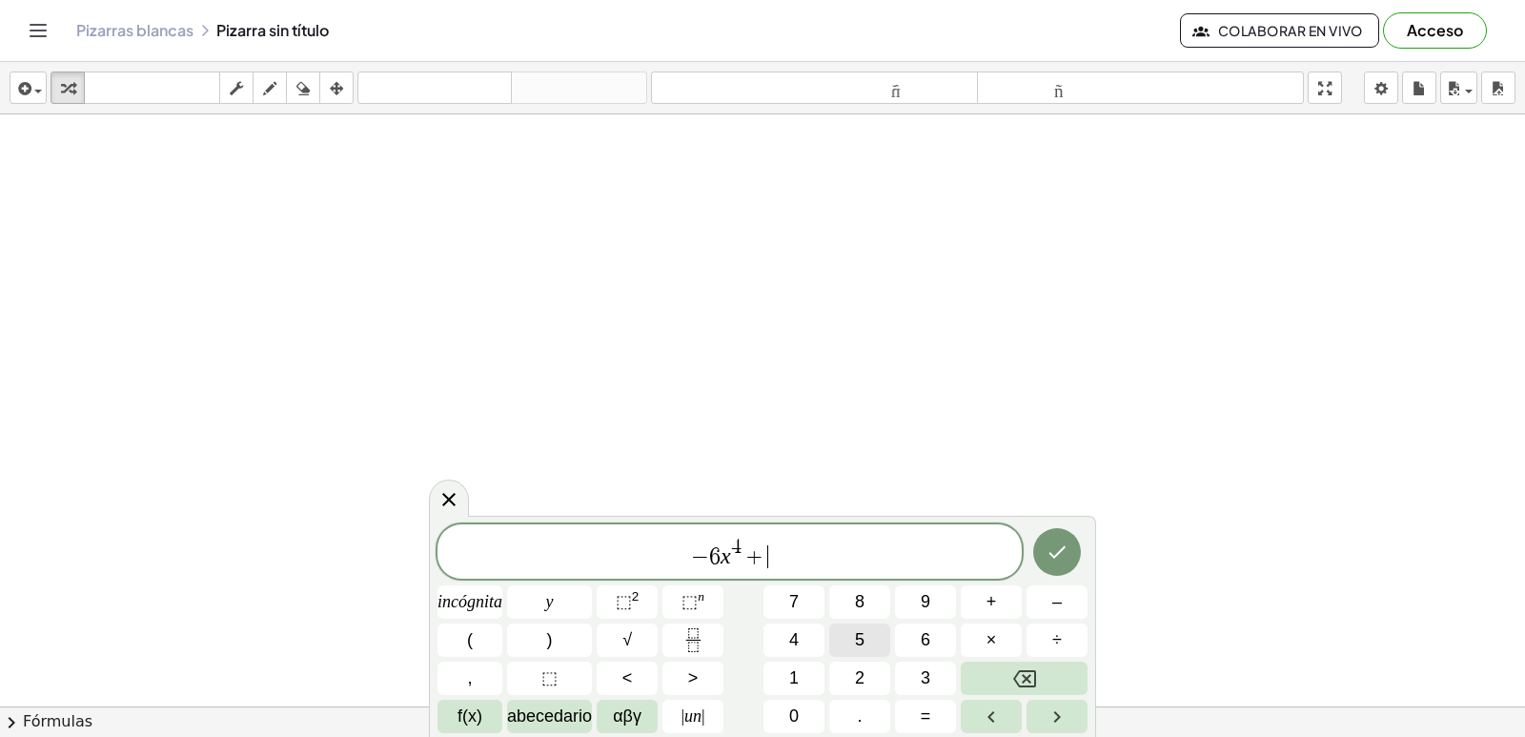
click at [885, 643] on button "5" at bounding box center [859, 639] width 61 height 33
click at [636, 614] on span "⬚ 2" at bounding box center [628, 602] width 24 height 26
click at [1061, 592] on font "–" at bounding box center [1057, 601] width 10 height 19
click at [787, 678] on button "1" at bounding box center [794, 678] width 61 height 33
click at [792, 699] on div "− 6 x 4 + 5 x 2 − 1 incógnita y ⬚ 2 ⬚ n 7 8 9 + – ( ) √ 4 5 6 × ÷ , ⬚ < > 1 2 3…" at bounding box center [763, 628] width 650 height 209
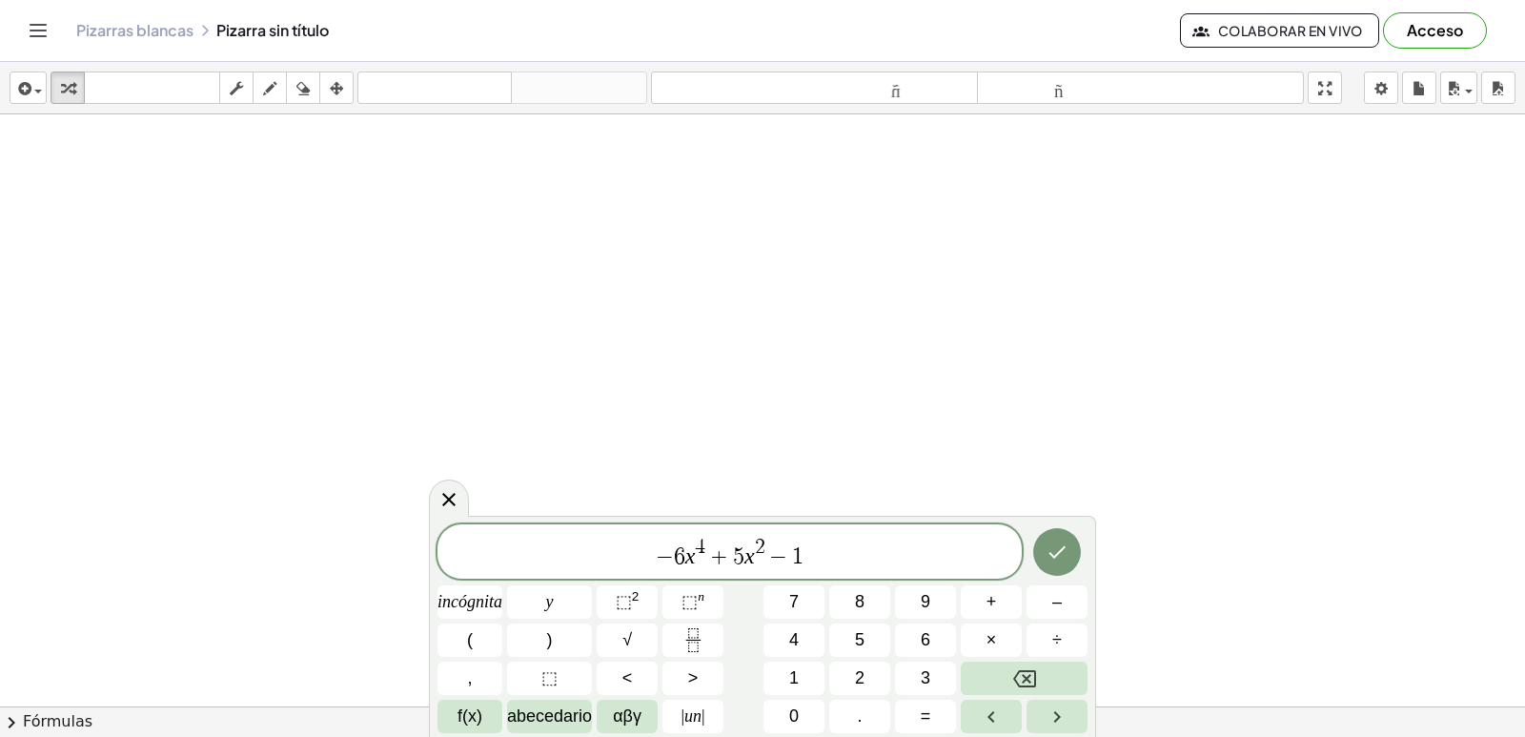
click at [792, 699] on div "− 6 x 4 + 5 x 2 − 1 incógnita y ⬚ 2 ⬚ n 7 8 9 + – ( ) √ 4 5 6 × ÷ , ⬚ < > 1 2 3…" at bounding box center [763, 628] width 650 height 209
click at [792, 703] on button "0" at bounding box center [794, 716] width 61 height 33
click at [995, 601] on font "+" at bounding box center [992, 601] width 10 height 19
click at [916, 601] on button "9" at bounding box center [925, 601] width 61 height 33
click at [1046, 550] on icon "Hecho" at bounding box center [1057, 552] width 23 height 23
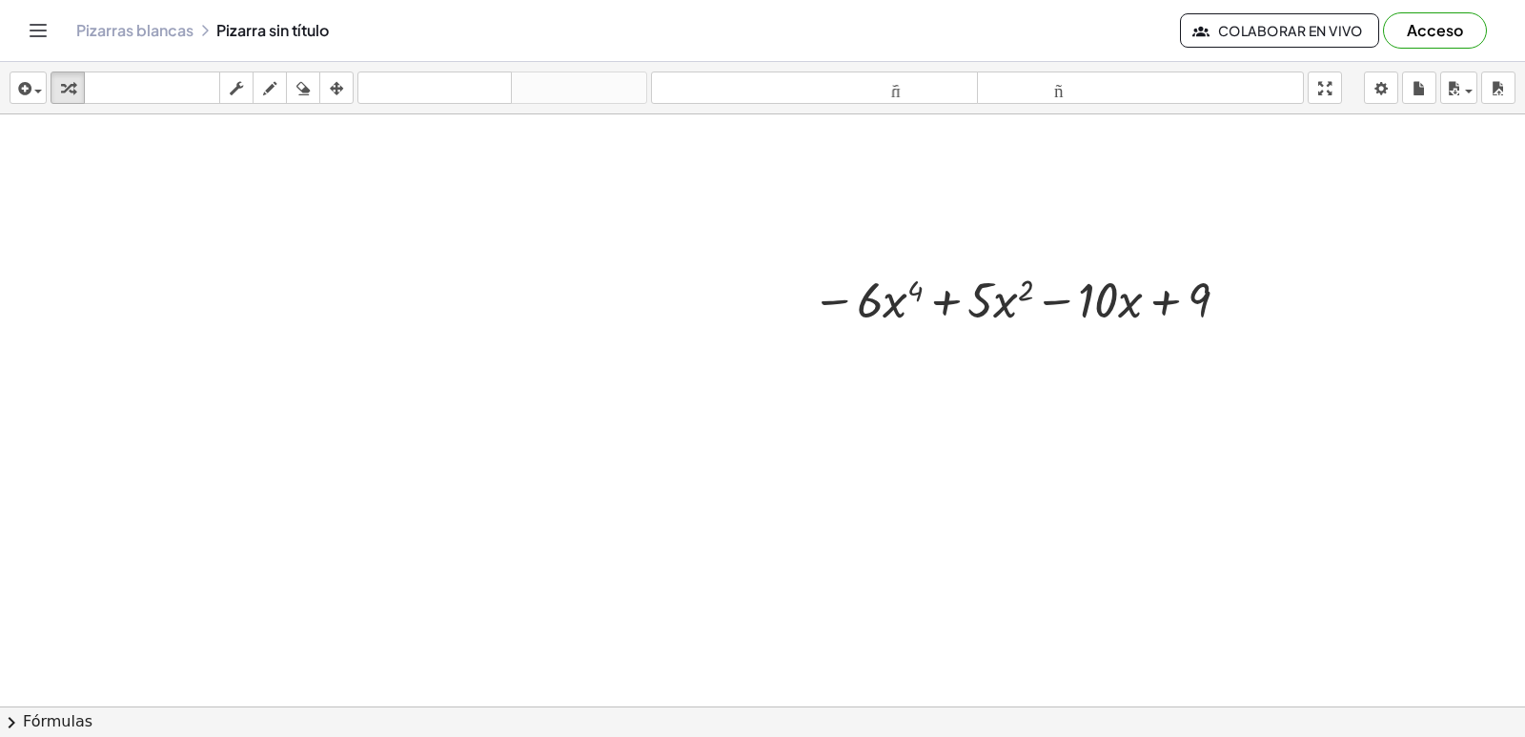
scroll to position [1661, 0]
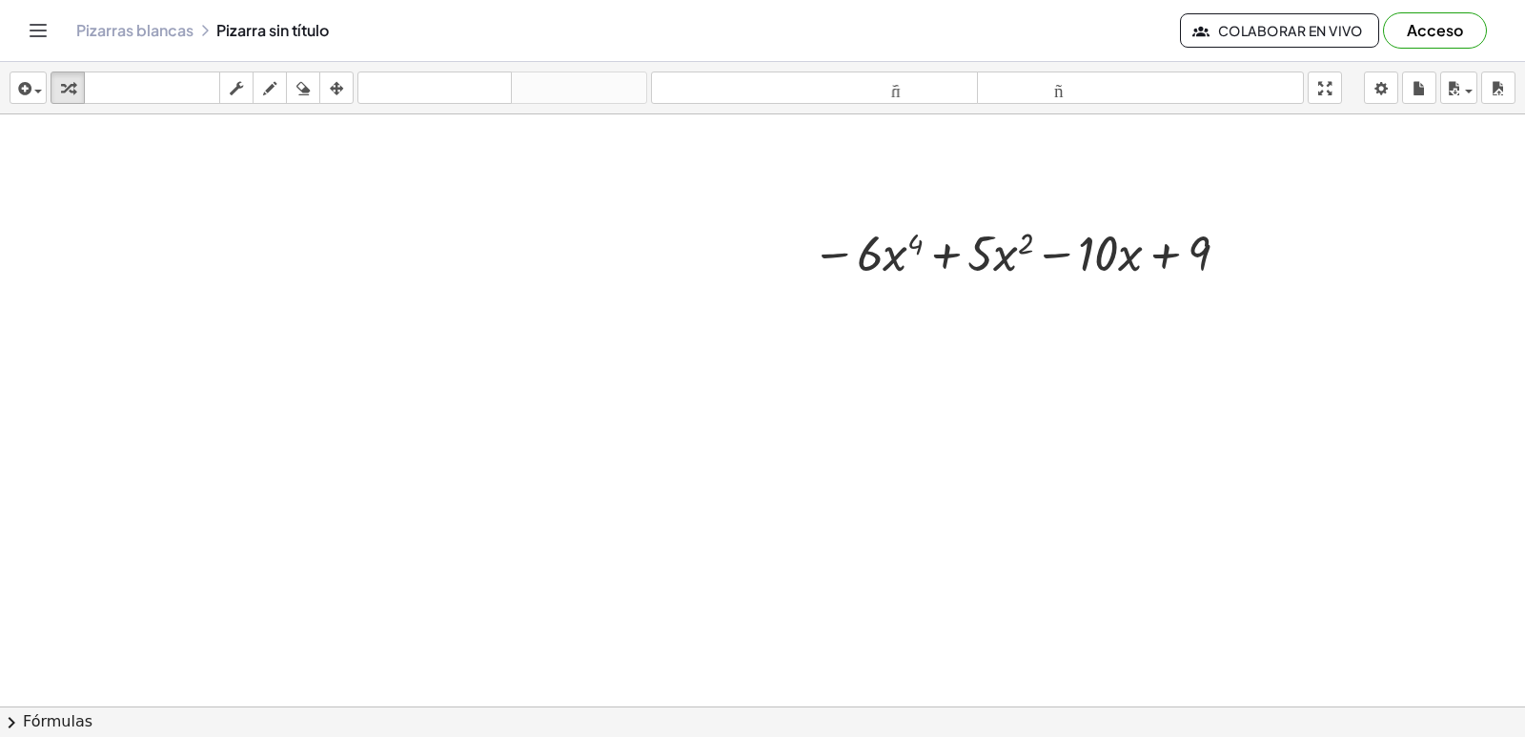
click at [0, 0] on div "incógnita y ⬚ 2 ⬚ n 7 8 9 + – ( ) √ 4 5 6 × ÷ , ⬚ < > 1 2 3 f(x) abecedario αβγ…" at bounding box center [0, 0] width 0 height 0
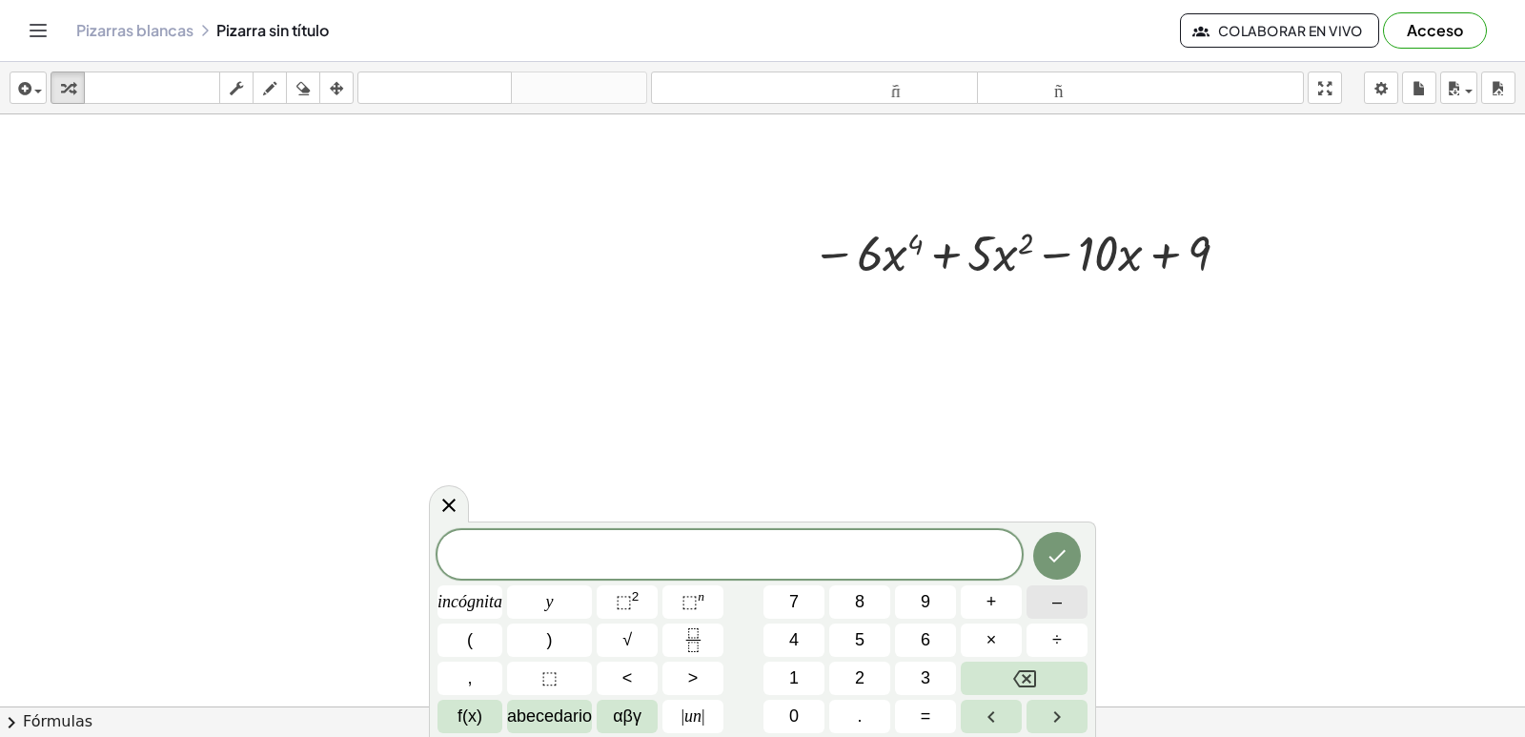
click at [1053, 606] on font "–" at bounding box center [1057, 601] width 10 height 19
click at [796, 629] on span "4" at bounding box center [794, 640] width 10 height 26
click at [657, 595] on button "⬚ 2" at bounding box center [627, 601] width 61 height 33
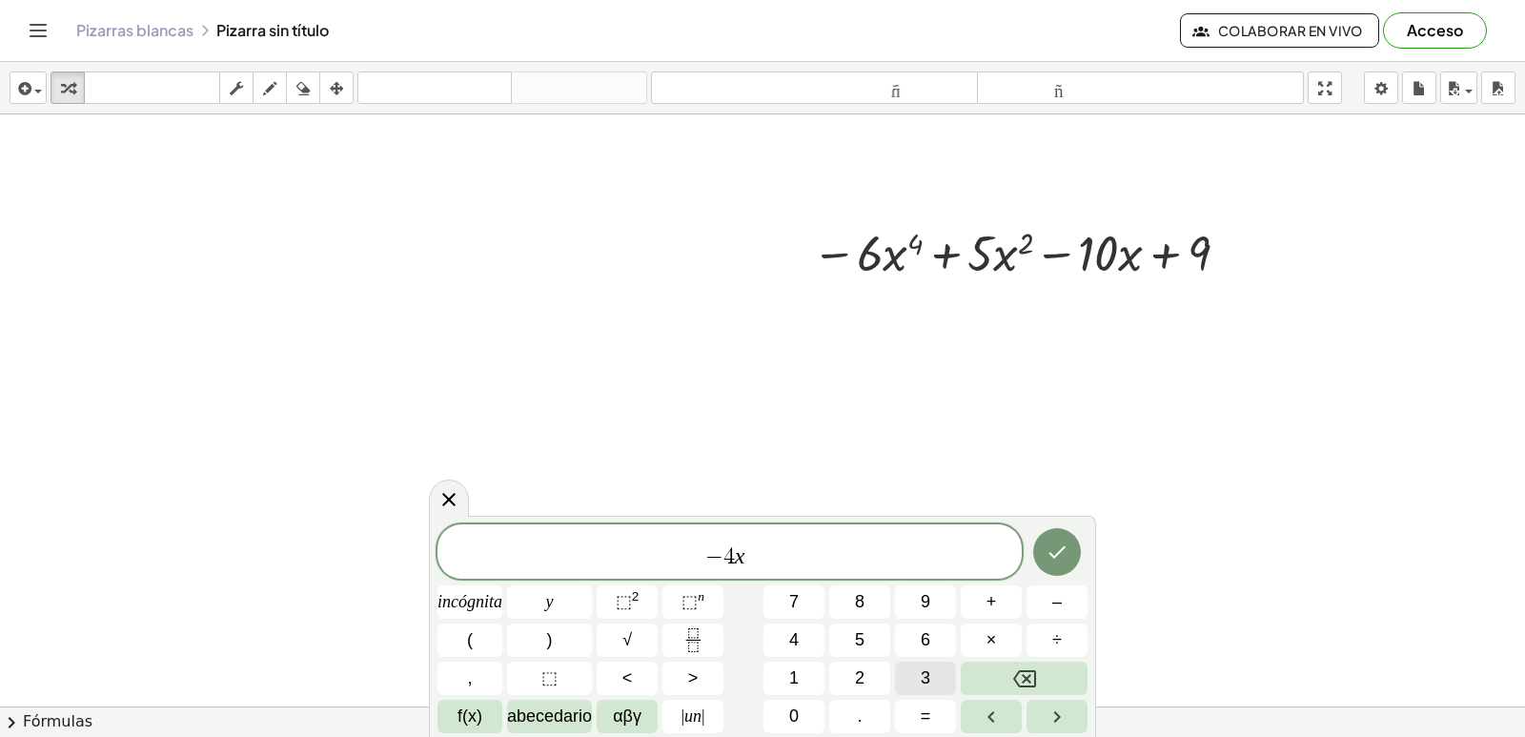
click at [935, 679] on button "3" at bounding box center [925, 678] width 61 height 33
click at [993, 590] on span "+" at bounding box center [992, 602] width 10 height 26
click at [783, 668] on button "1" at bounding box center [794, 678] width 61 height 33
click at [786, 698] on div "− 4 x 3 + 1 incógnita y ⬚ 2 ⬚ n 7 8 9 + – ( ) √ 4 5 6 × ÷ , ⬚ < > 1 2 3 f(x) ab…" at bounding box center [763, 628] width 650 height 209
click at [1044, 683] on button "Retroceso" at bounding box center [1024, 678] width 127 height 33
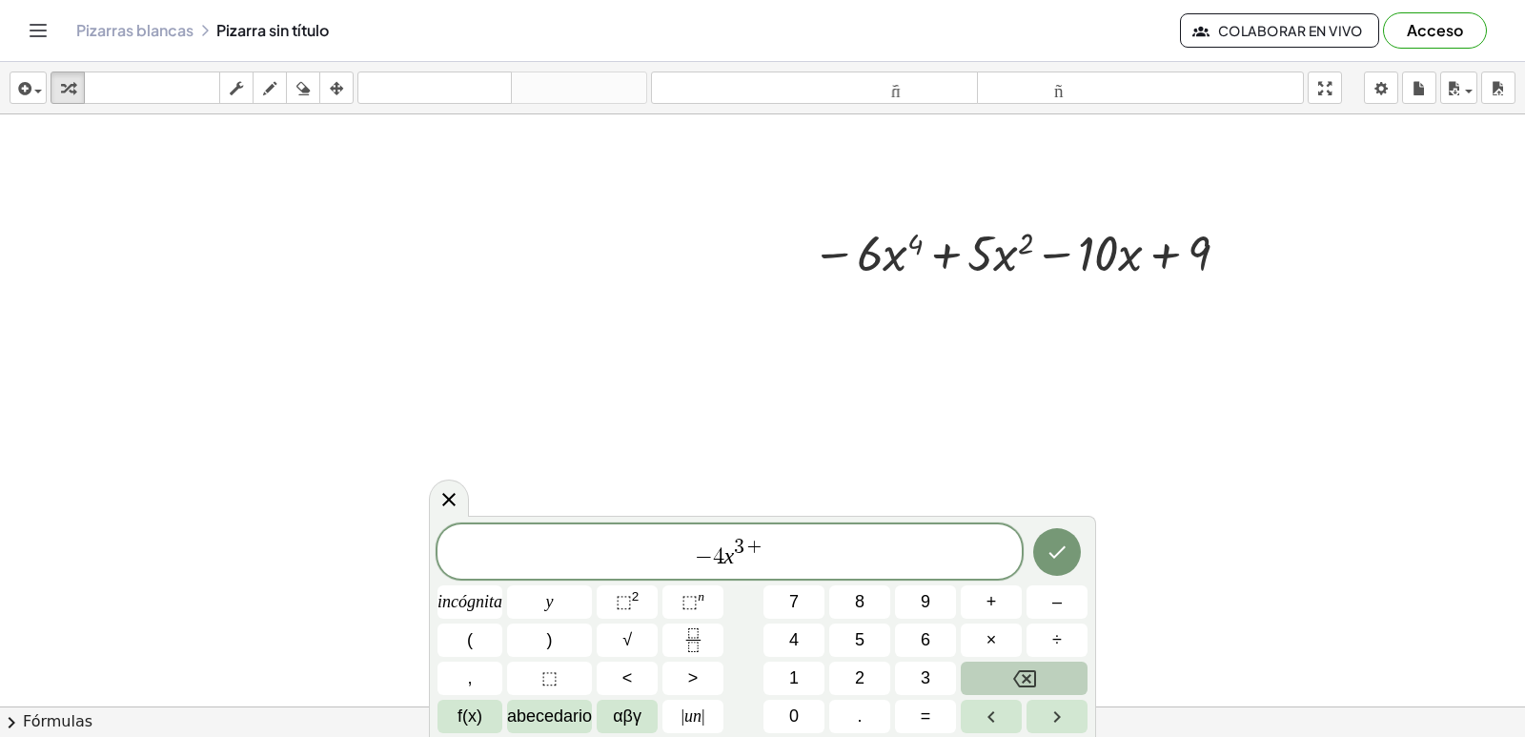
click at [1045, 663] on button "Retroceso" at bounding box center [1024, 678] width 127 height 33
click at [753, 557] on span "3 ​" at bounding box center [750, 548] width 10 height 21
click at [761, 557] on span "− 4 x 3 ​" at bounding box center [730, 553] width 584 height 34
click at [987, 602] on font "+" at bounding box center [992, 601] width 10 height 19
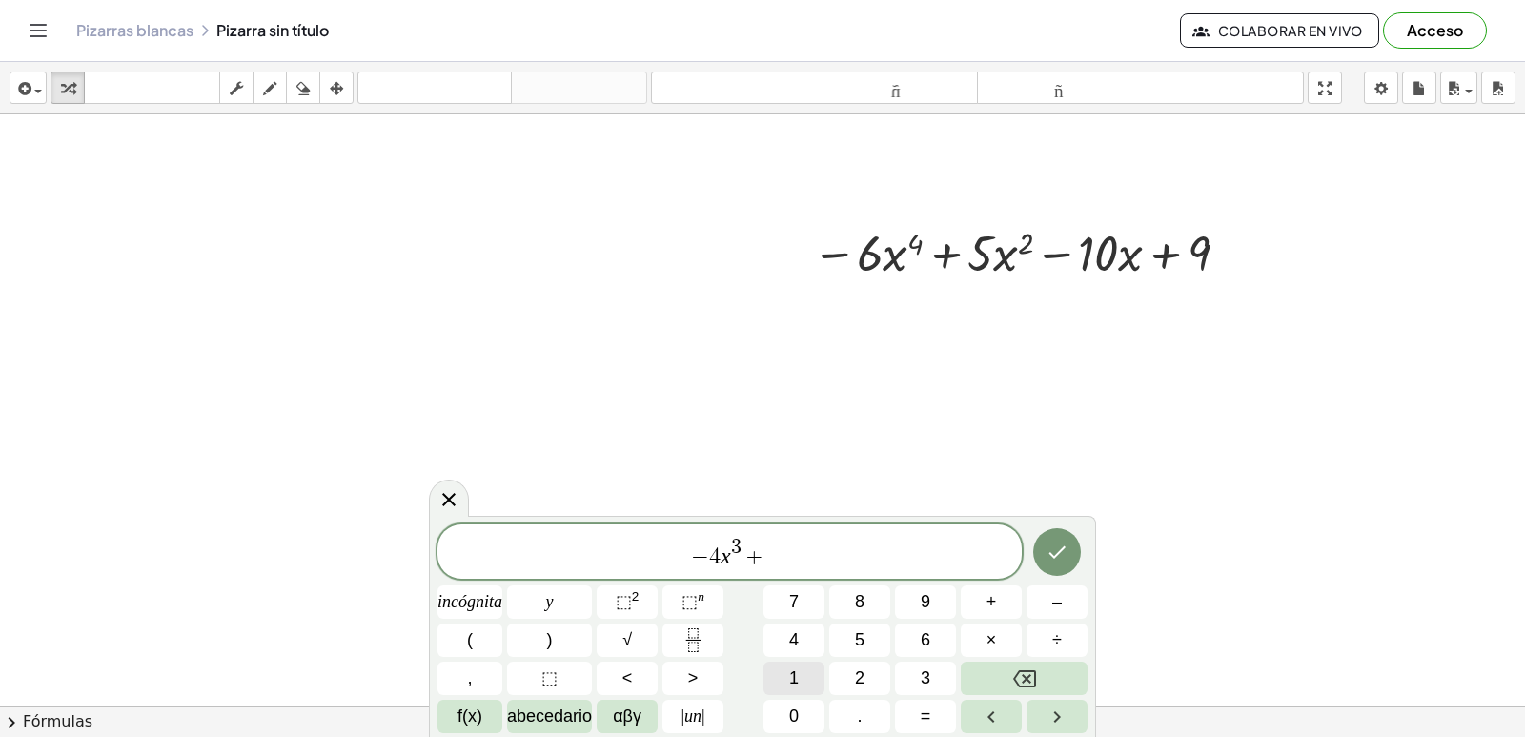
click at [796, 671] on font "1" at bounding box center [794, 677] width 10 height 19
click at [806, 720] on button "0" at bounding box center [794, 716] width 61 height 33
click at [696, 555] on span "− ​ 4 x 3 + 1 0" at bounding box center [730, 553] width 584 height 34
click at [851, 683] on button "2" at bounding box center [859, 678] width 61 height 33
click at [806, 561] on span "− 2 4 x 3 + 1 0 ​" at bounding box center [730, 553] width 584 height 34
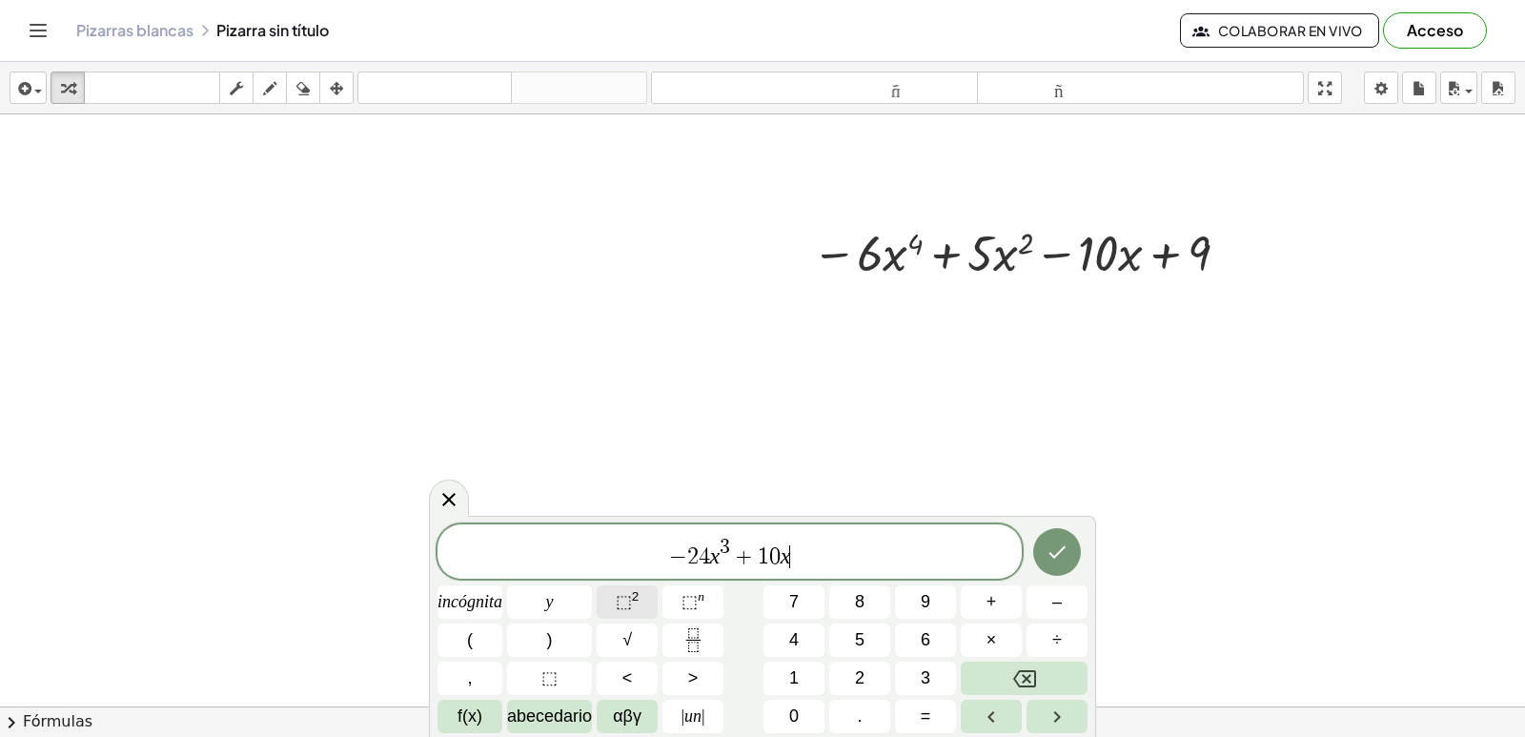
click at [637, 596] on font "2" at bounding box center [636, 596] width 8 height 14
click at [805, 663] on button "1" at bounding box center [794, 678] width 61 height 33
click at [1058, 610] on font "–" at bounding box center [1057, 601] width 10 height 19
click at [791, 669] on font "1" at bounding box center [794, 677] width 10 height 19
click at [794, 699] on div "− 2 4 x 3 + 1 0 x 1 − 1 ​ incógnita y ⬚ 2 ⬚ n 7 8 9 + – ( ) √ 4 5 6 × ÷ , ⬚ < >…" at bounding box center [763, 628] width 650 height 209
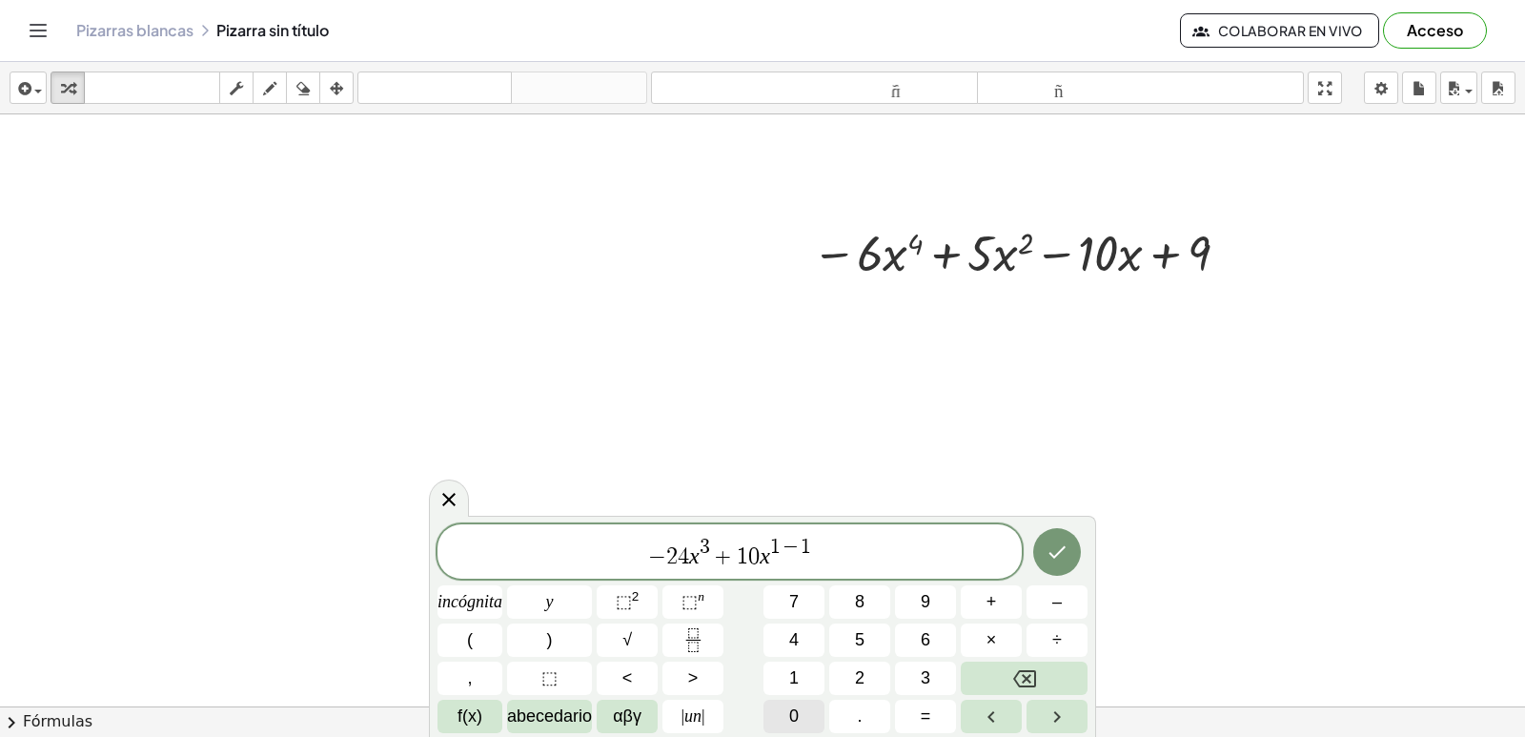
click at [795, 700] on button "0" at bounding box center [794, 716] width 61 height 33
click at [1059, 559] on icon "Hecho" at bounding box center [1057, 552] width 23 height 23
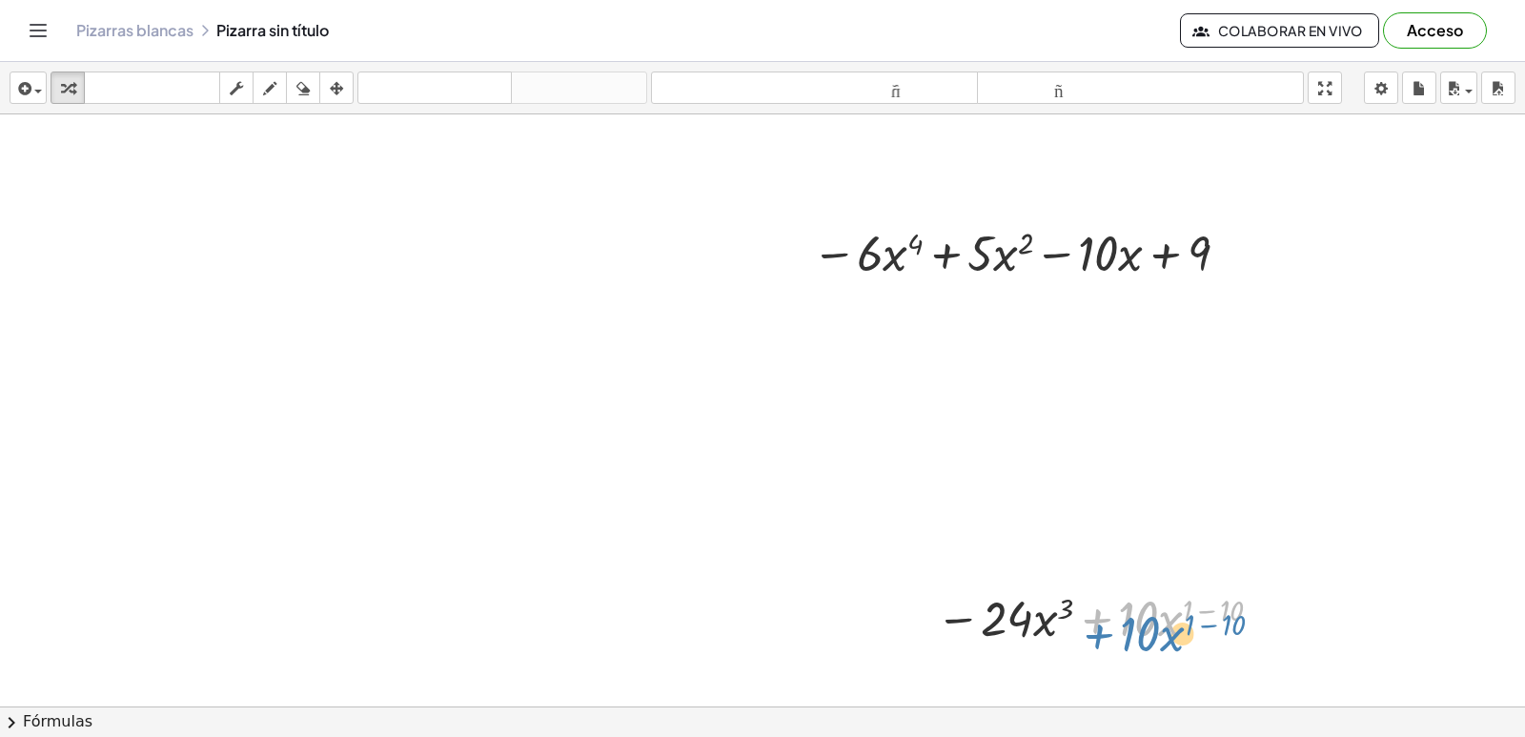
drag, startPoint x: 1076, startPoint y: 609, endPoint x: 1078, endPoint y: 626, distance: 17.3
click at [1078, 626] on div at bounding box center [1103, 616] width 353 height 65
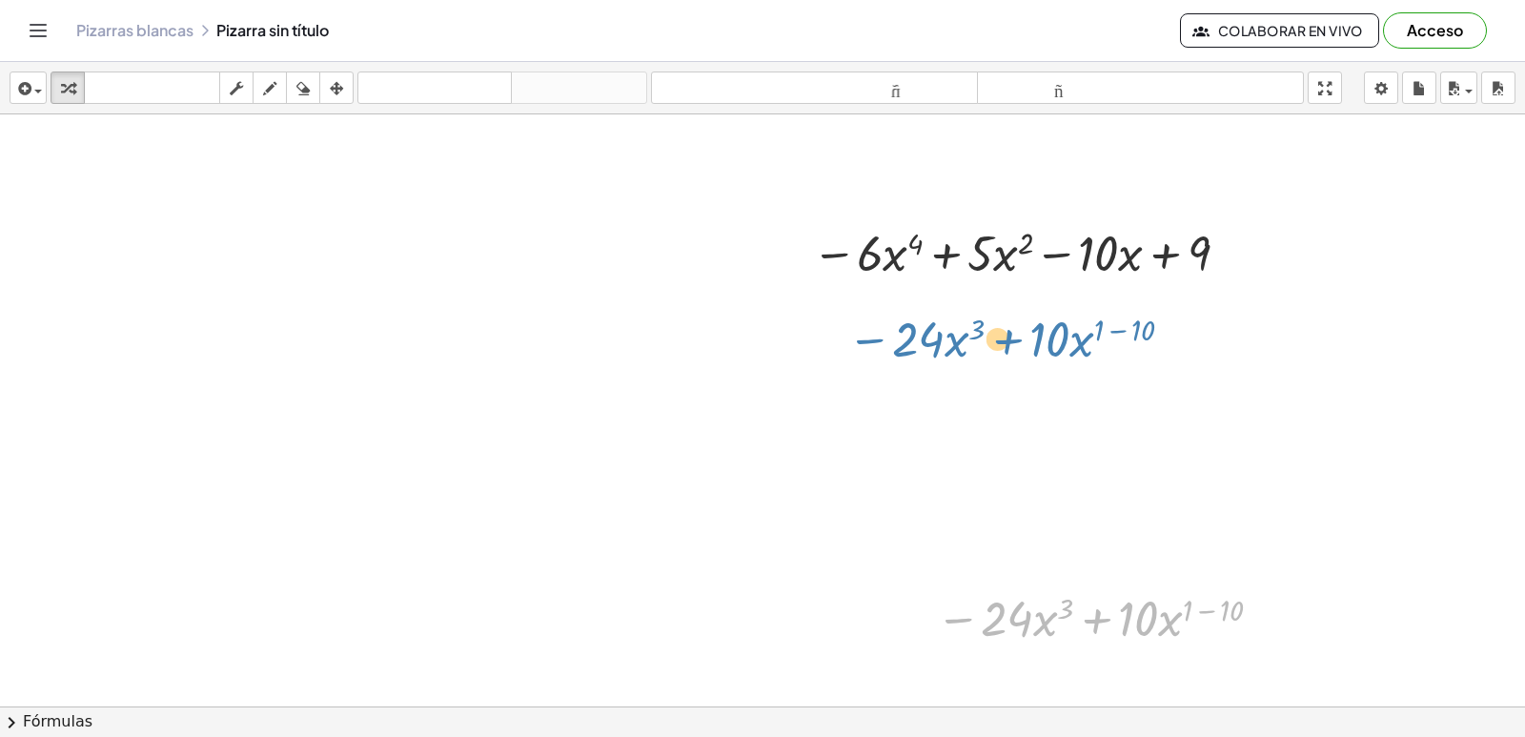
drag, startPoint x: 960, startPoint y: 611, endPoint x: 877, endPoint y: 324, distance: 298.7
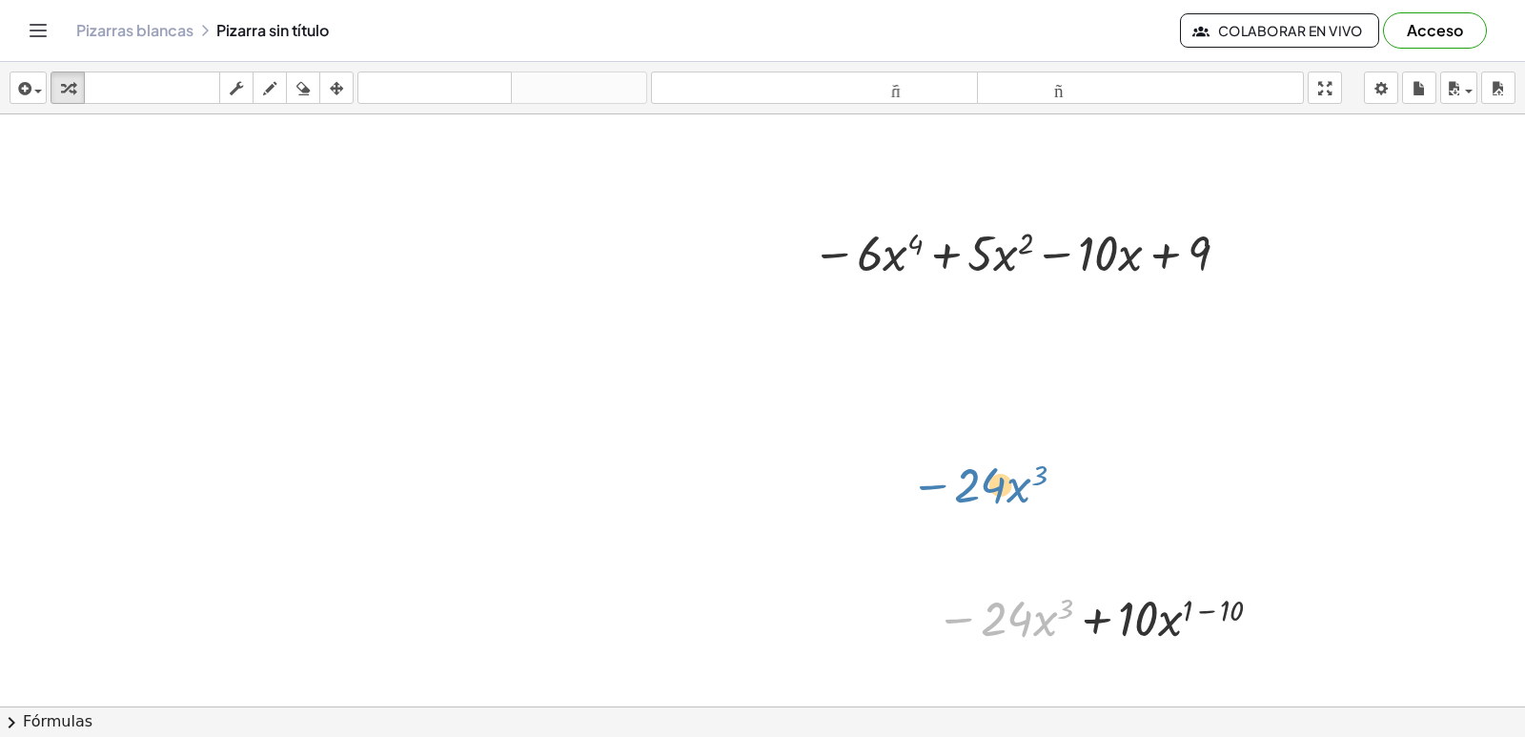
drag, startPoint x: 961, startPoint y: 609, endPoint x: 525, endPoint y: 207, distance: 593.0
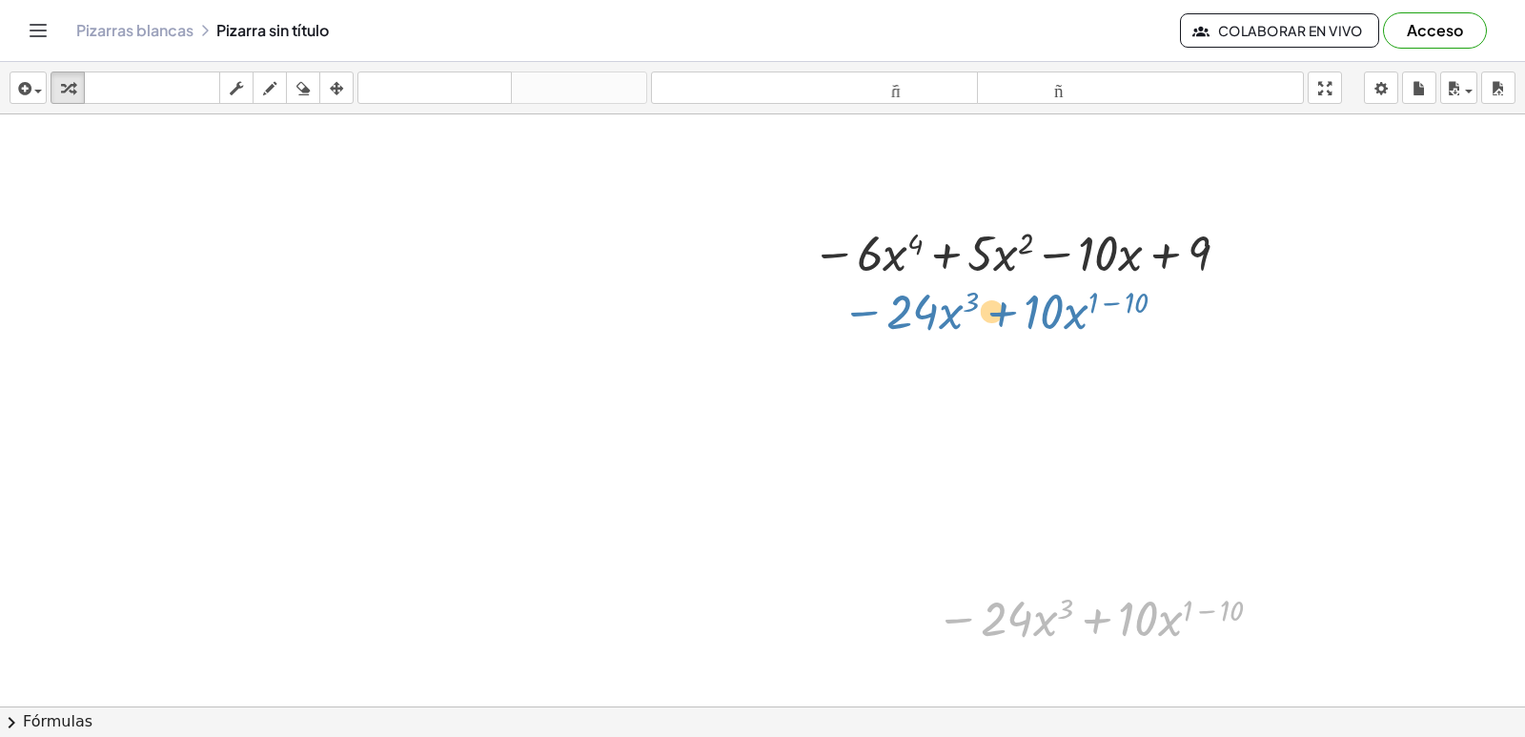
drag, startPoint x: 937, startPoint y: 619, endPoint x: 843, endPoint y: 312, distance: 321.1
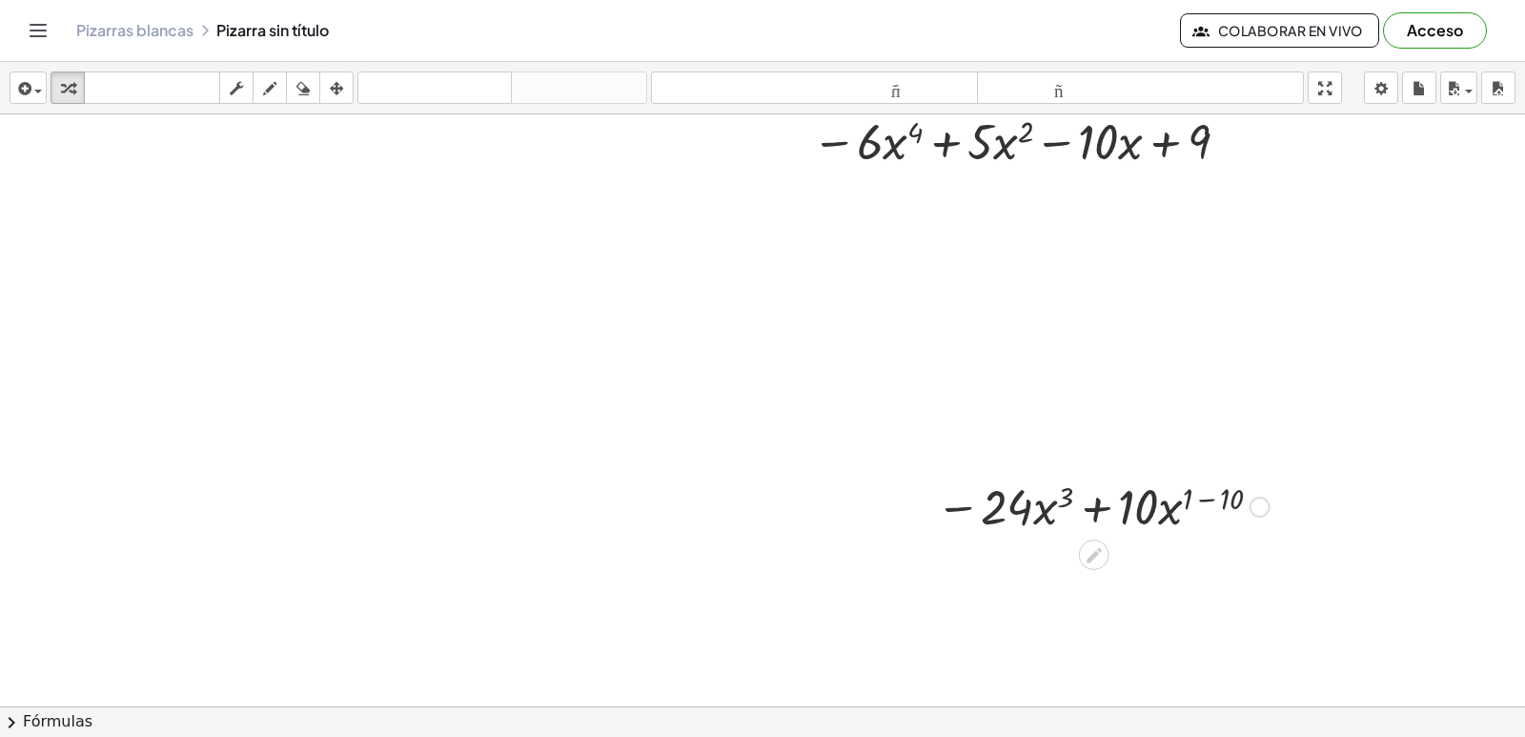
scroll to position [1776, 0]
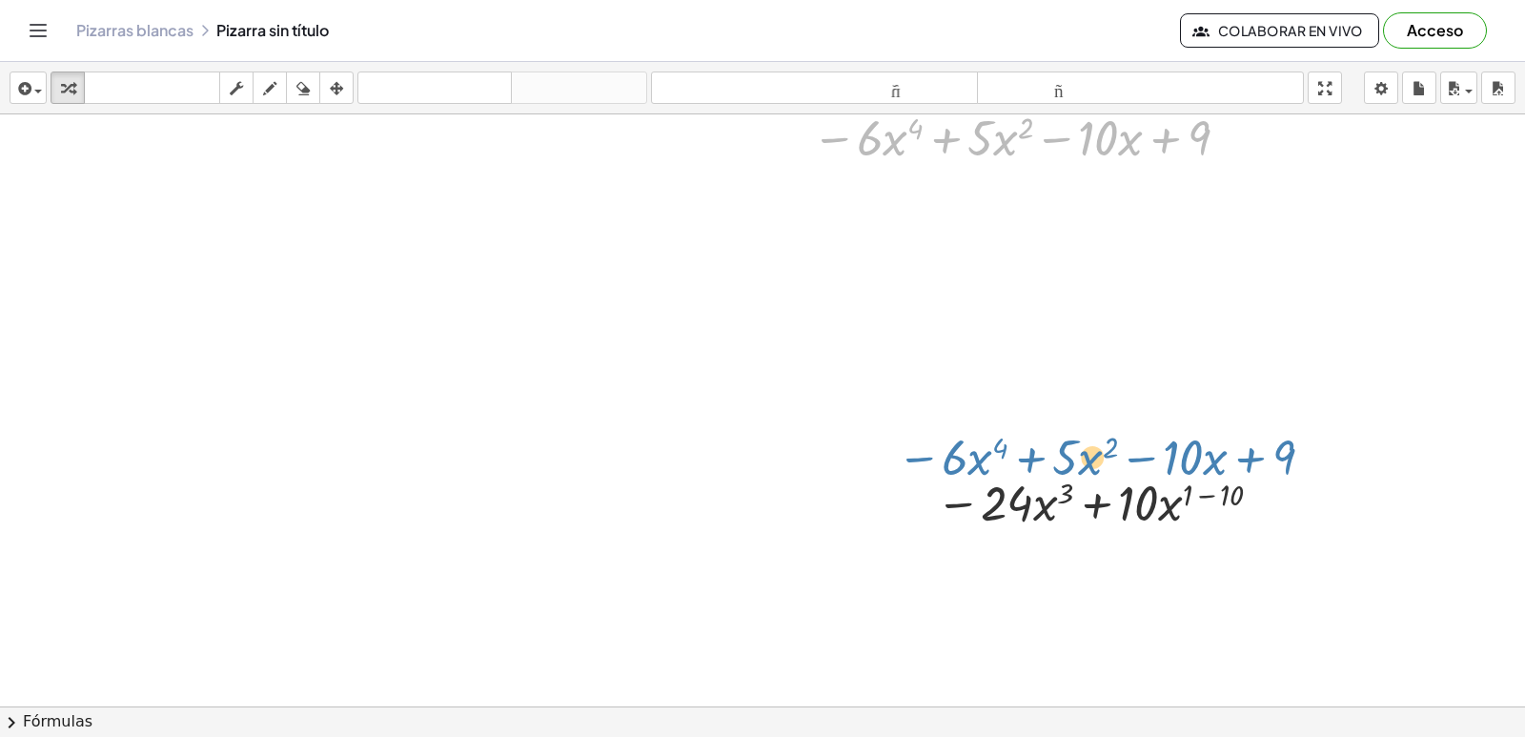
drag, startPoint x: 835, startPoint y: 134, endPoint x: 916, endPoint y: 448, distance: 323.9
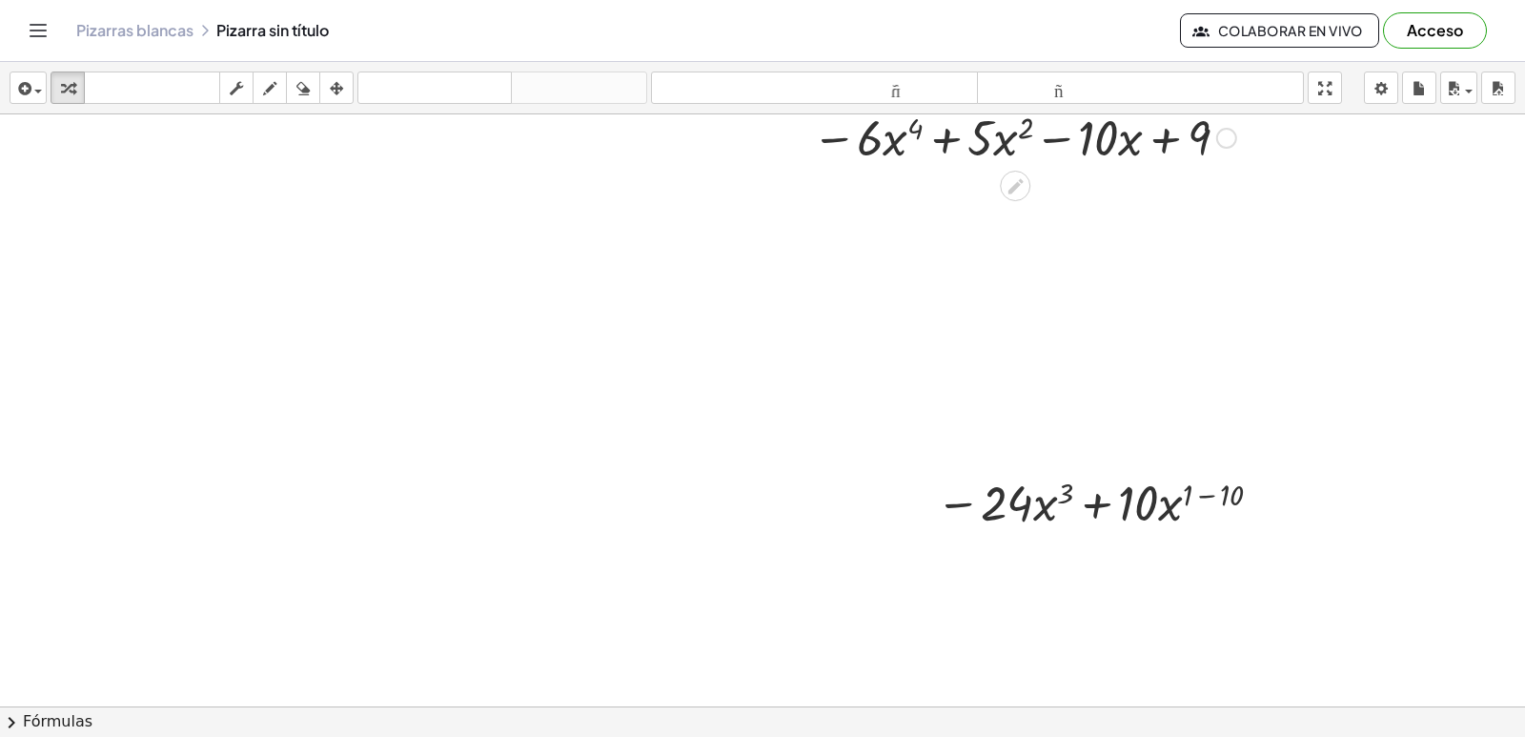
click at [0, 0] on div "incógnita y ⬚ 2 ⬚ n 7 8 9 + – ( ) √ 4 5 6 × ÷ , ⬚ < > 1 2 3 f(x) abecedario αβγ…" at bounding box center [0, 0] width 0 height 0
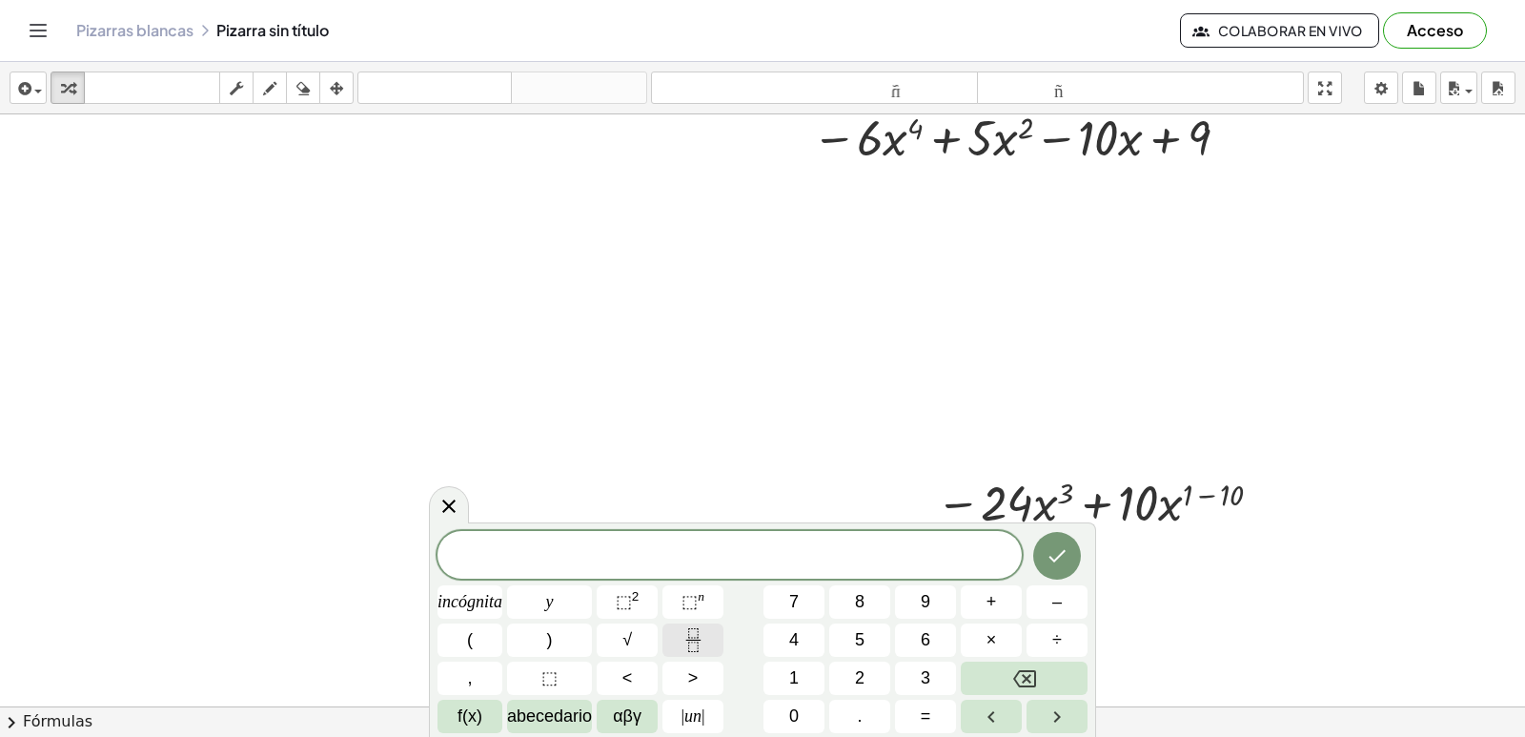
click at [693, 644] on icon "Fracción" at bounding box center [694, 640] width 24 height 24
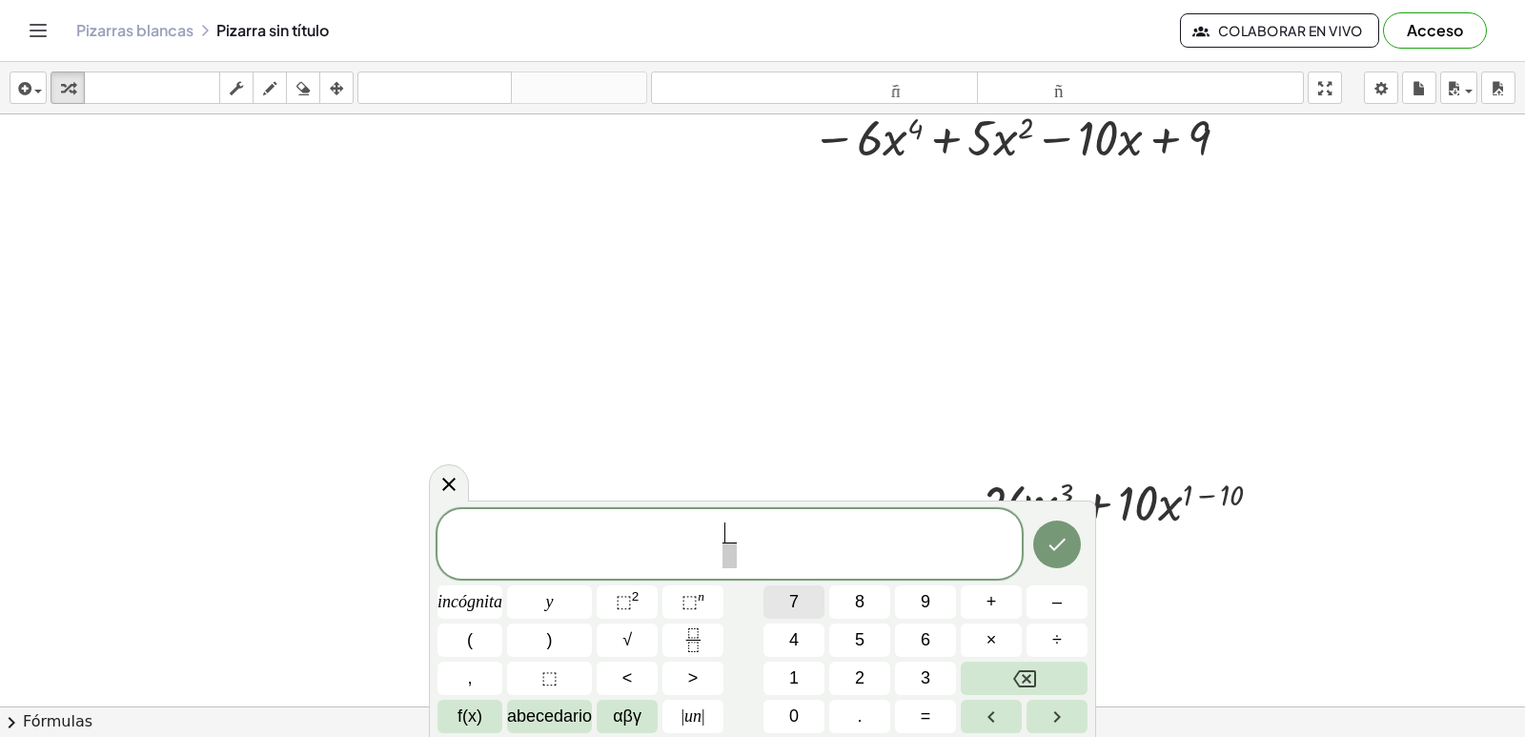
click at [787, 600] on button "7" at bounding box center [794, 601] width 61 height 33
click at [735, 557] on span at bounding box center [730, 555] width 14 height 26
click at [638, 602] on font "2" at bounding box center [636, 596] width 8 height 14
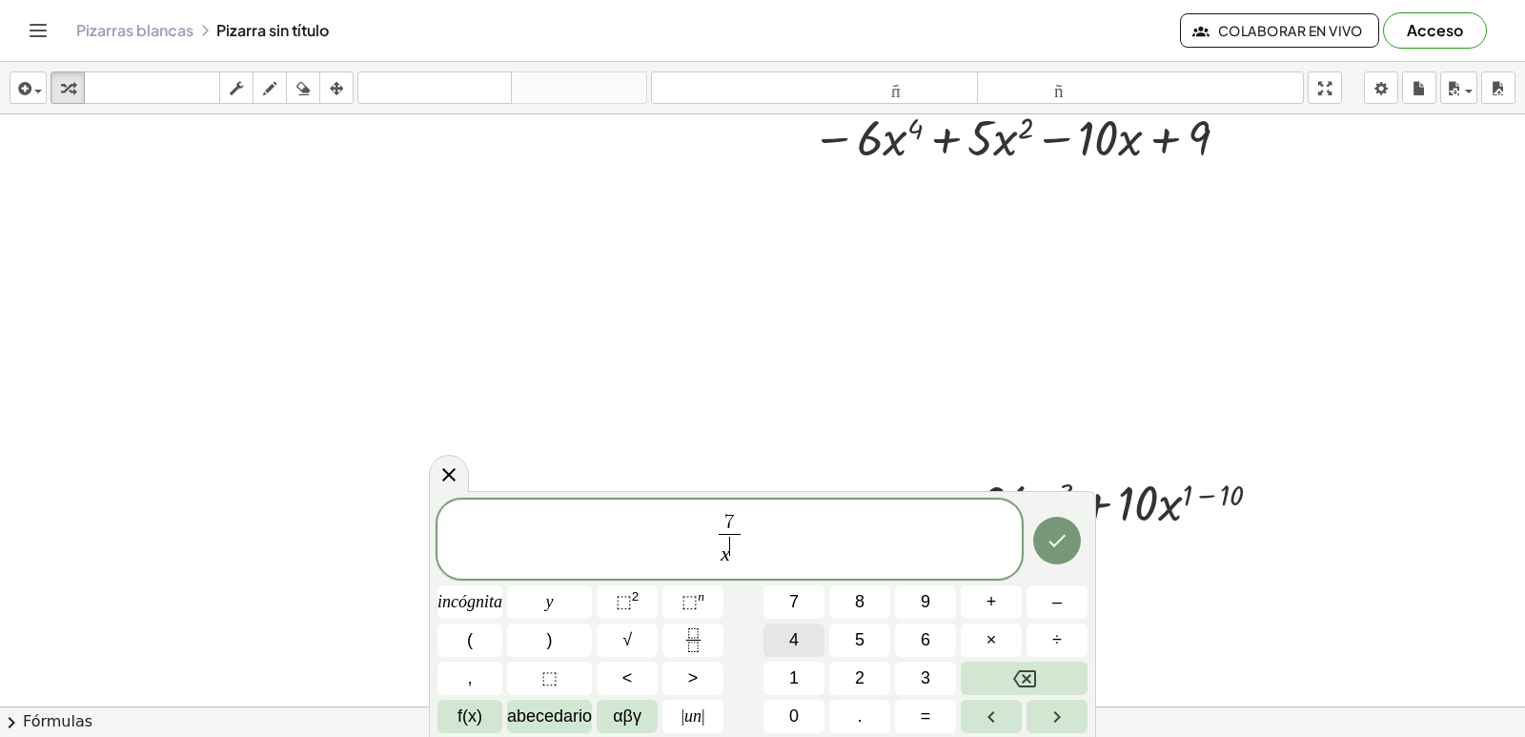
click at [807, 643] on button "4" at bounding box center [794, 639] width 61 height 33
click at [1051, 524] on button "Hecho" at bounding box center [1057, 541] width 48 height 48
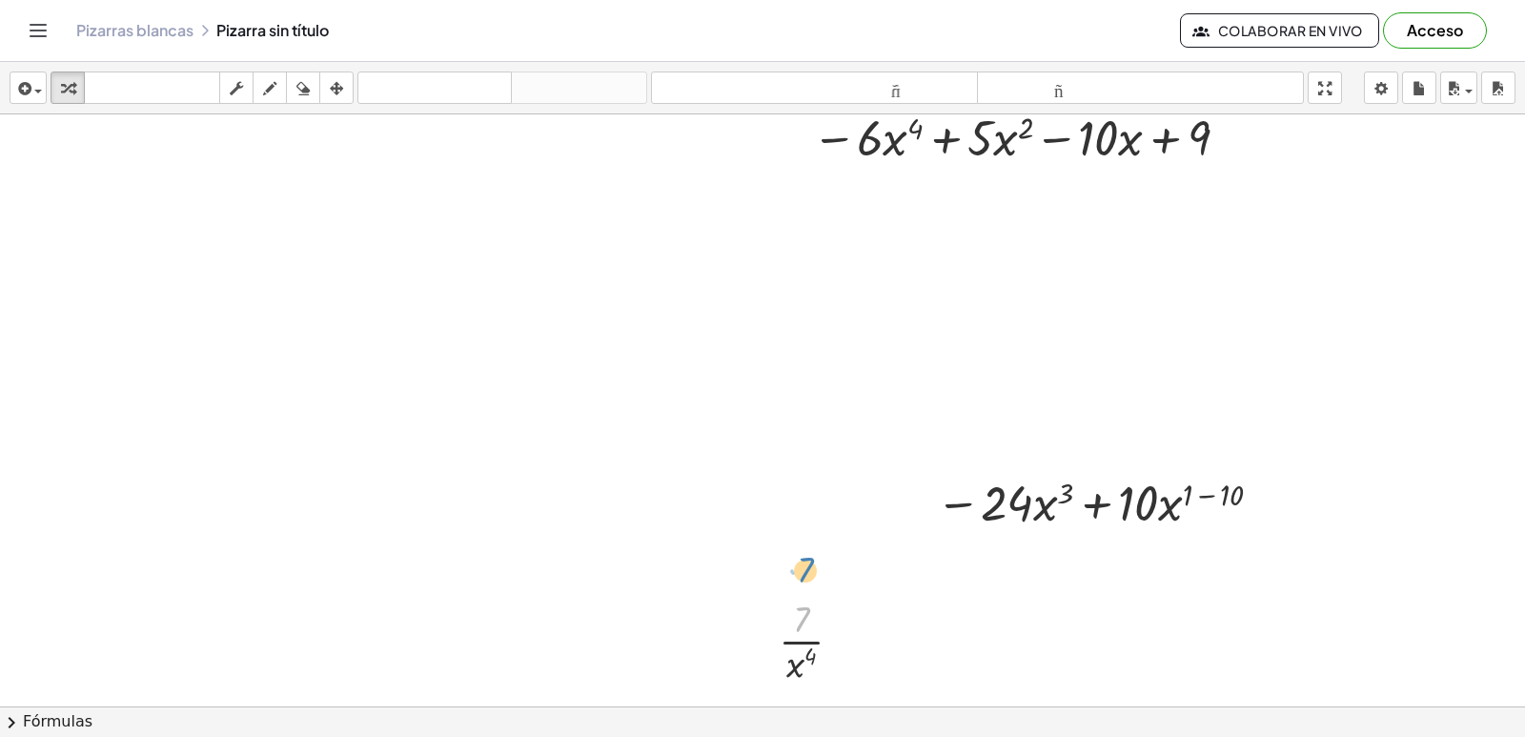
drag, startPoint x: 798, startPoint y: 613, endPoint x: 802, endPoint y: 563, distance: 49.7
drag, startPoint x: 900, startPoint y: 629, endPoint x: 906, endPoint y: 605, distance: 24.5
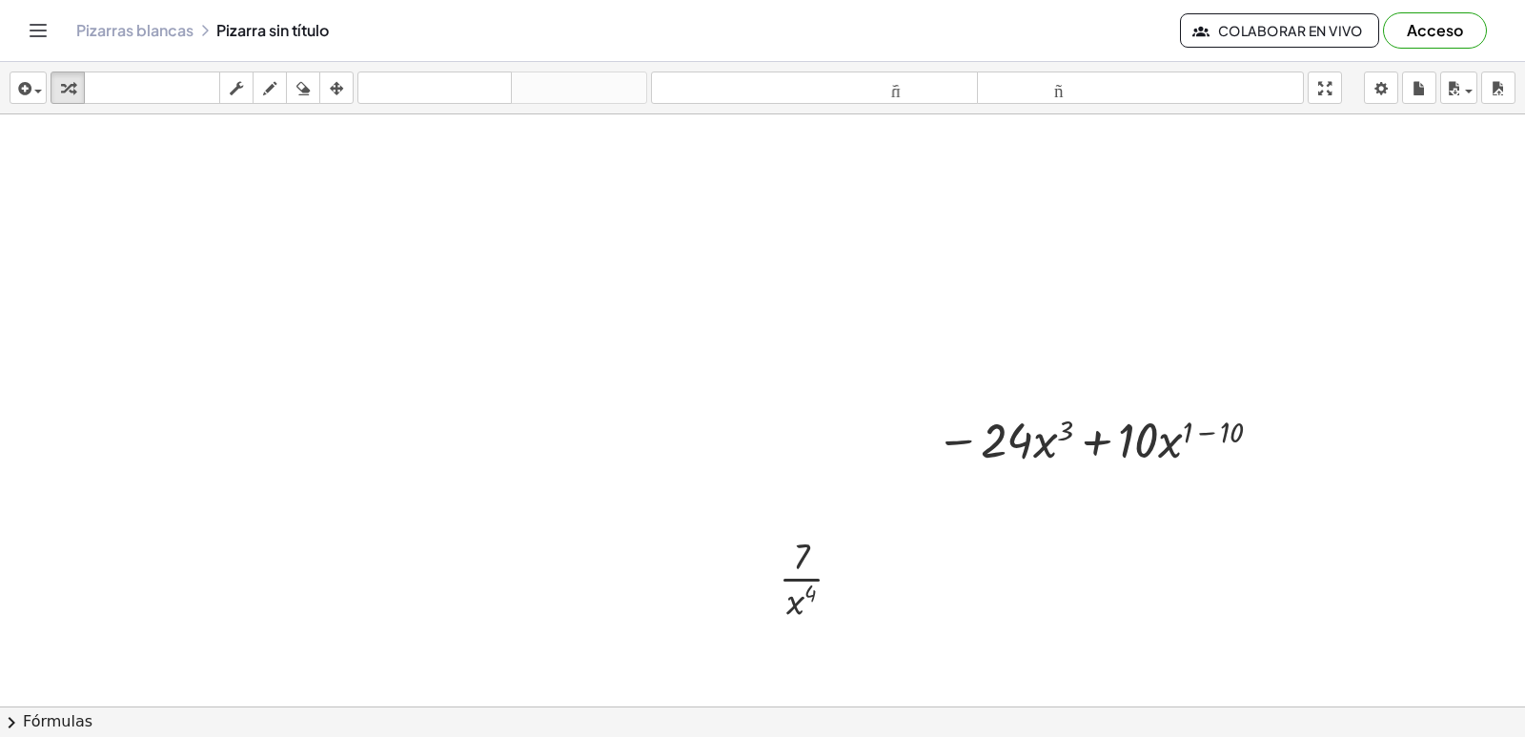
scroll to position [1967, 0]
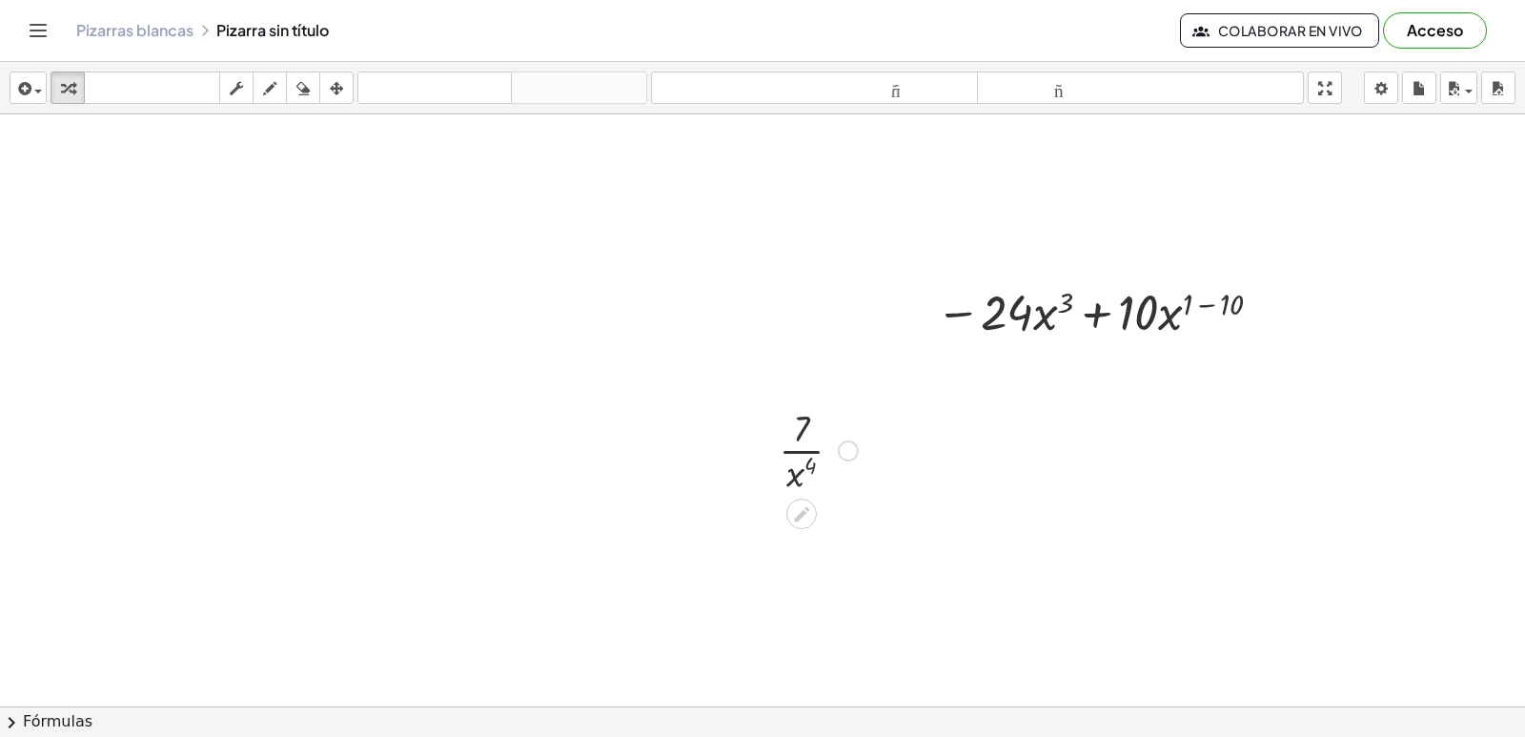
click at [853, 449] on div at bounding box center [848, 450] width 21 height 21
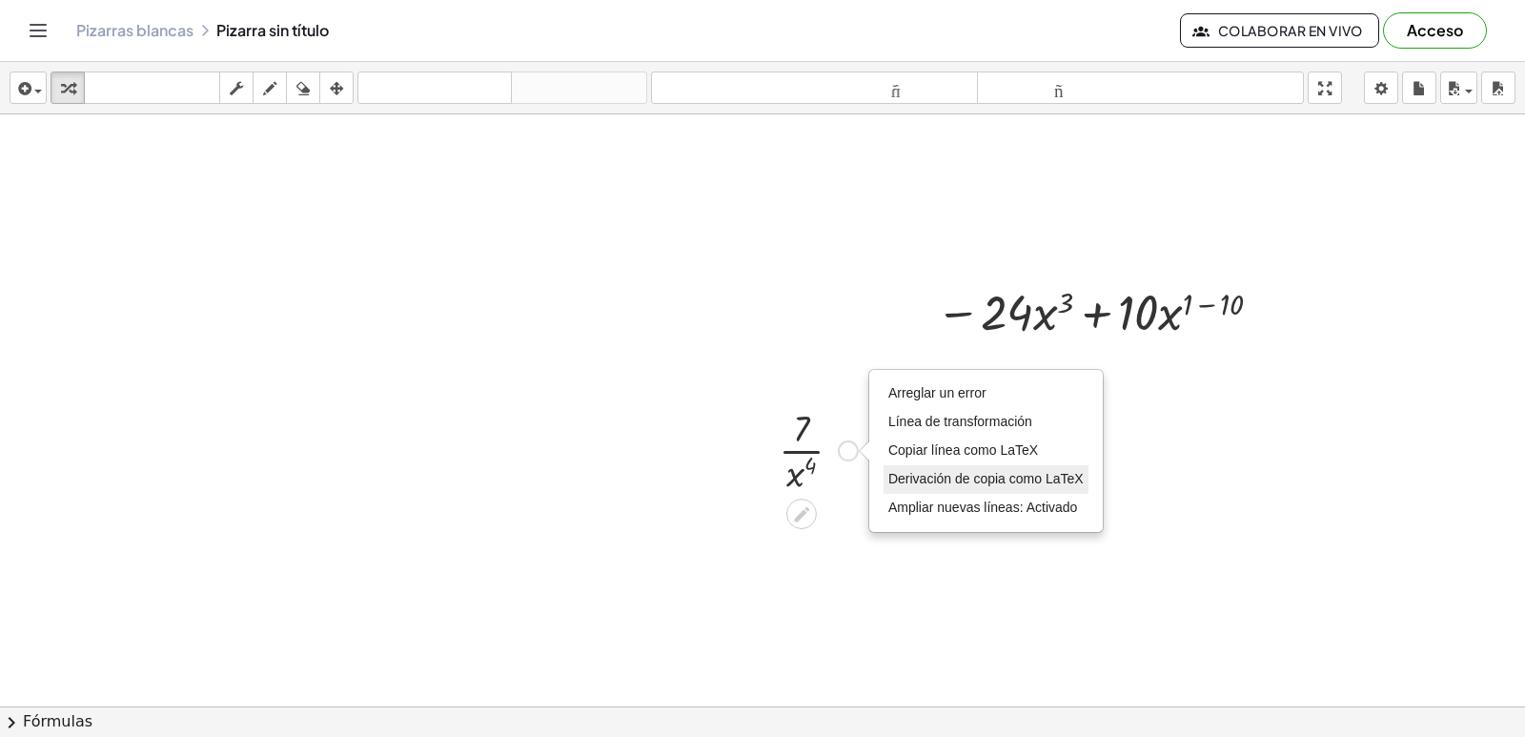
click at [999, 480] on font "Derivación de copia como LaTeX" at bounding box center [985, 478] width 195 height 15
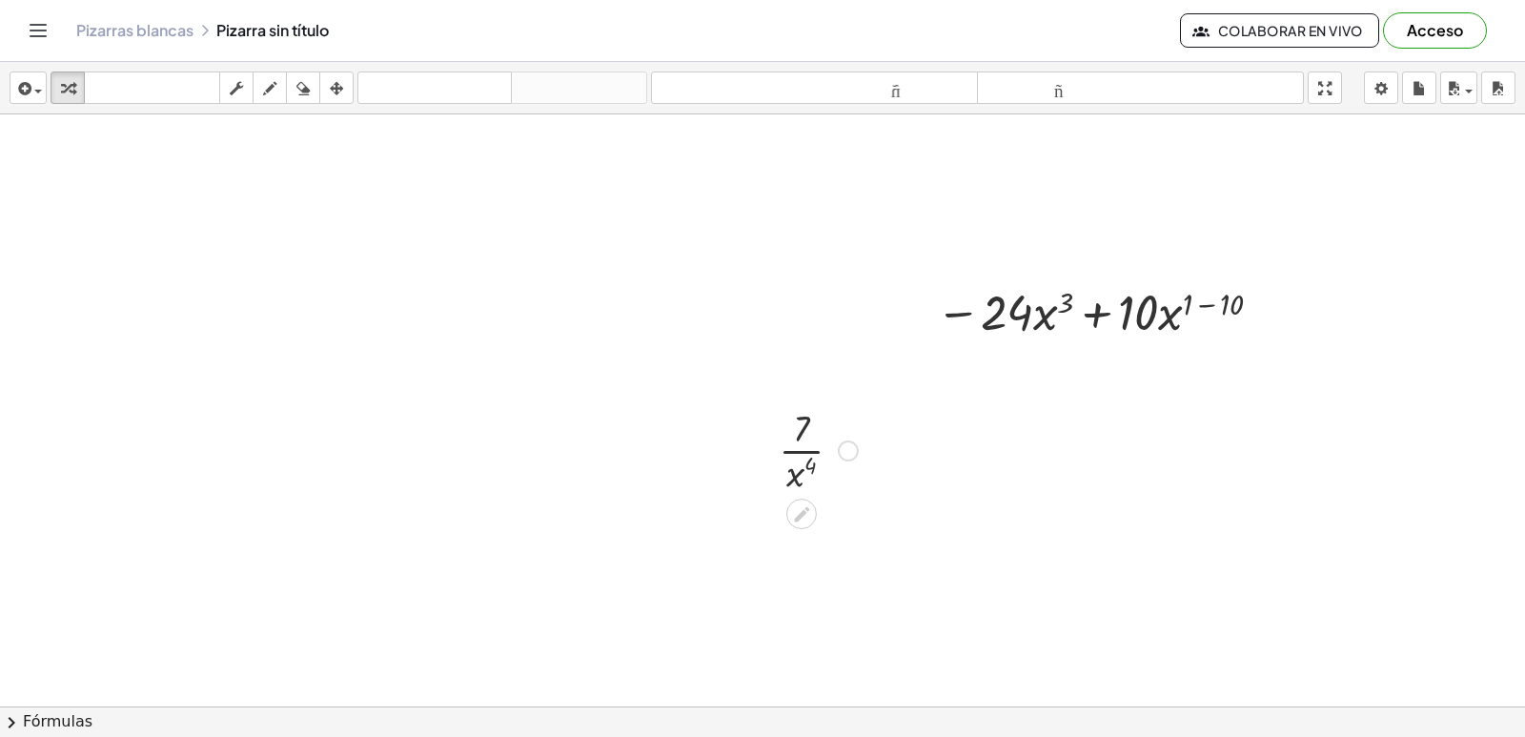
click at [848, 447] on div "Copiado done" at bounding box center [848, 450] width 21 height 21
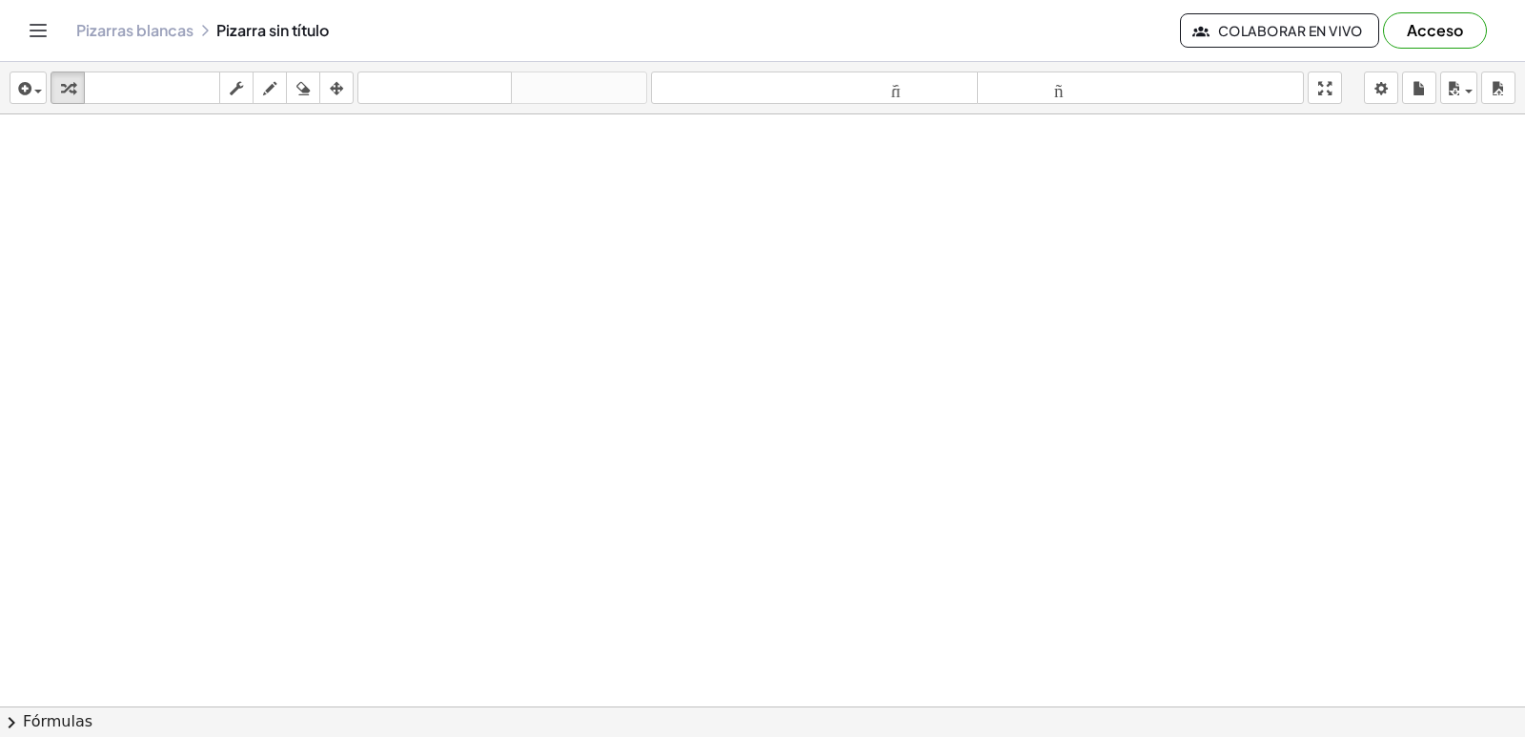
scroll to position [2463, 0]
click at [0, 0] on div at bounding box center [0, 0] width 0 height 0
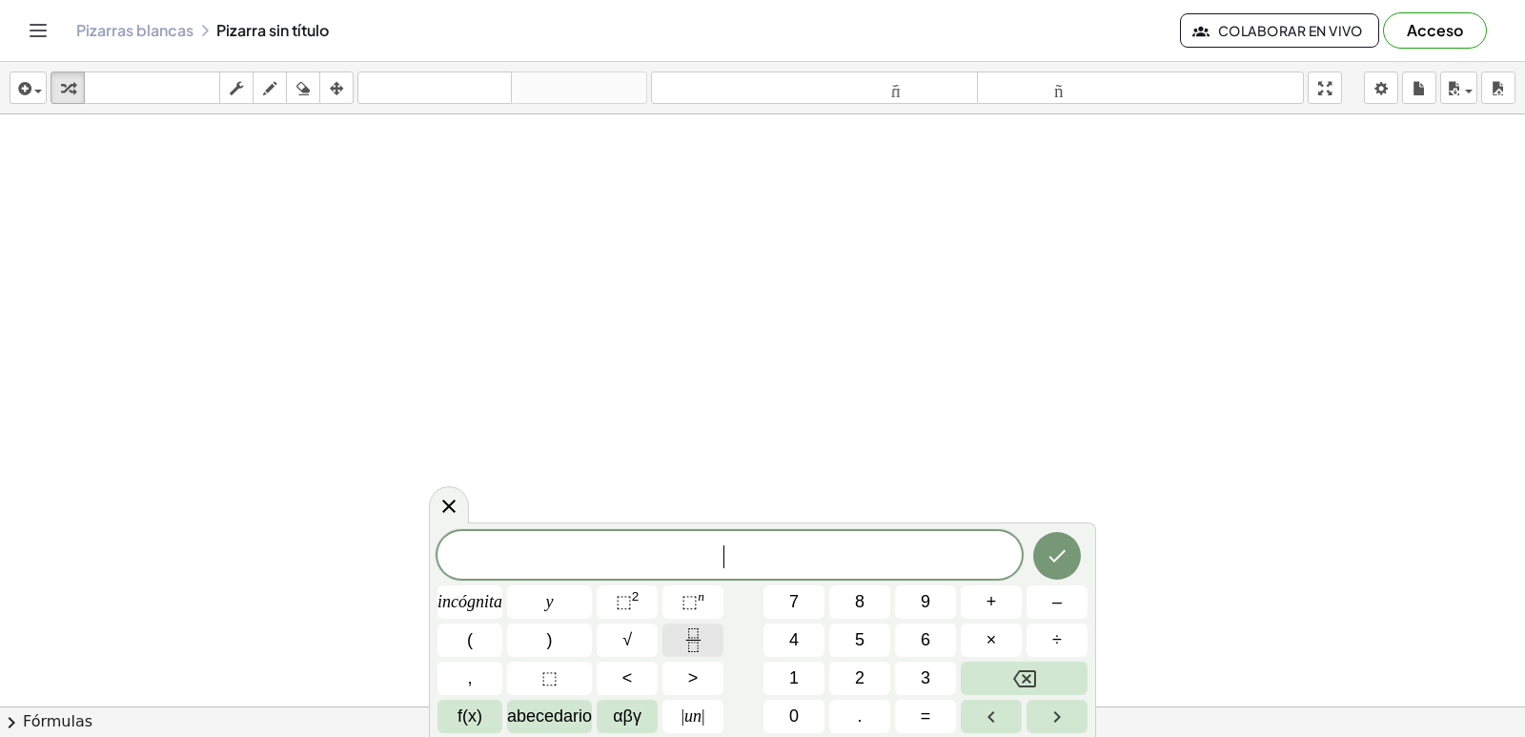
click at [706, 636] on button "Fracción" at bounding box center [693, 639] width 61 height 33
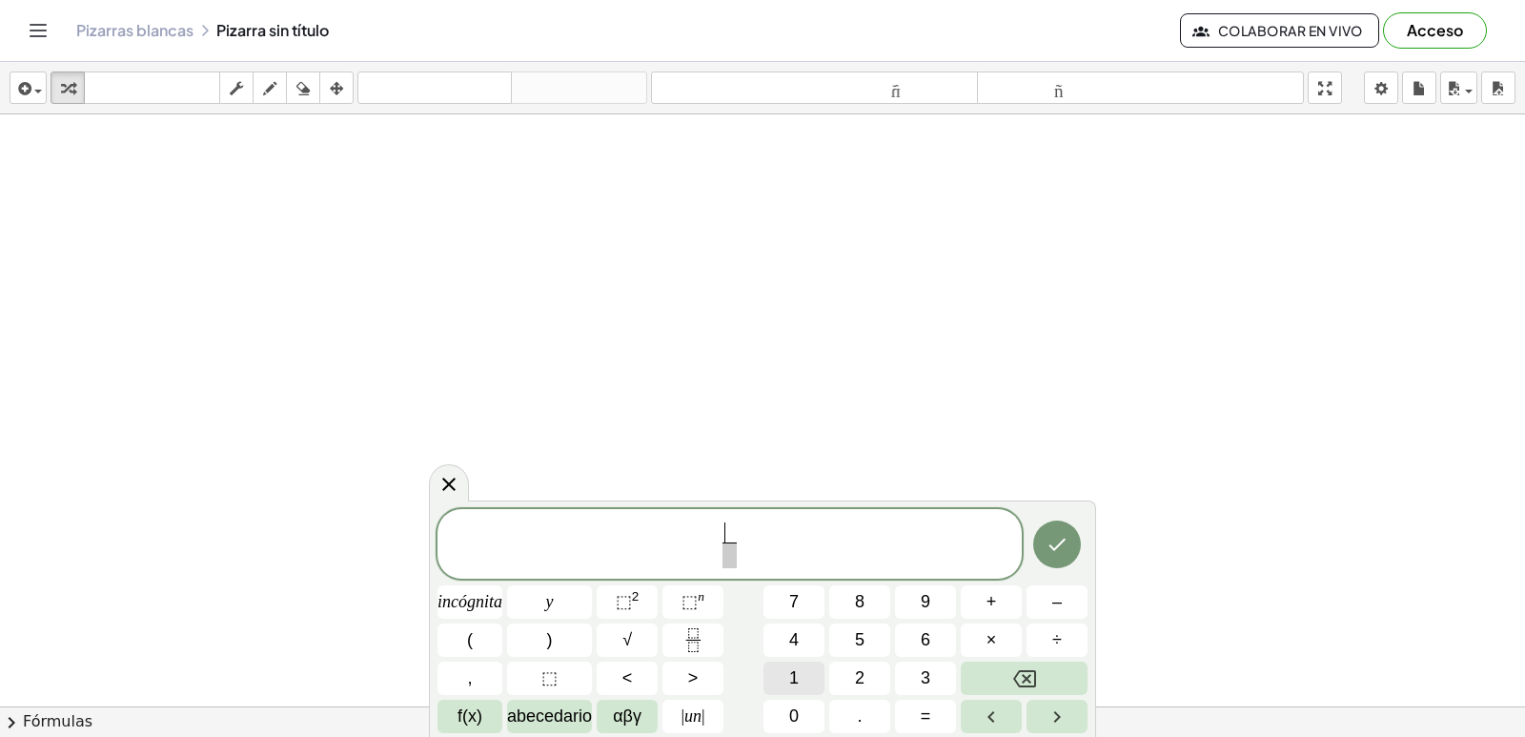
click at [792, 684] on font "1" at bounding box center [794, 677] width 10 height 19
click at [799, 715] on font "0" at bounding box center [794, 715] width 10 height 19
click at [736, 560] on span "​" at bounding box center [729, 555] width 25 height 26
click at [656, 591] on button "⬚ 2" at bounding box center [627, 601] width 61 height 33
click at [745, 541] on span "1 0 x 2 ​ ​" at bounding box center [730, 540] width 584 height 59
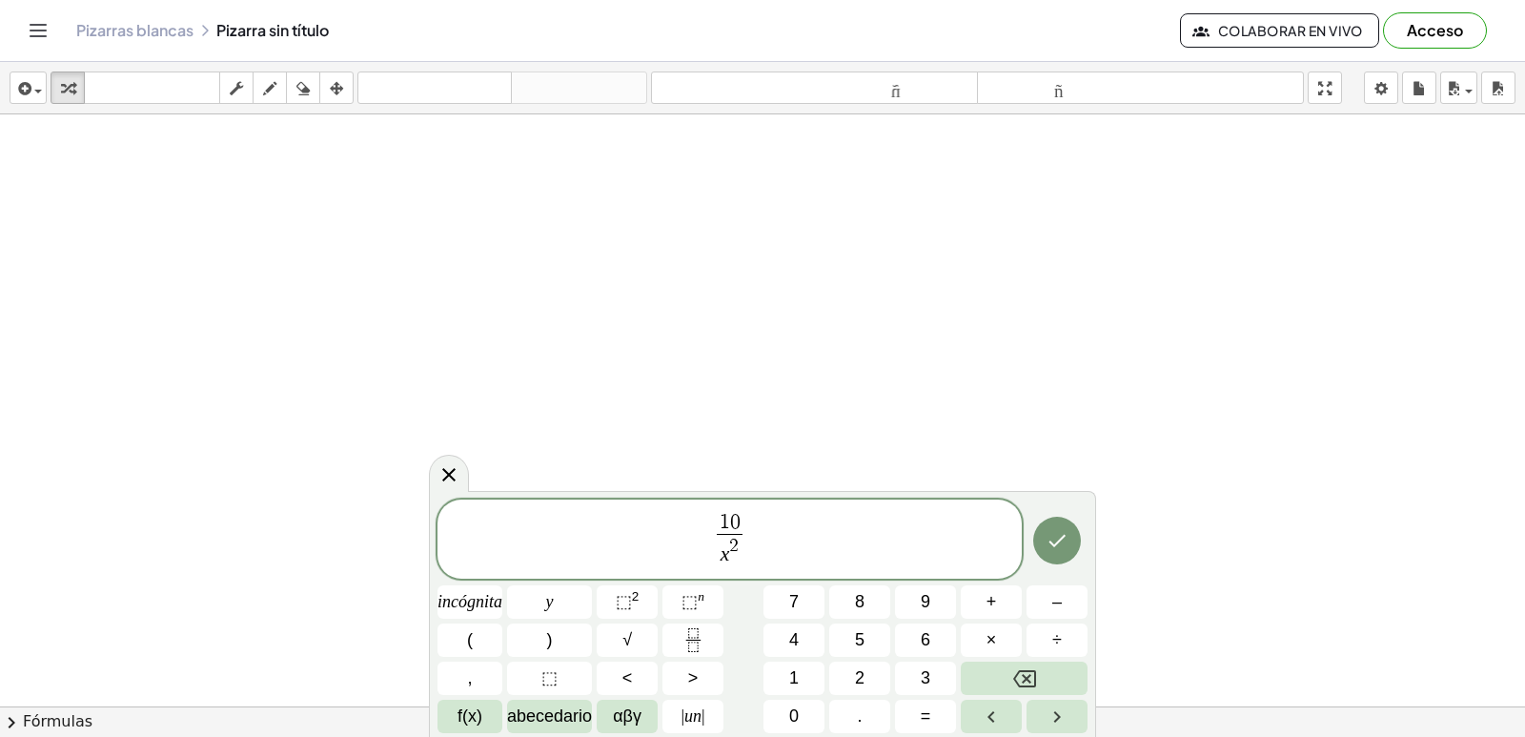
click at [743, 545] on span "1 0 x 2 ​" at bounding box center [729, 540] width 33 height 55
click at [860, 637] on font "5" at bounding box center [860, 639] width 10 height 19
click at [1068, 540] on icon "Hecho" at bounding box center [1057, 540] width 23 height 23
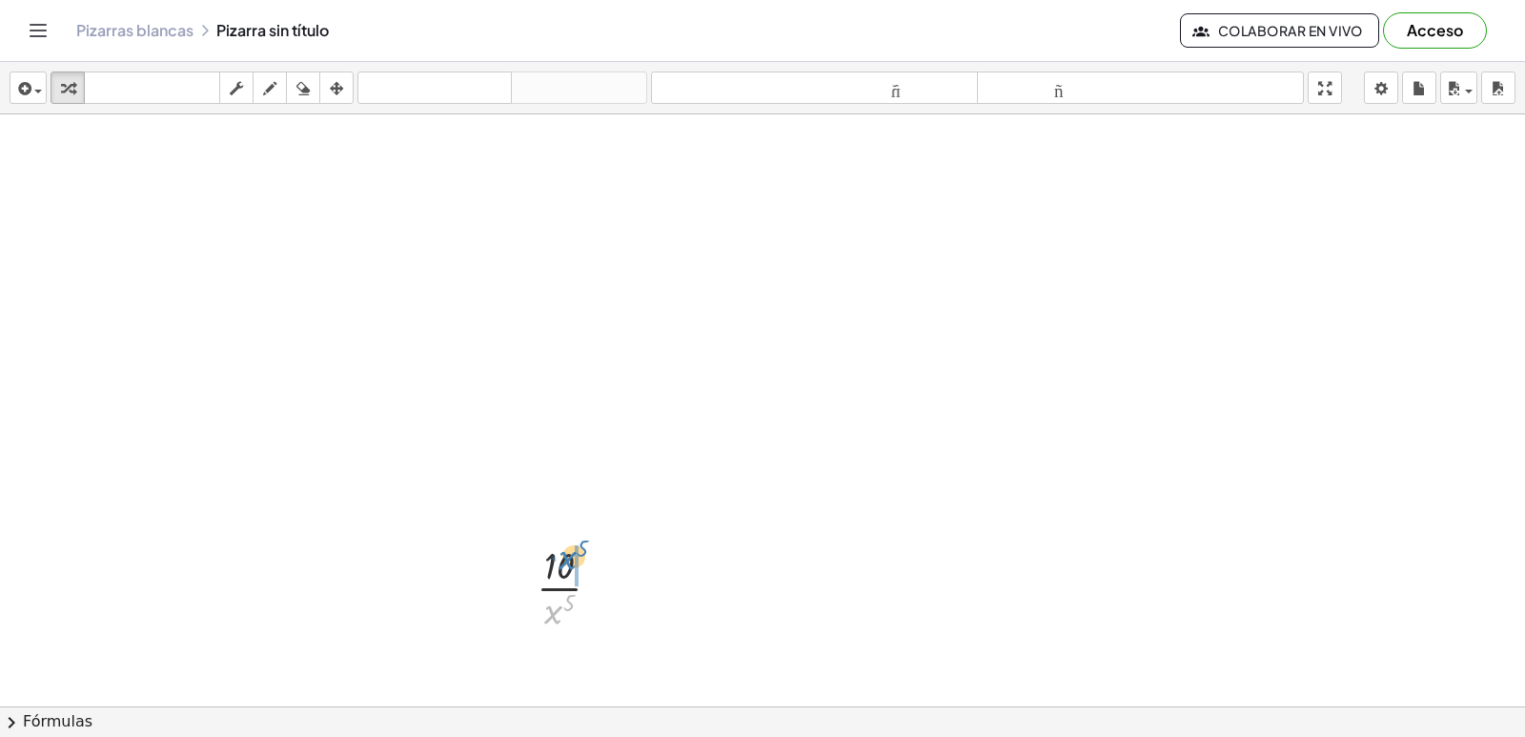
drag, startPoint x: 556, startPoint y: 611, endPoint x: 564, endPoint y: 557, distance: 55.0
click at [564, 557] on div at bounding box center [576, 586] width 98 height 95
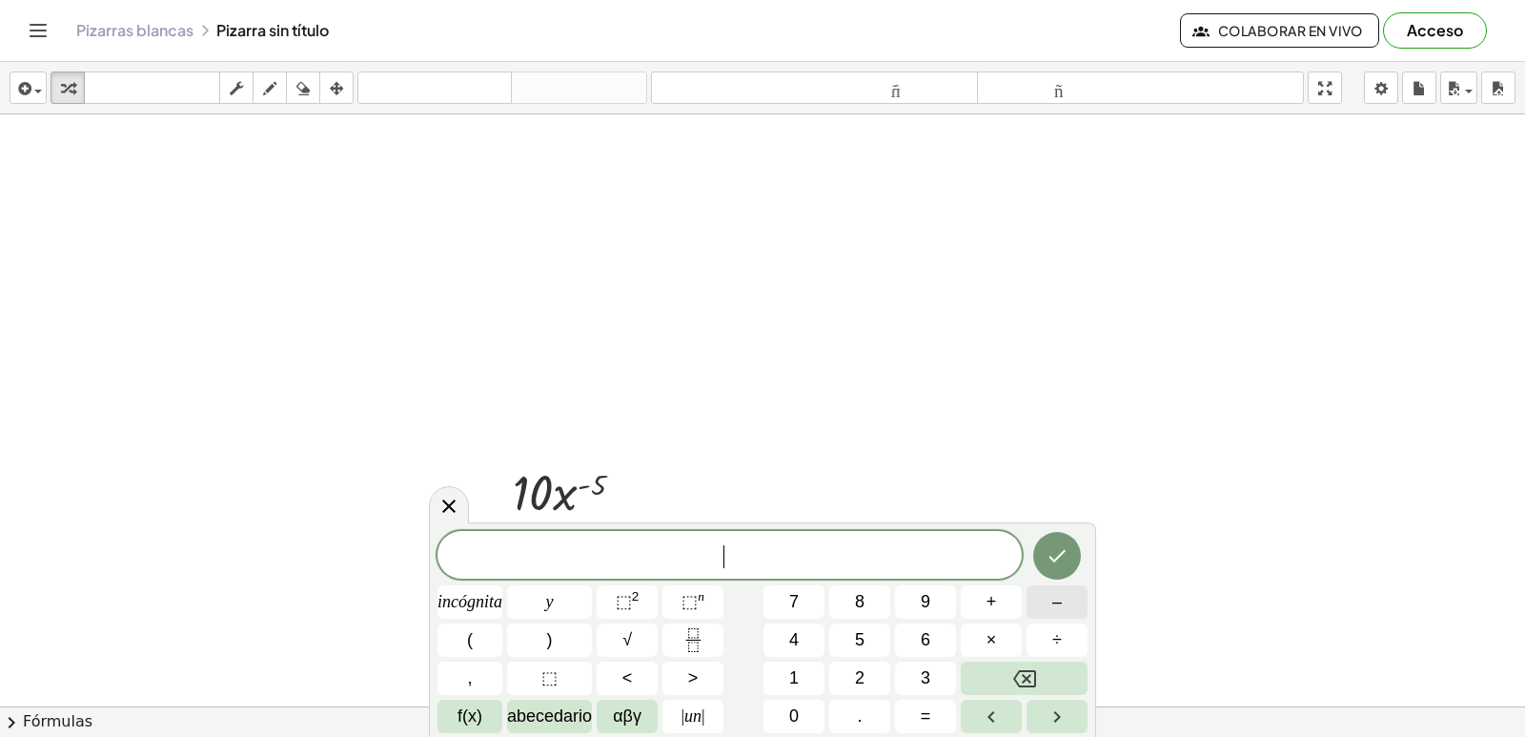
click at [1062, 603] on button "–" at bounding box center [1057, 601] width 61 height 33
click at [860, 633] on font "5" at bounding box center [860, 639] width 10 height 19
click at [992, 627] on span "×" at bounding box center [992, 640] width 10 height 26
click at [820, 673] on button "1" at bounding box center [794, 678] width 61 height 33
click at [806, 707] on button "0" at bounding box center [794, 716] width 61 height 33
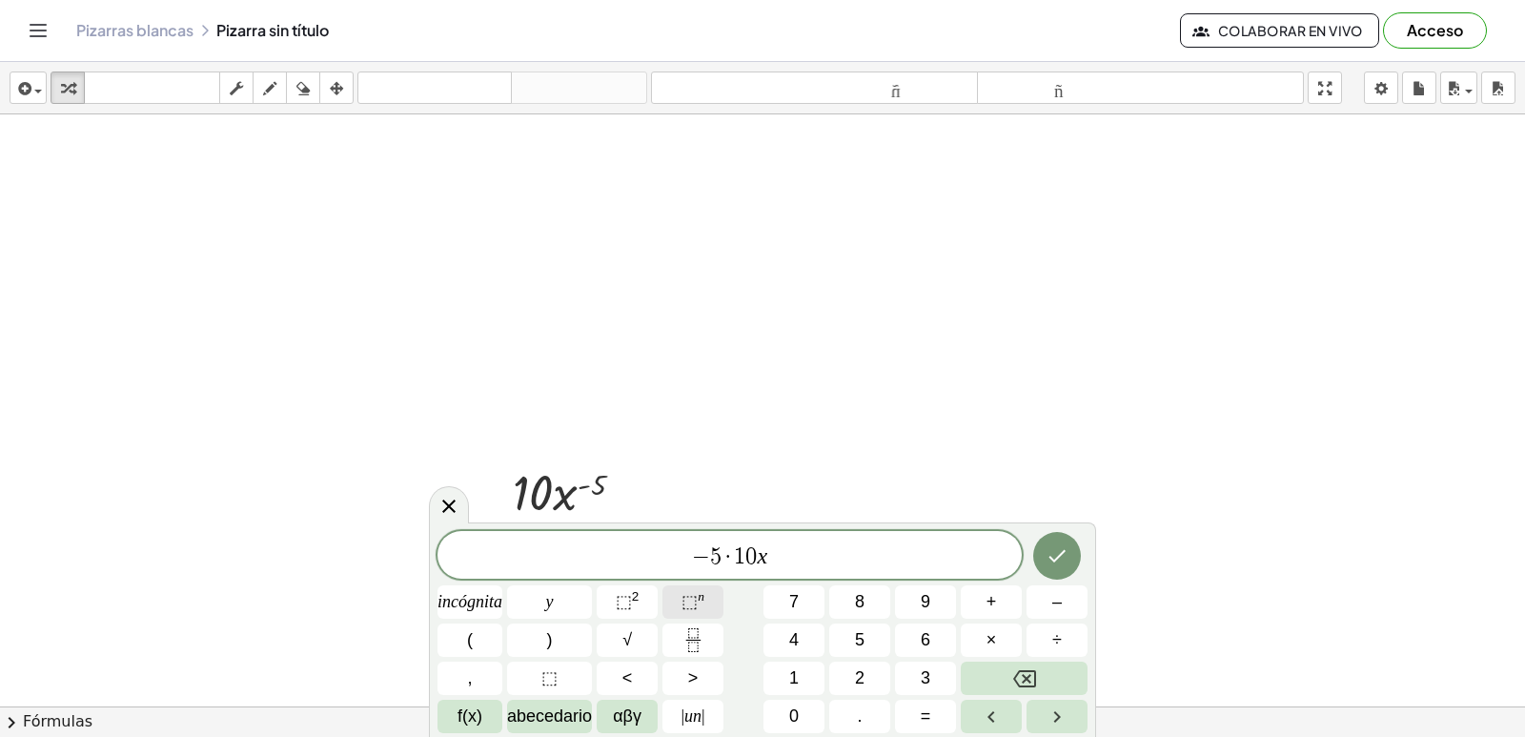
click at [651, 608] on button "⬚ 2" at bounding box center [627, 601] width 61 height 33
click at [1052, 594] on font "–" at bounding box center [1057, 601] width 10 height 19
click at [866, 639] on button "5" at bounding box center [859, 639] width 61 height 33
click at [1035, 598] on button "–" at bounding box center [1057, 601] width 61 height 33
click at [802, 678] on button "1" at bounding box center [794, 678] width 61 height 33
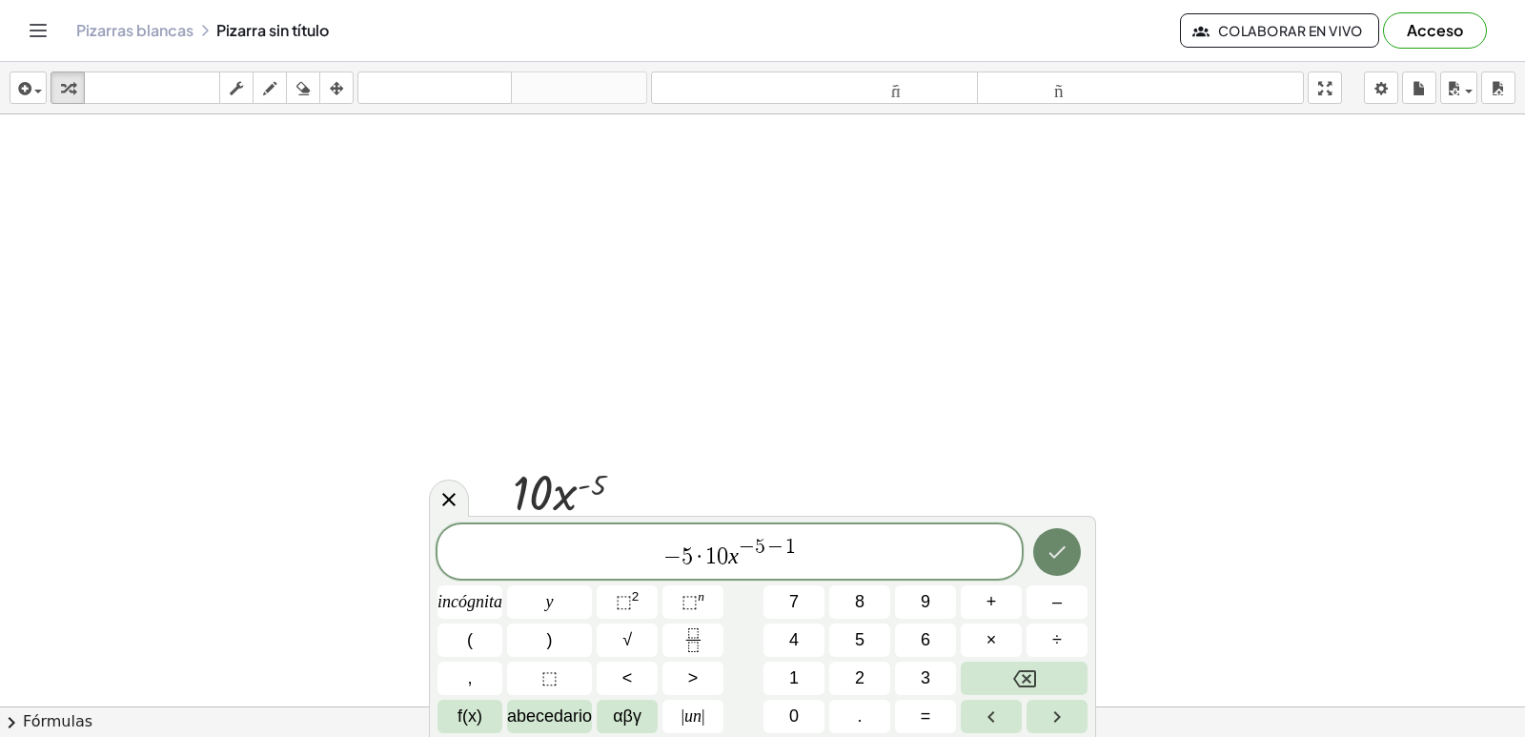
click at [1050, 540] on button "Hecho" at bounding box center [1057, 552] width 48 height 48
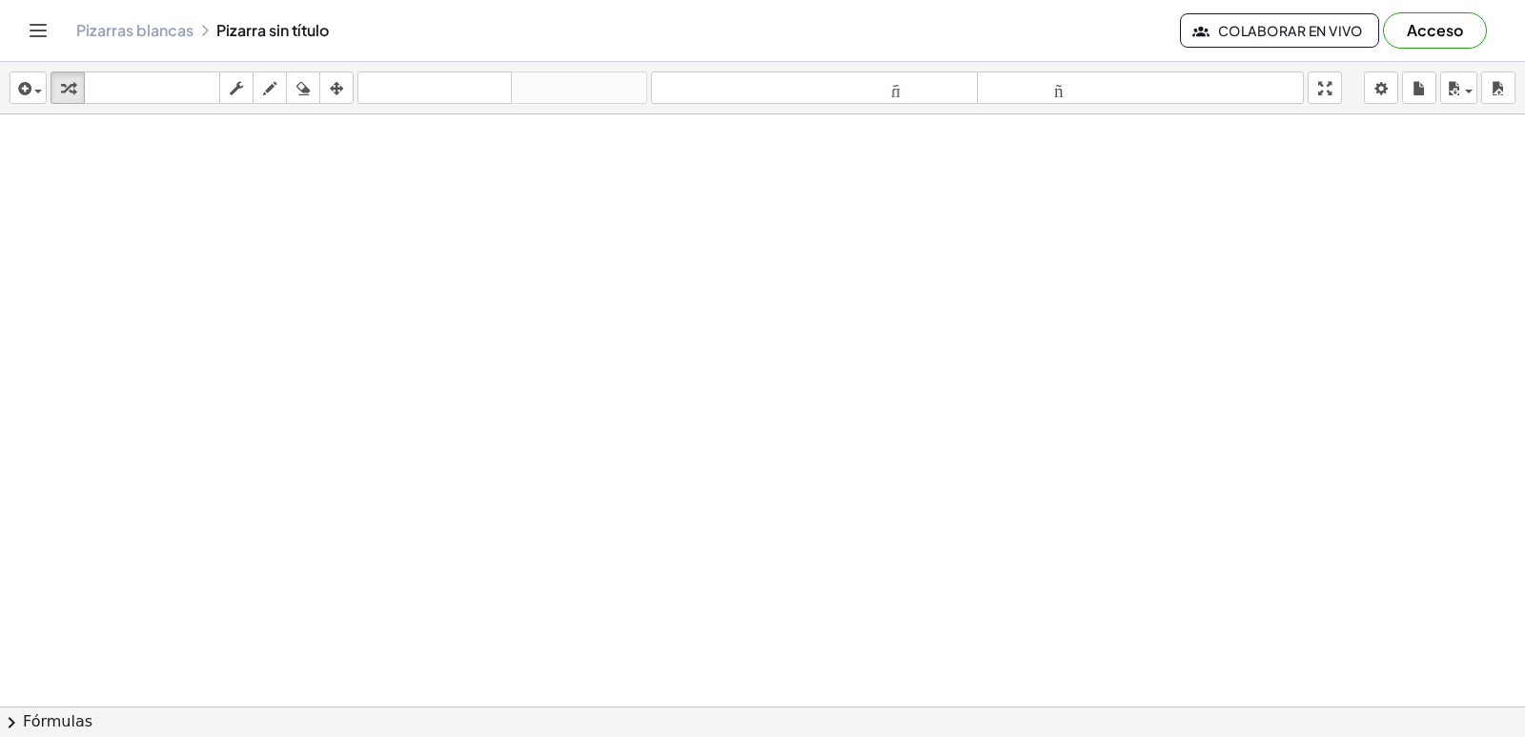
scroll to position [3341, 0]
